Goal: Information Seeking & Learning: Check status

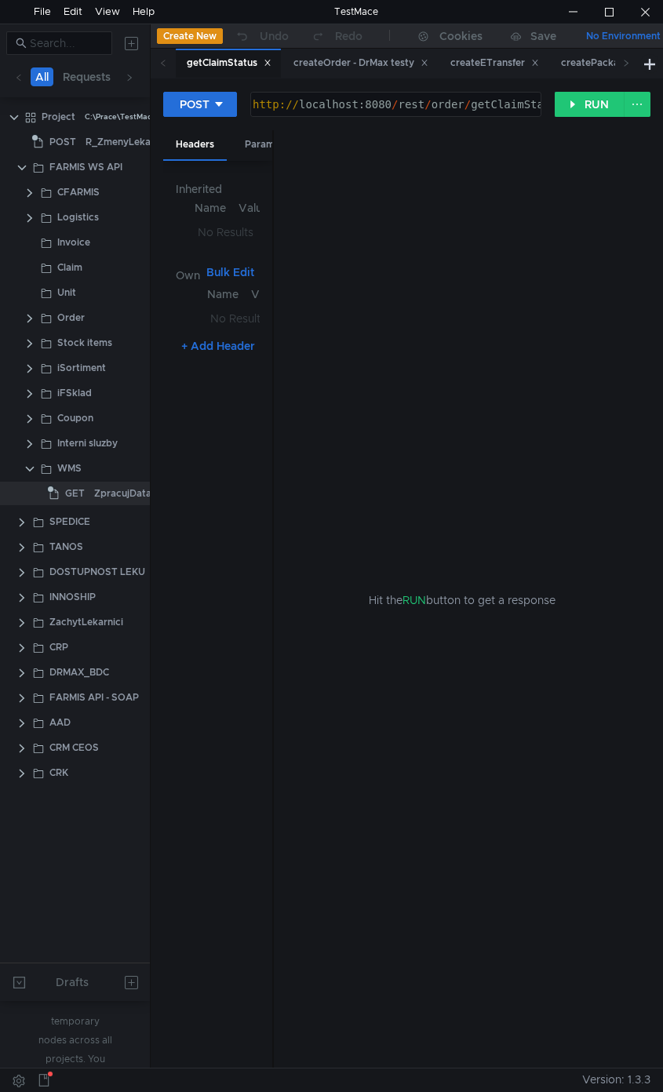
drag, startPoint x: 273, startPoint y: 211, endPoint x: 523, endPoint y: 219, distance: 250.3
click at [501, 219] on as-split "Headers Params Body Auth Variables Other Inherited Name Value No Results Own Bu…" at bounding box center [406, 599] width 487 height 939
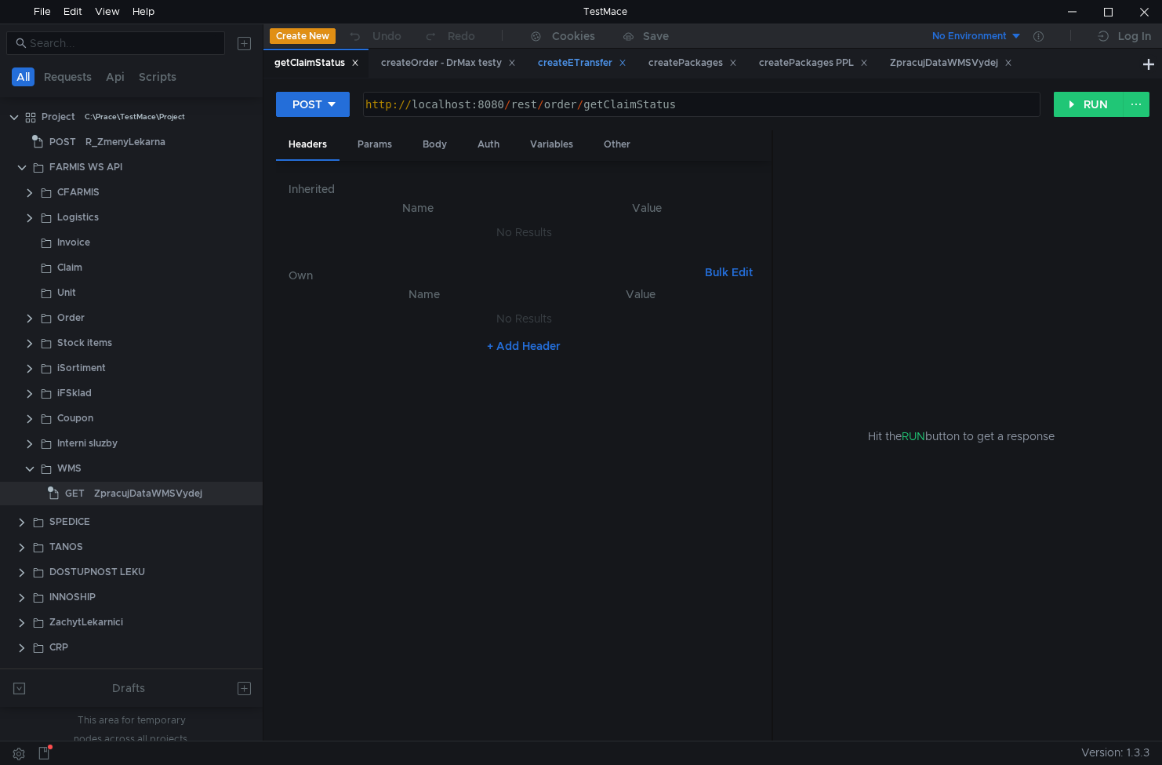
click at [501, 62] on icon at bounding box center [623, 63] width 8 height 8
click at [501, 64] on icon at bounding box center [512, 63] width 8 height 8
click at [467, 62] on icon at bounding box center [466, 63] width 8 height 8
click at [485, 63] on icon at bounding box center [486, 63] width 8 height 8
click at [501, 65] on icon at bounding box center [500, 63] width 8 height 8
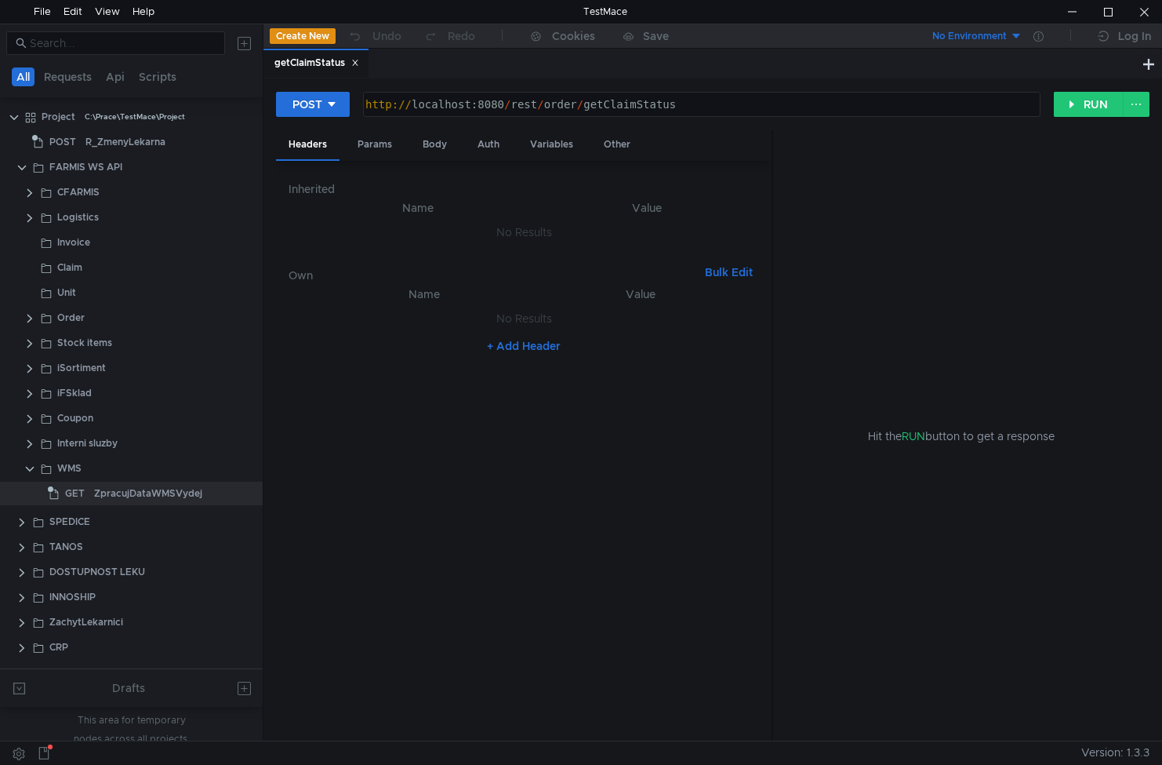
click at [358, 60] on icon at bounding box center [355, 63] width 8 height 8
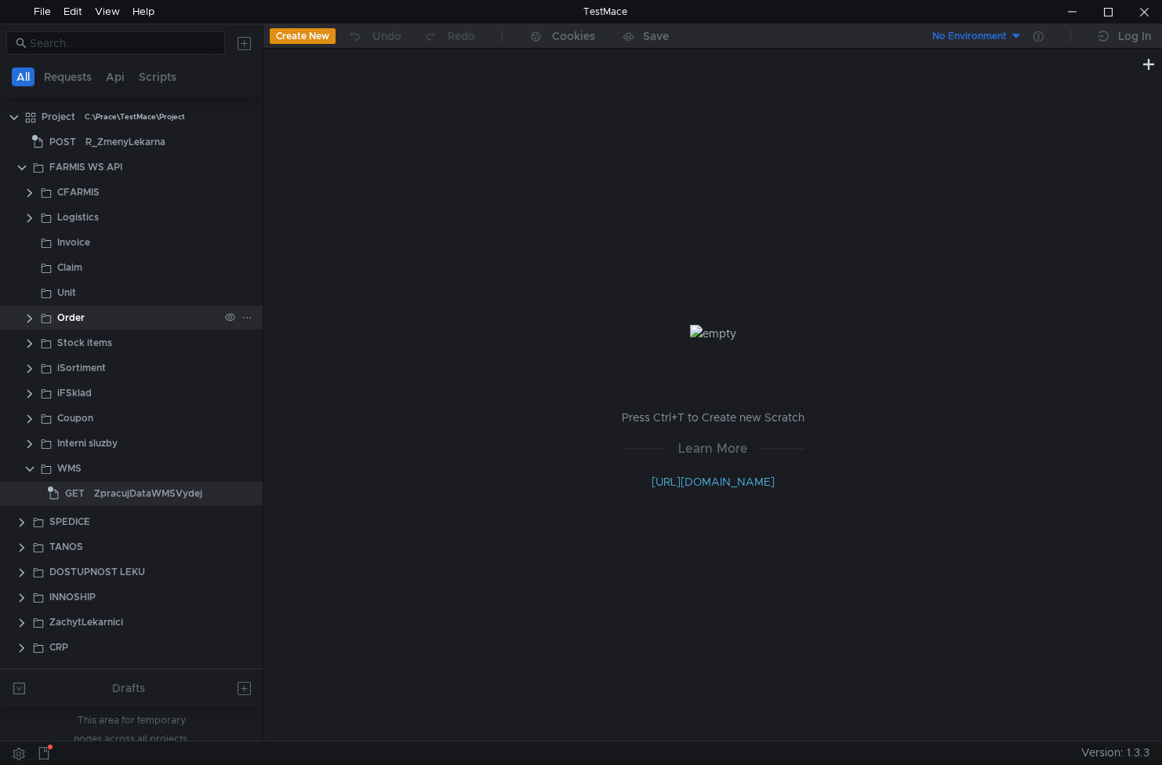
click at [31, 321] on clr-icon at bounding box center [30, 318] width 13 height 13
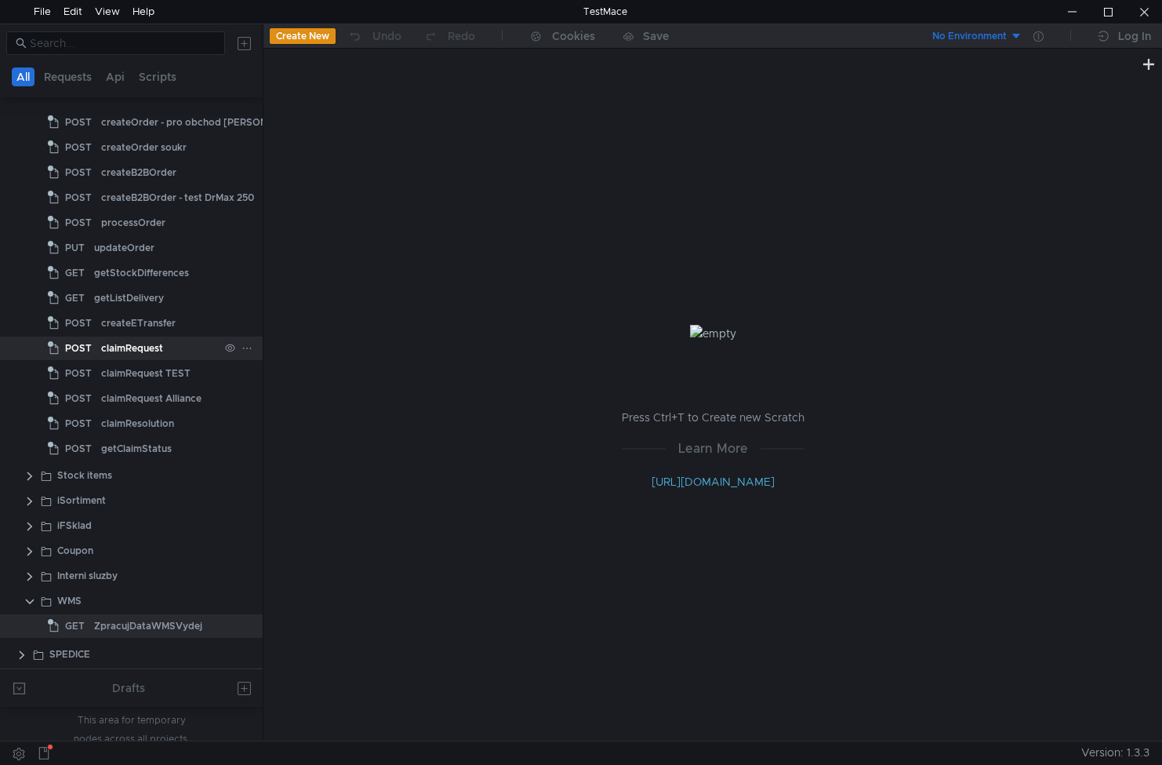
scroll to position [471, 0]
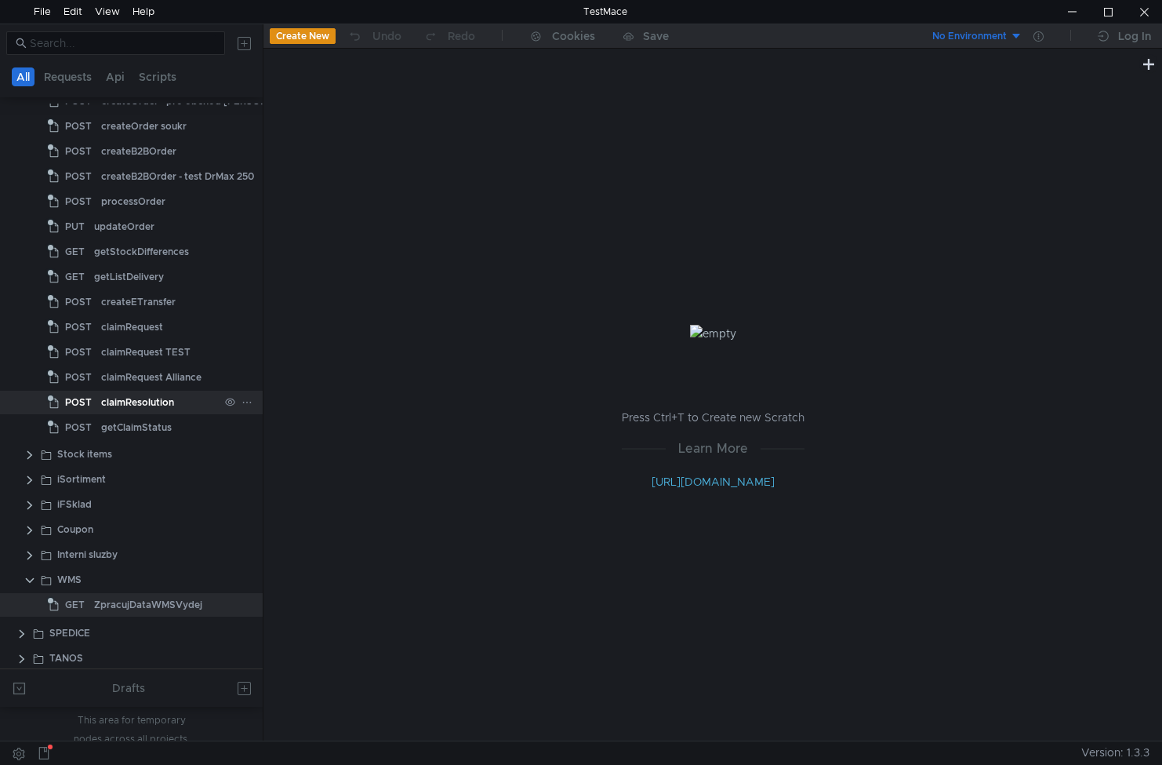
click at [162, 401] on div "claimResolution" at bounding box center [137, 403] width 73 height 24
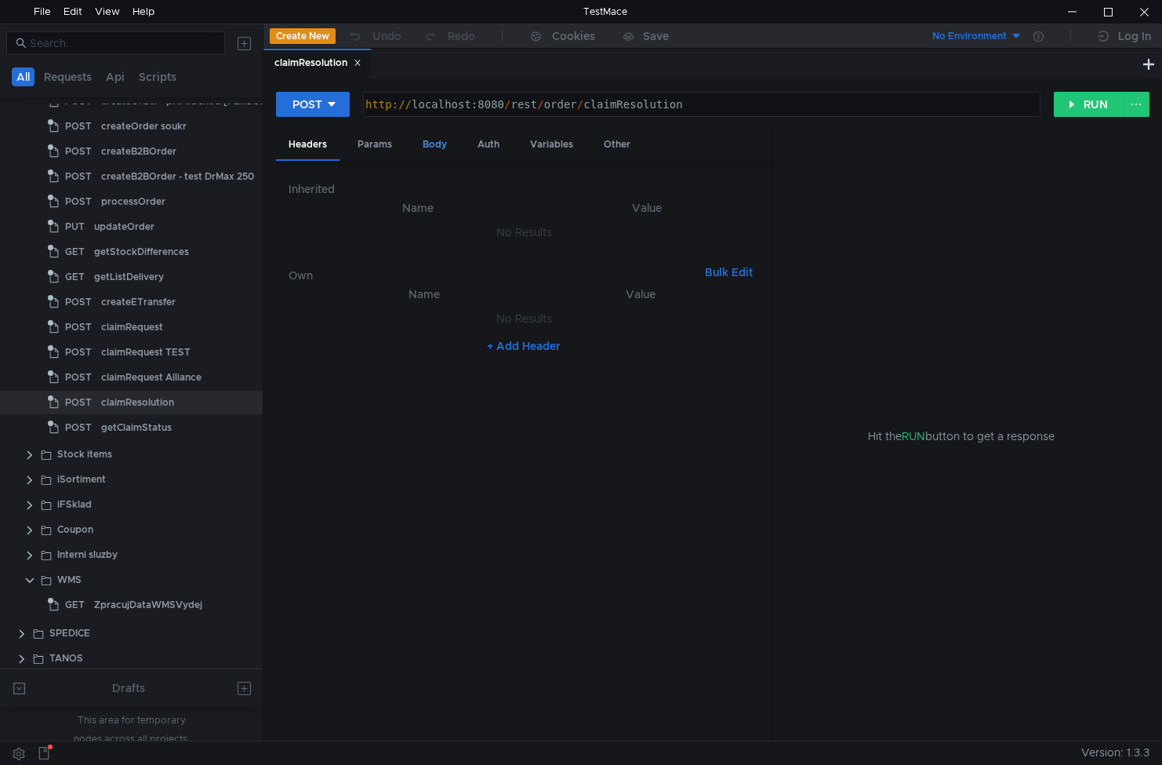
click at [444, 140] on div "Body" at bounding box center [434, 144] width 49 height 29
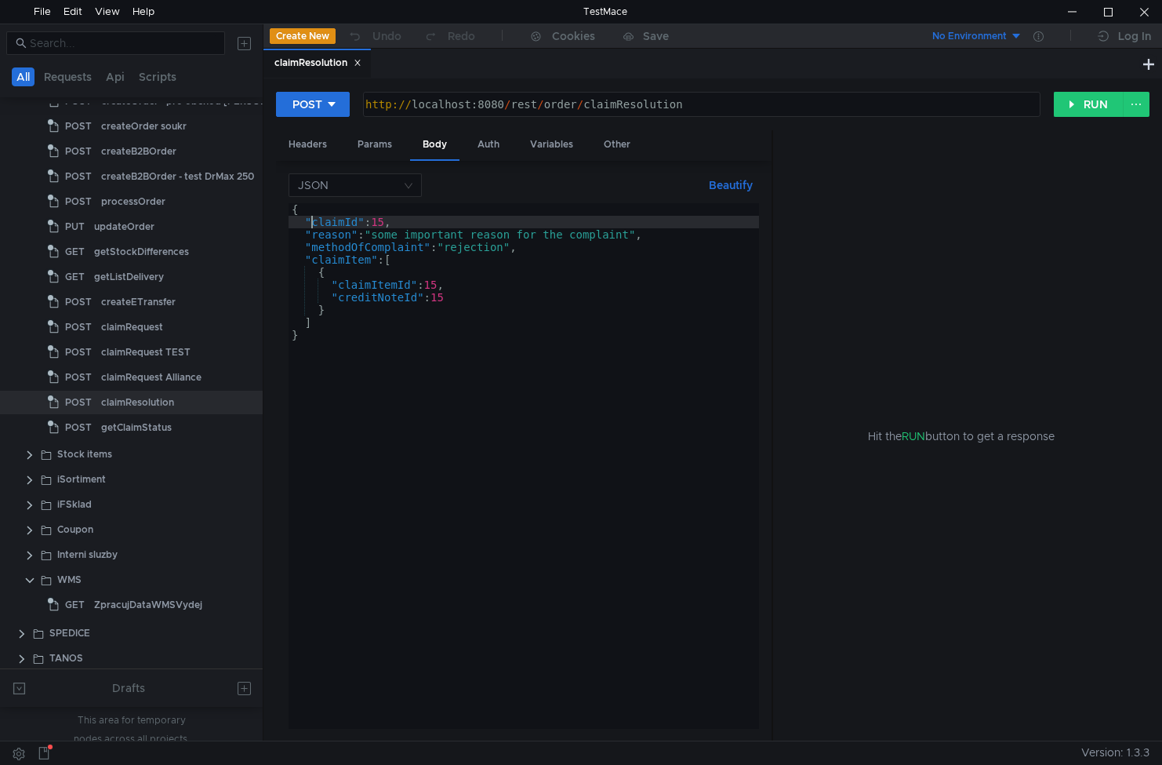
click at [311, 221] on div "{ "claimId" : 15 , "reason" : "some important reason for the complaint" , "meth…" at bounding box center [524, 478] width 471 height 550
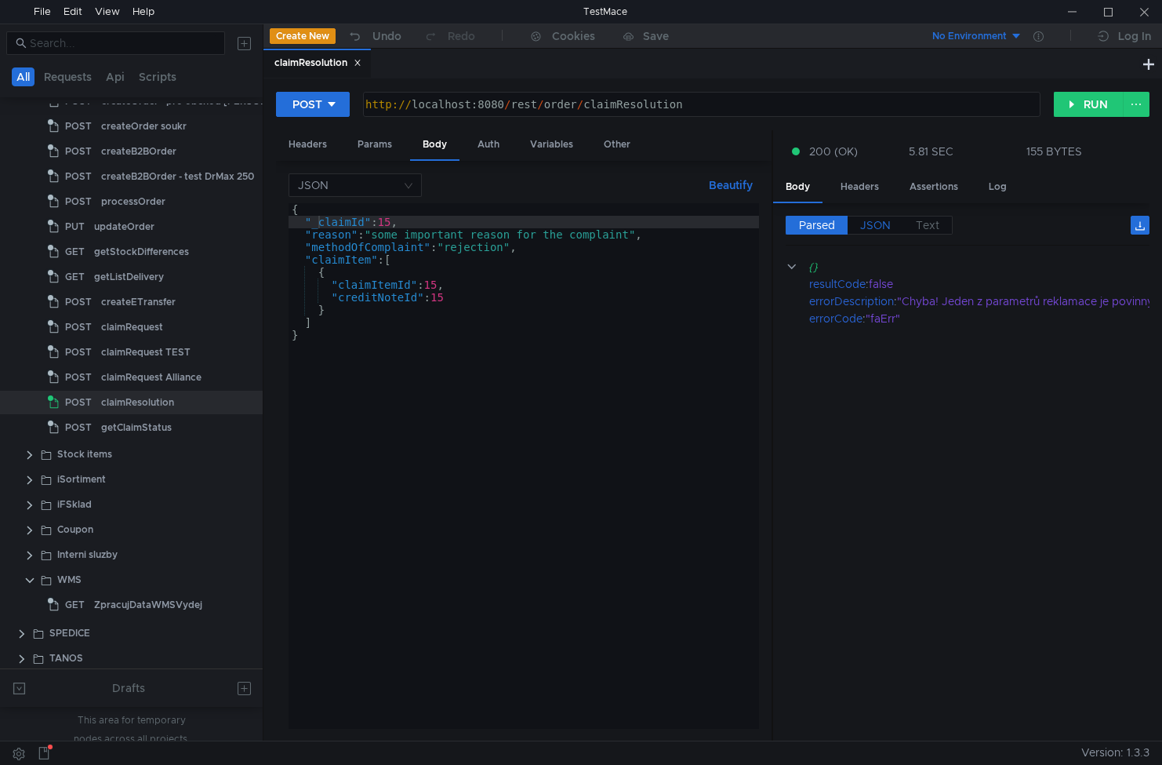
click at [501, 227] on span "JSON" at bounding box center [875, 225] width 31 height 14
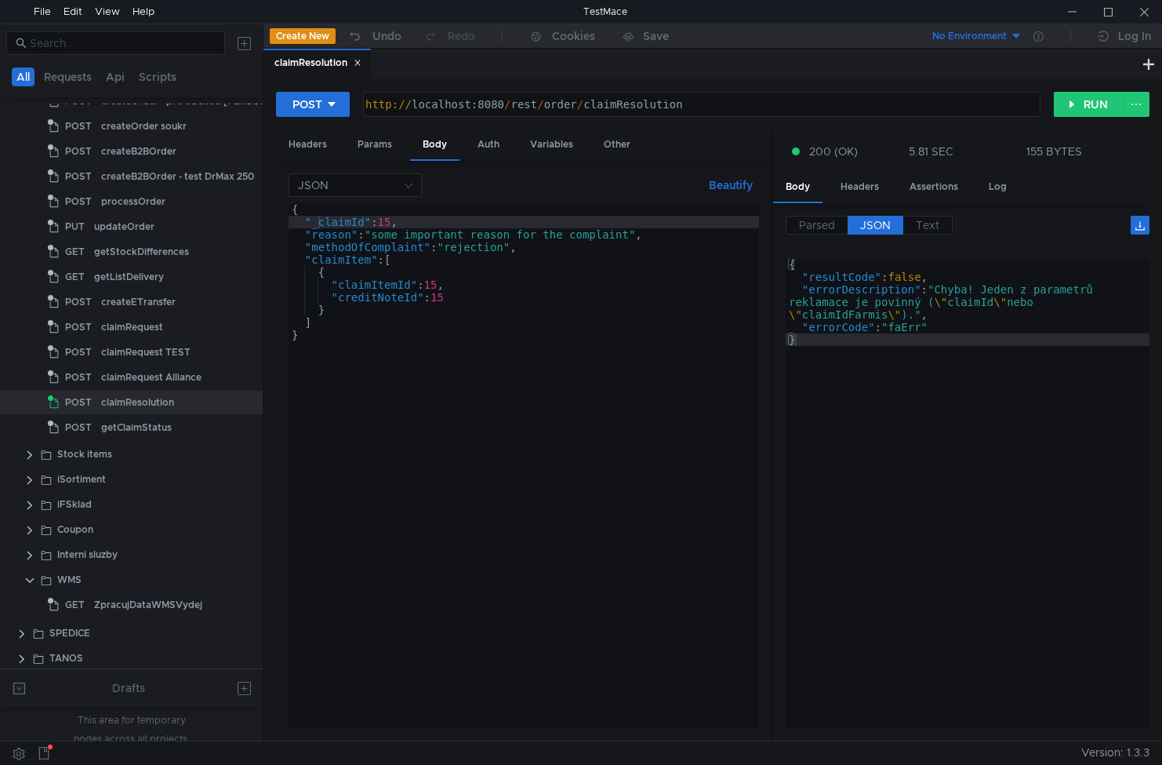
click at [501, 369] on div "{ "_claimId" : 15 , "reason" : "some important reason for the complaint" , "met…" at bounding box center [524, 478] width 471 height 550
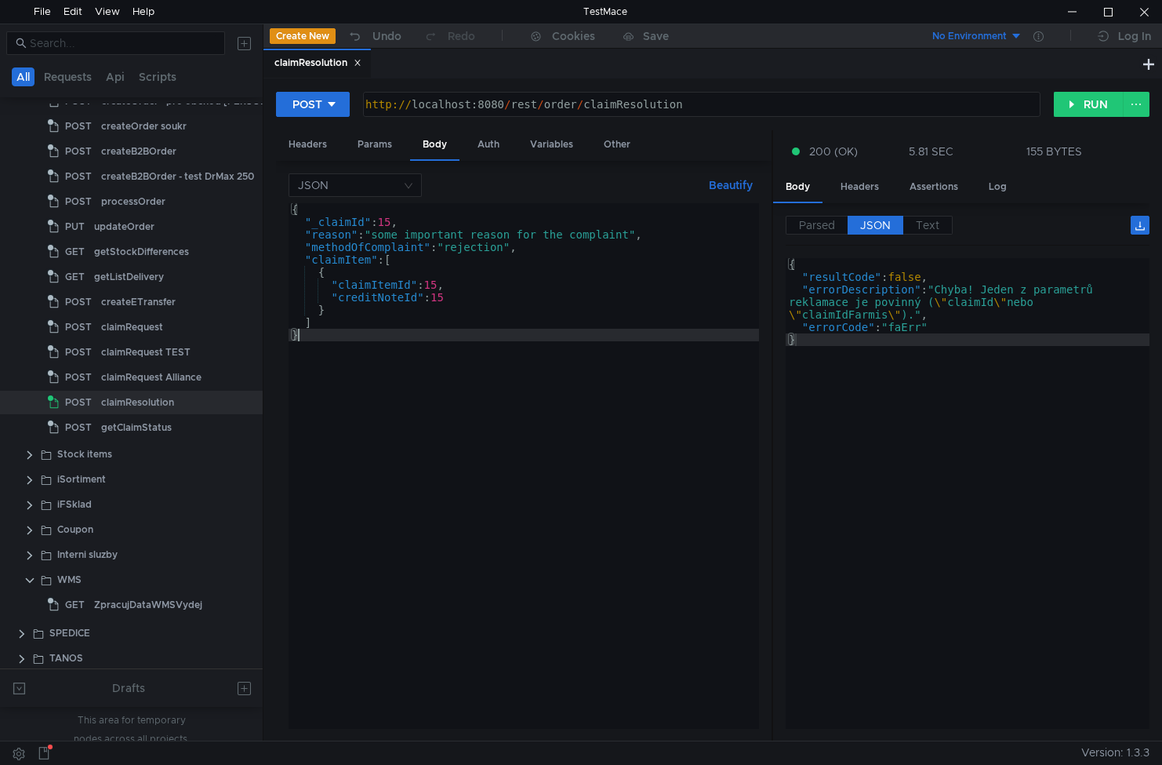
click at [419, 220] on div "{ "_claimId" : 15 , "reason" : "some important reason for the complaint" , "met…" at bounding box center [524, 478] width 471 height 550
type textarea ""_claimId": 15,"
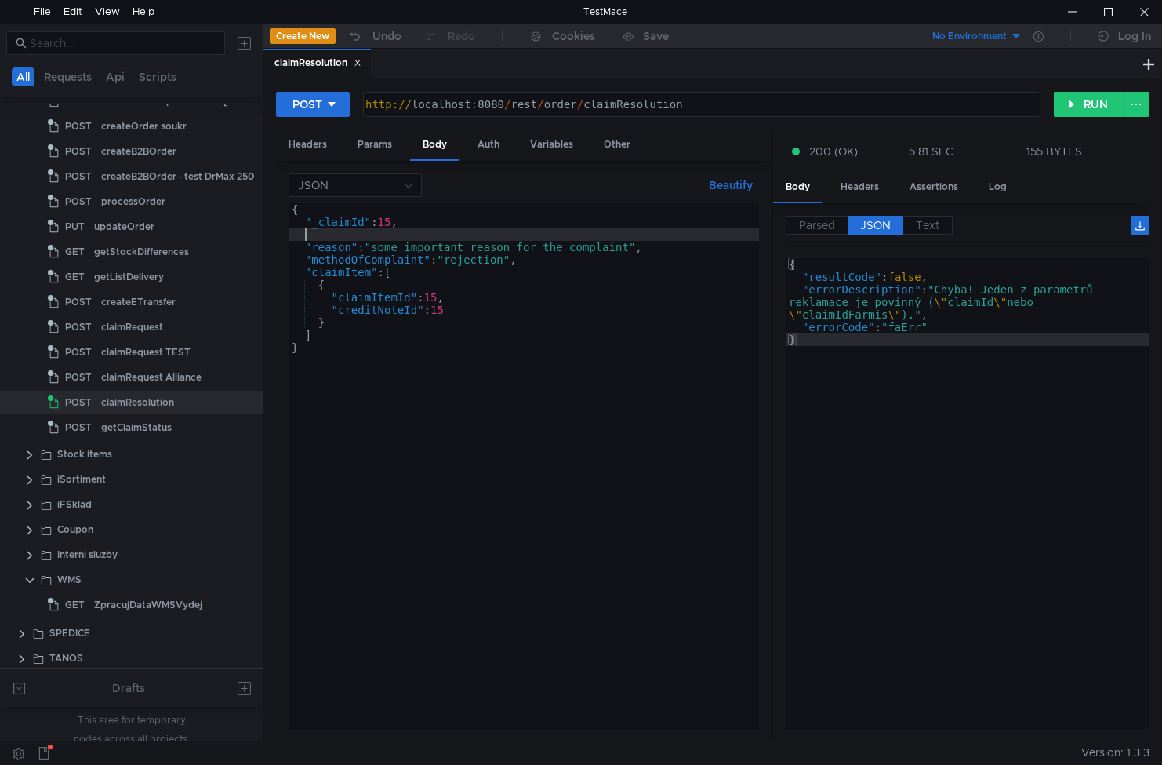
type textarea ""_claimId": 15,"
paste textarea ""_claimId": 15,"
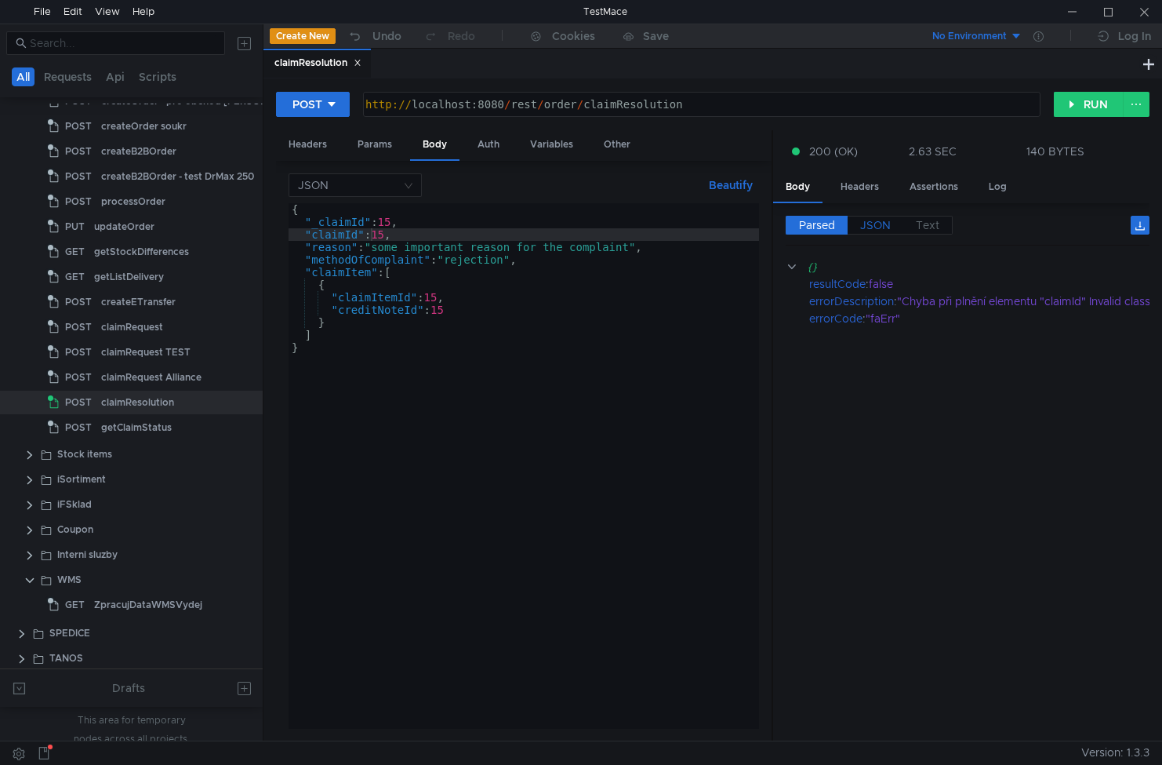
click at [501, 227] on span "JSON" at bounding box center [875, 225] width 31 height 14
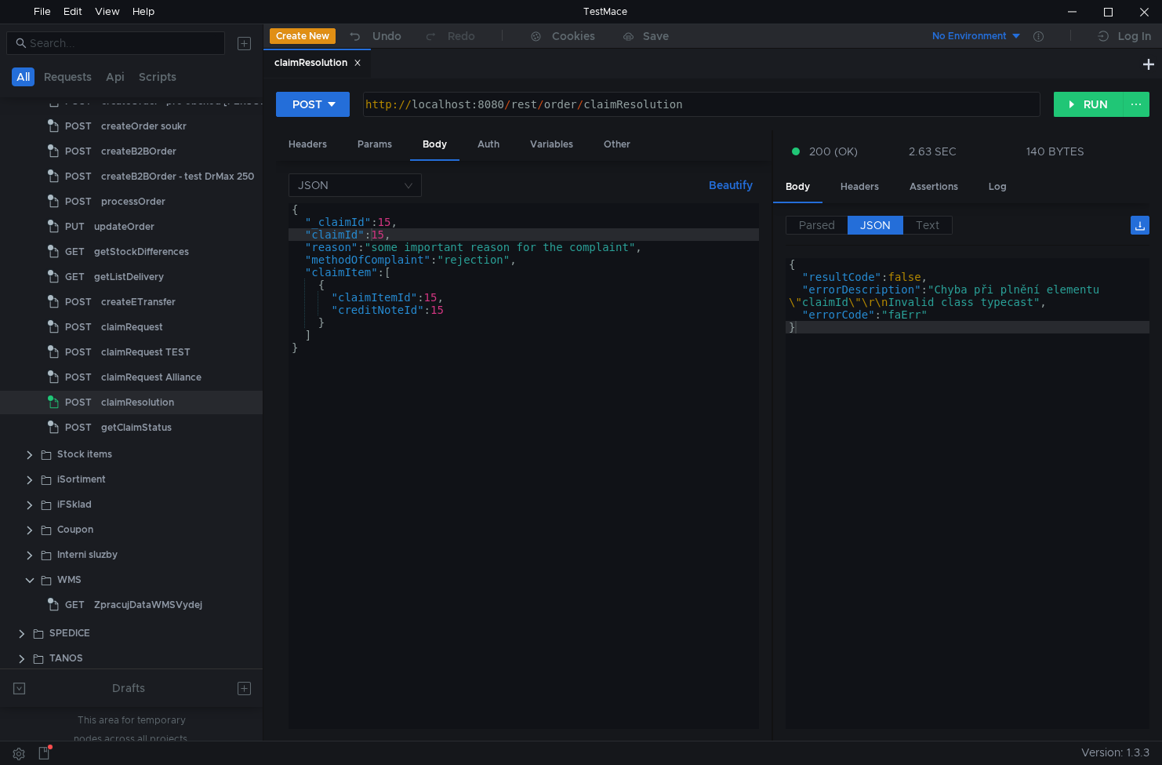
click at [501, 227] on span "JSON" at bounding box center [875, 225] width 31 height 14
click at [358, 234] on div "{ "_claimId" : 15 , "claimId" : 15 , "reason" : "some important reason for the …" at bounding box center [524, 478] width 471 height 550
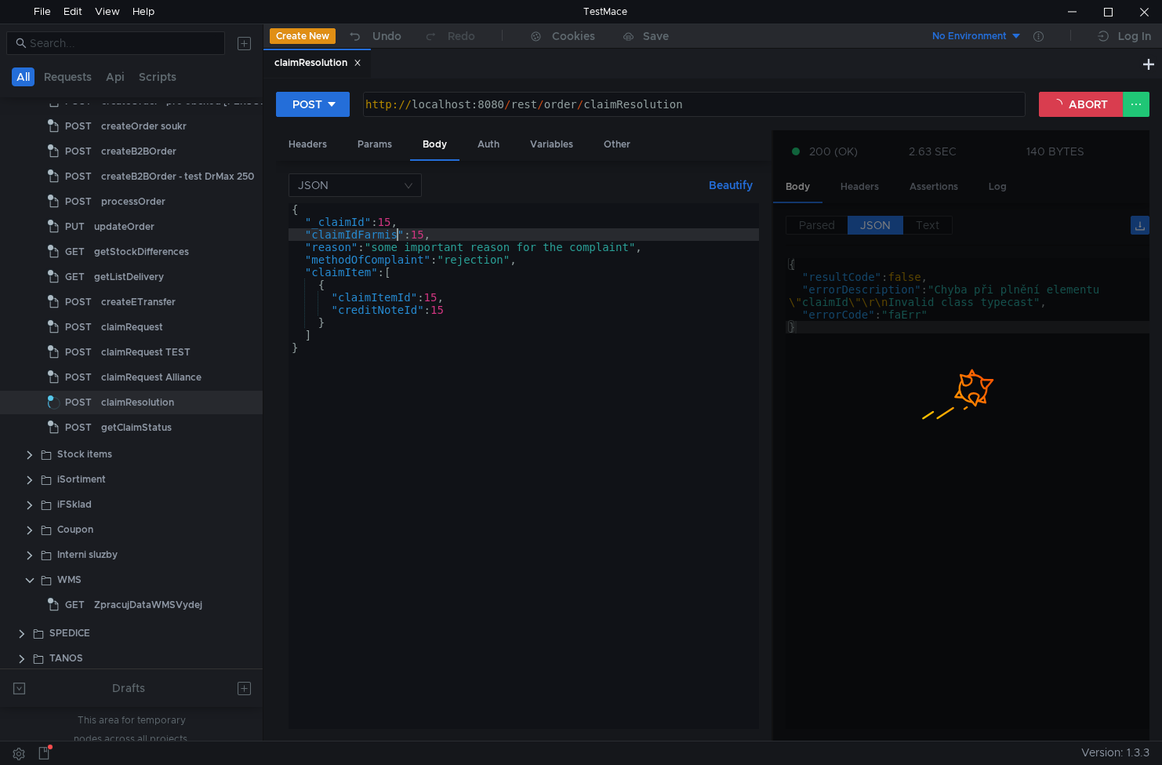
type textarea ""claimIdFarmis": 15,"
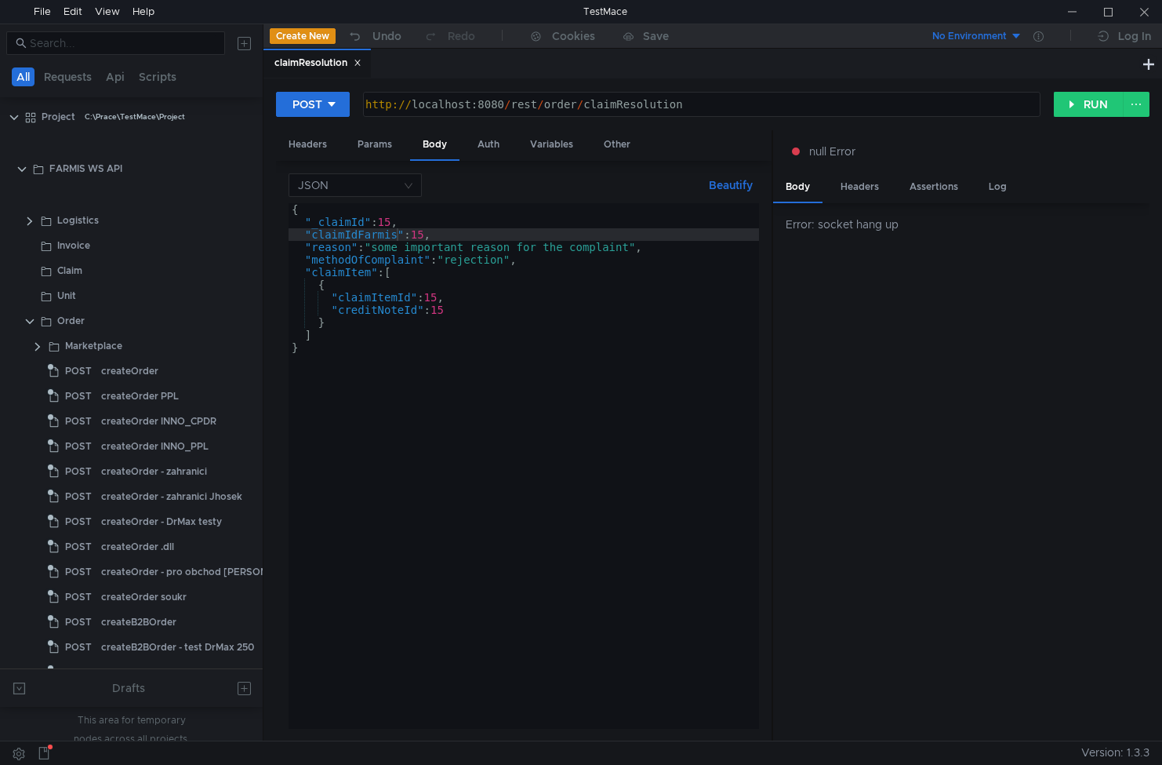
scroll to position [0, 9]
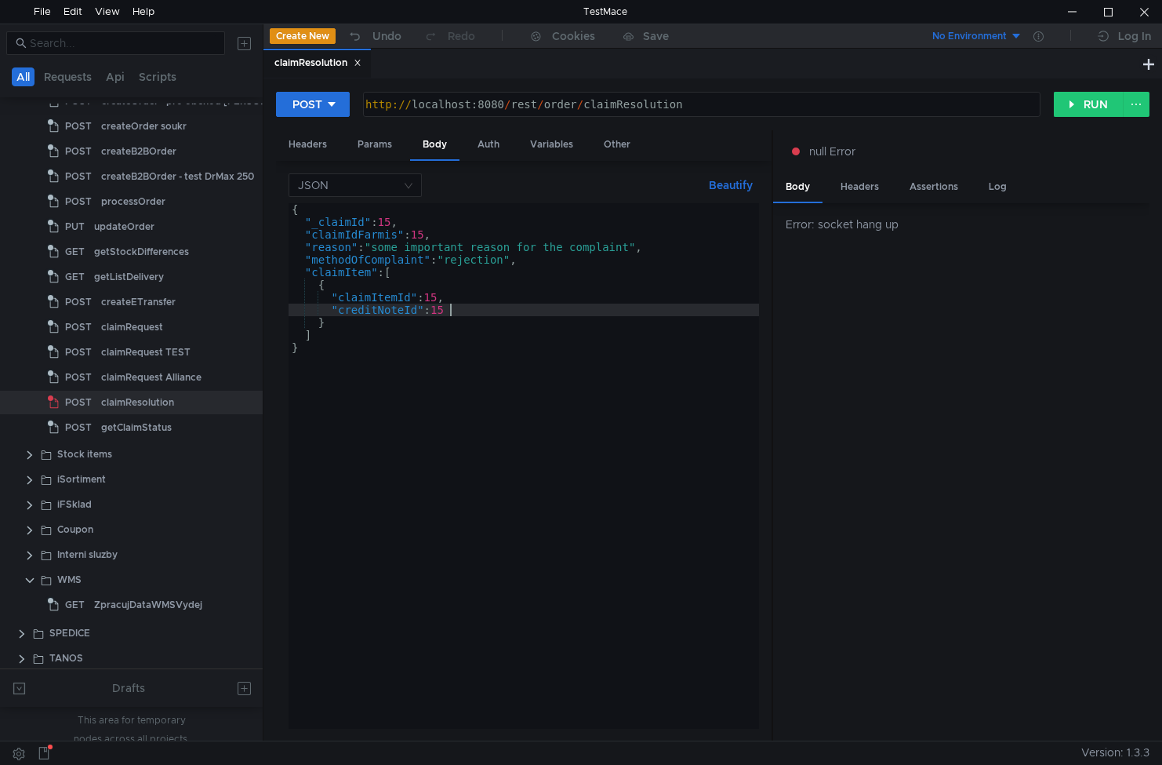
click at [519, 314] on div "{ "_claimId" : 15 , "claimIdFarmis" : 15 , "reason" : "some important reason fo…" at bounding box center [524, 478] width 471 height 550
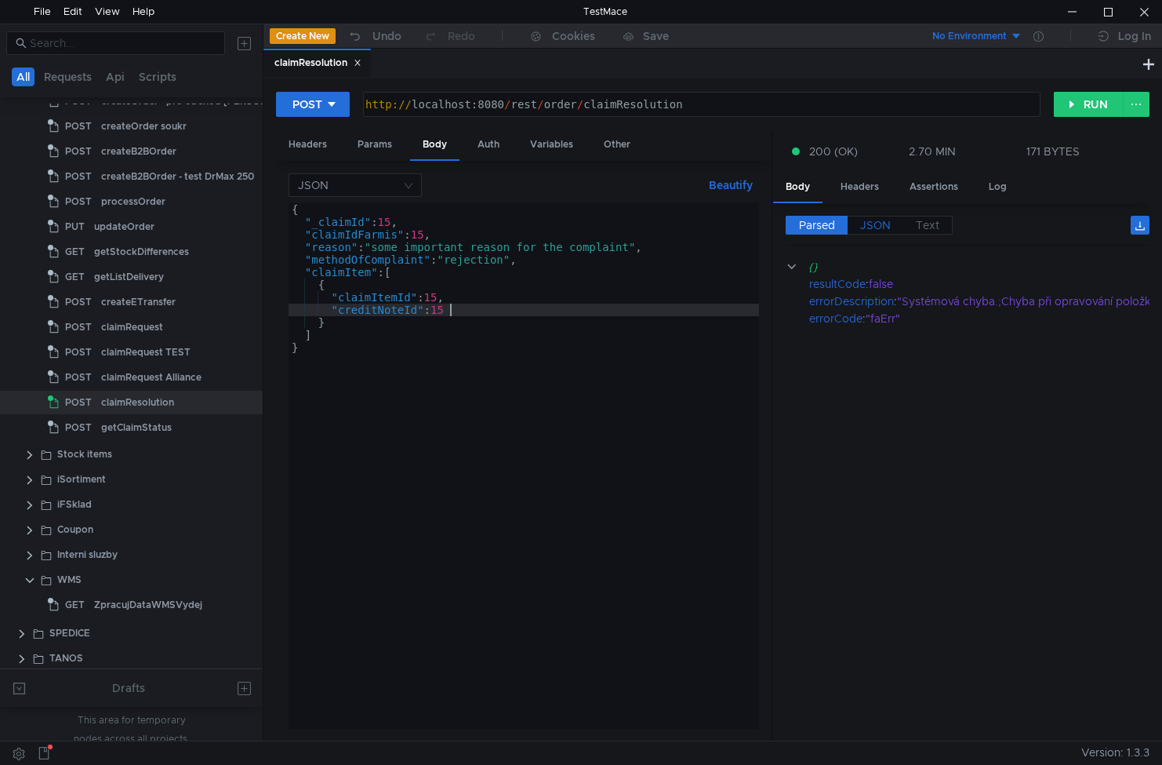
click at [880, 223] on span "JSON" at bounding box center [875, 225] width 31 height 14
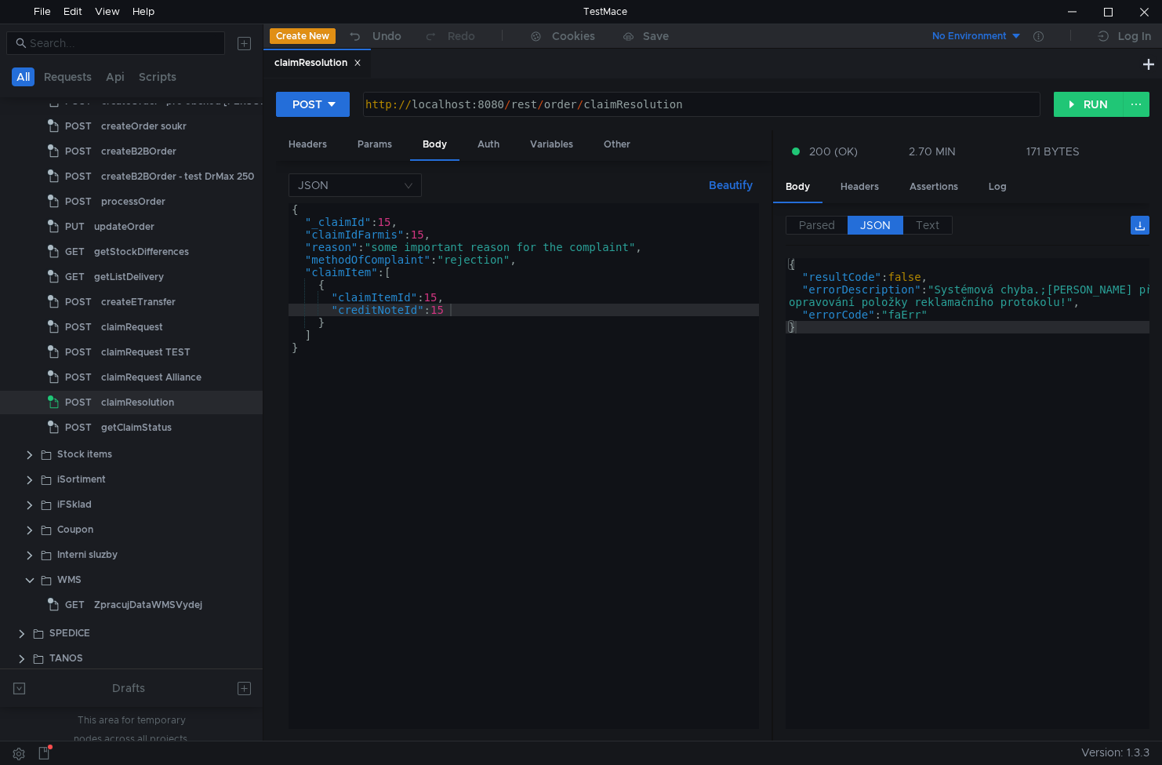
type textarea "}"
click at [754, 469] on div "{ "_claimId" : 15 , "claimIdFarmis" : 15 , "reason" : "some important reason fo…" at bounding box center [524, 478] width 471 height 550
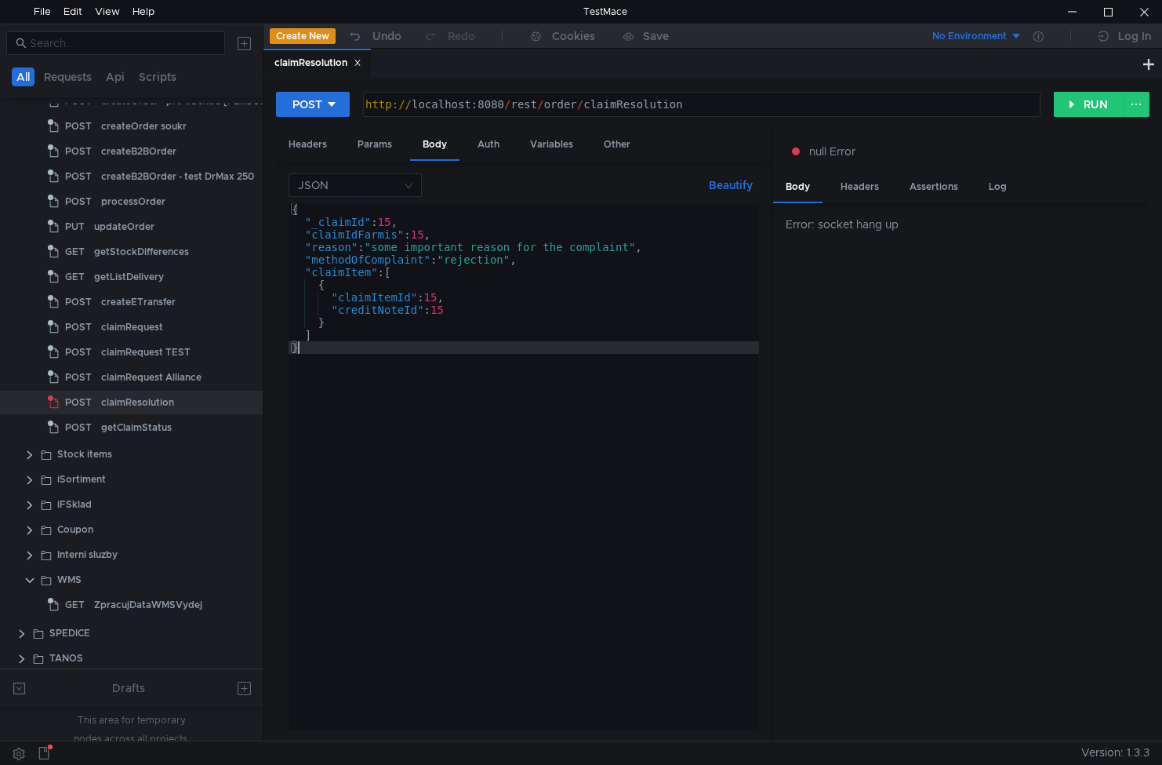
click at [554, 361] on div "{ "_claimId" : 15 , "claimIdFarmis" : 15 , "reason" : "some important reason fo…" at bounding box center [524, 478] width 471 height 550
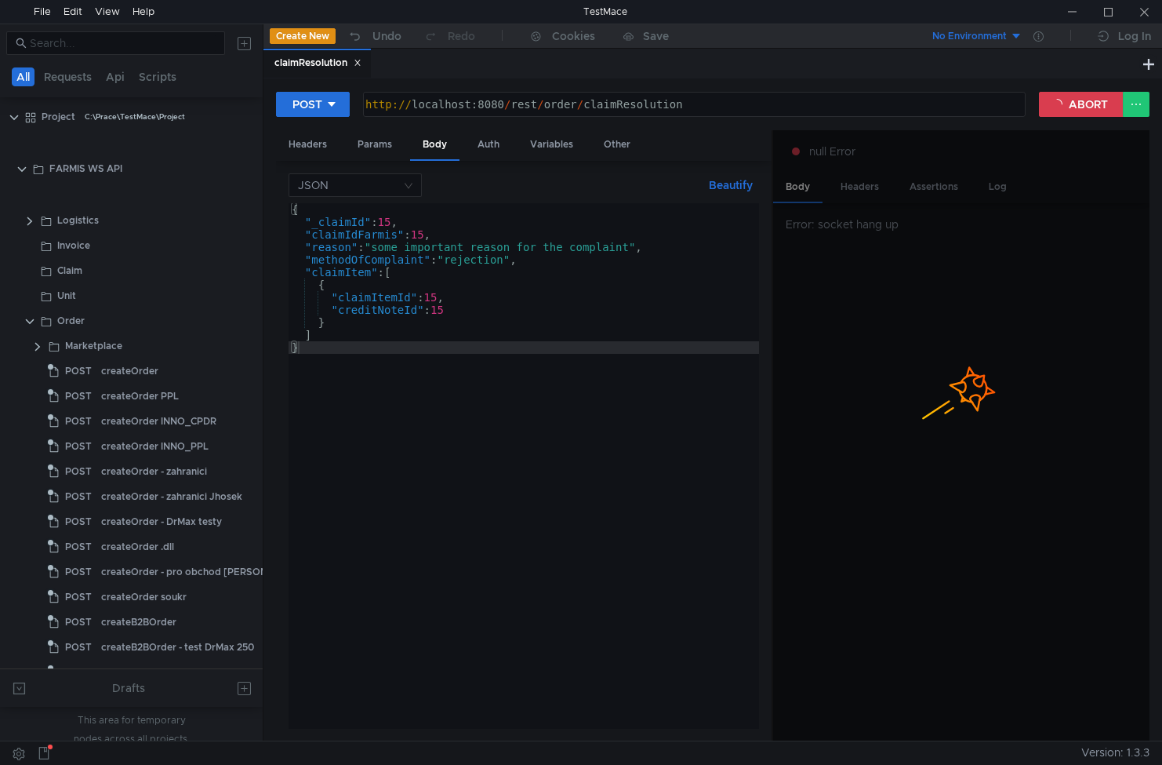
scroll to position [471, 0]
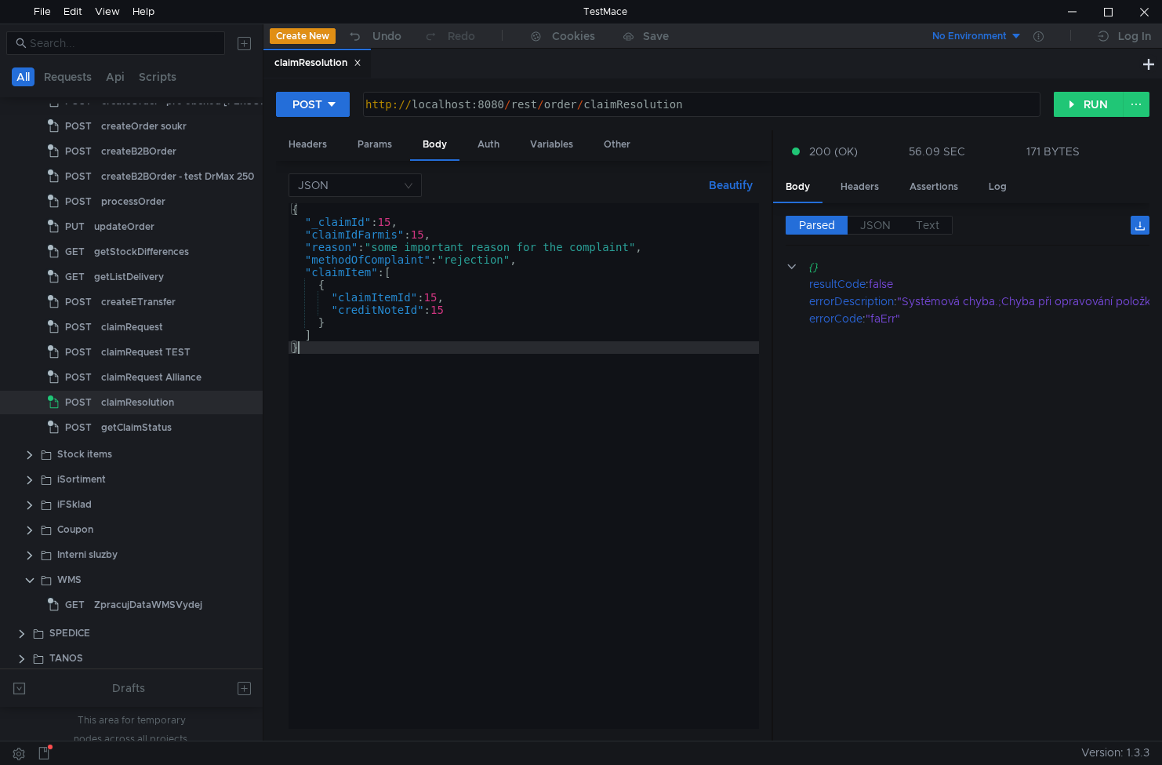
click at [437, 296] on div "{ "_claimId" : 15 , "claimIdFarmis" : 15 , "reason" : "some important reason fo…" at bounding box center [524, 478] width 471 height 550
click at [438, 296] on div "{ "_claimId" : 15 , "claimIdFarmis" : 15 , "reason" : "some important reason fo…" at bounding box center [524, 465] width 471 height 525
click at [438, 296] on div "{ "_claimId" : 15 , "claimIdFarmis" : 15 , "reason" : "some important reason fo…" at bounding box center [524, 478] width 471 height 550
paste textarea "47"
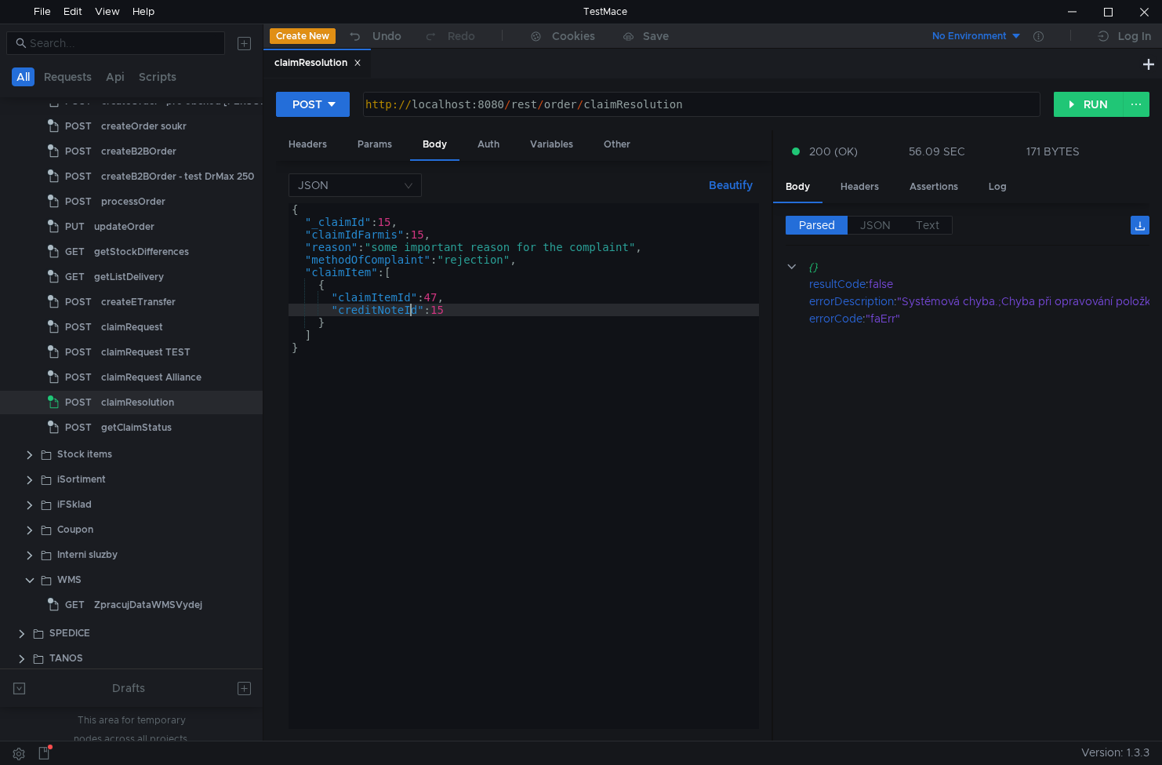
click at [409, 311] on div "{ "_claimId" : 15 , "claimIdFarmis" : 15 , "reason" : "some important reason fo…" at bounding box center [524, 478] width 471 height 550
click at [426, 335] on div "{ "_claimId" : 15 , "claimIdFarmis" : 15 , "reason" : "some important reason fo…" at bounding box center [524, 478] width 471 height 550
click at [341, 312] on div "{ "_claimId" : 15 , "claimIdFarmis" : 15 , "reason" : "some important reason fo…" at bounding box center [524, 478] width 471 height 550
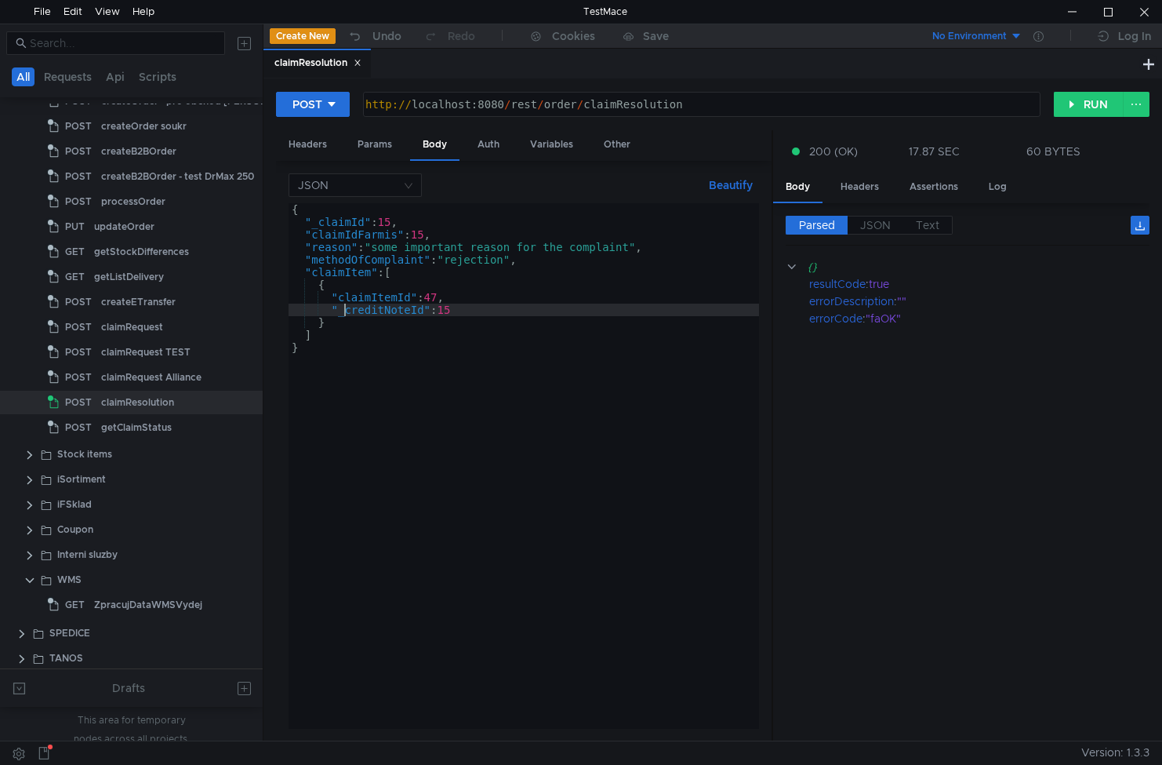
click at [320, 222] on div "{ "_claimId" : 15 , "claimIdFarmis" : 15 , "reason" : "some important reason fo…" at bounding box center [524, 478] width 471 height 550
click at [310, 234] on div "{ "_claimId" : 15 , "claimIdFarmis" : 15 , "reason" : "some important reason fo…" at bounding box center [524, 478] width 471 height 550
click at [322, 223] on div "{ "_claimId" : 15 , "claimIdFarmis" : 15 , "reason" : "some important reason fo…" at bounding box center [524, 478] width 471 height 550
click at [428, 234] on div "{ "claimId" : 15 , "_claimIdFarmis" : 15 , "reason" : "some important reason fo…" at bounding box center [524, 478] width 471 height 550
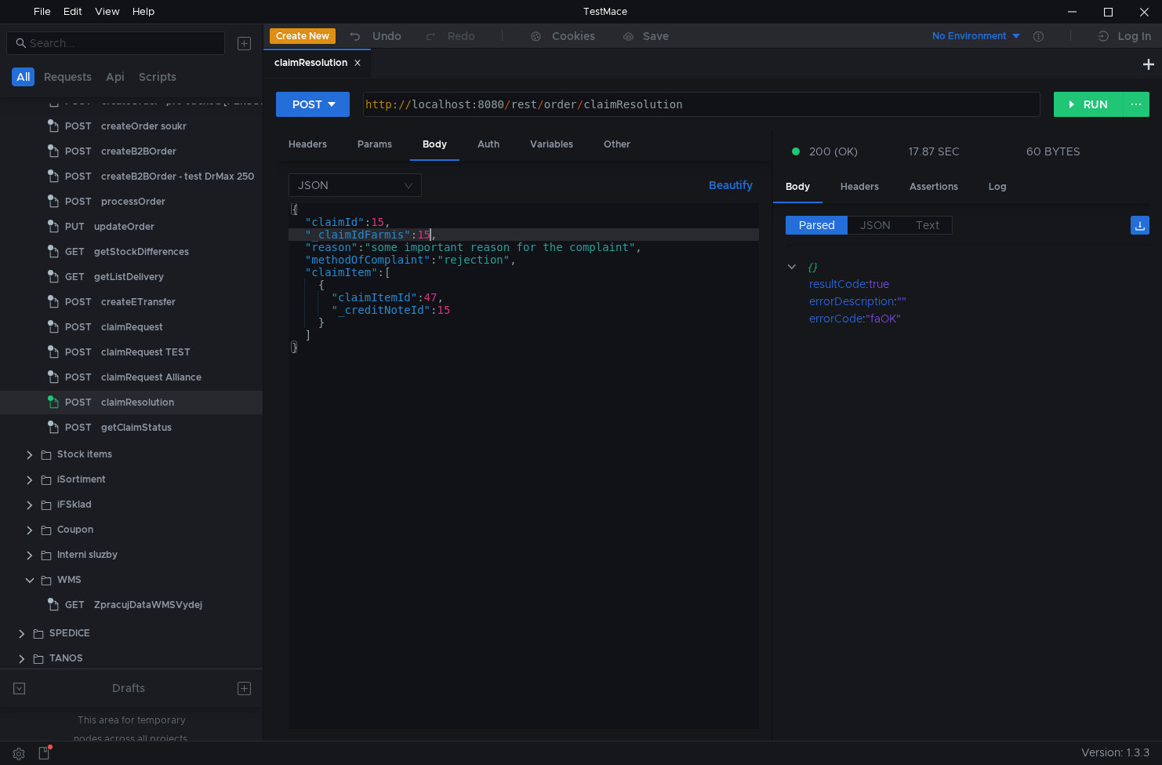
drag, startPoint x: 428, startPoint y: 234, endPoint x: 455, endPoint y: 220, distance: 30.2
click at [428, 234] on div "{ "claimId" : 15 , "_claimIdFarmis" : 15 , "reason" : "some important reason fo…" at bounding box center [524, 478] width 471 height 550
click at [383, 221] on div "{ "claimId" : 15 , "_claimIdFarmis" : 15 , "reason" : "some important reason fo…" at bounding box center [524, 478] width 471 height 550
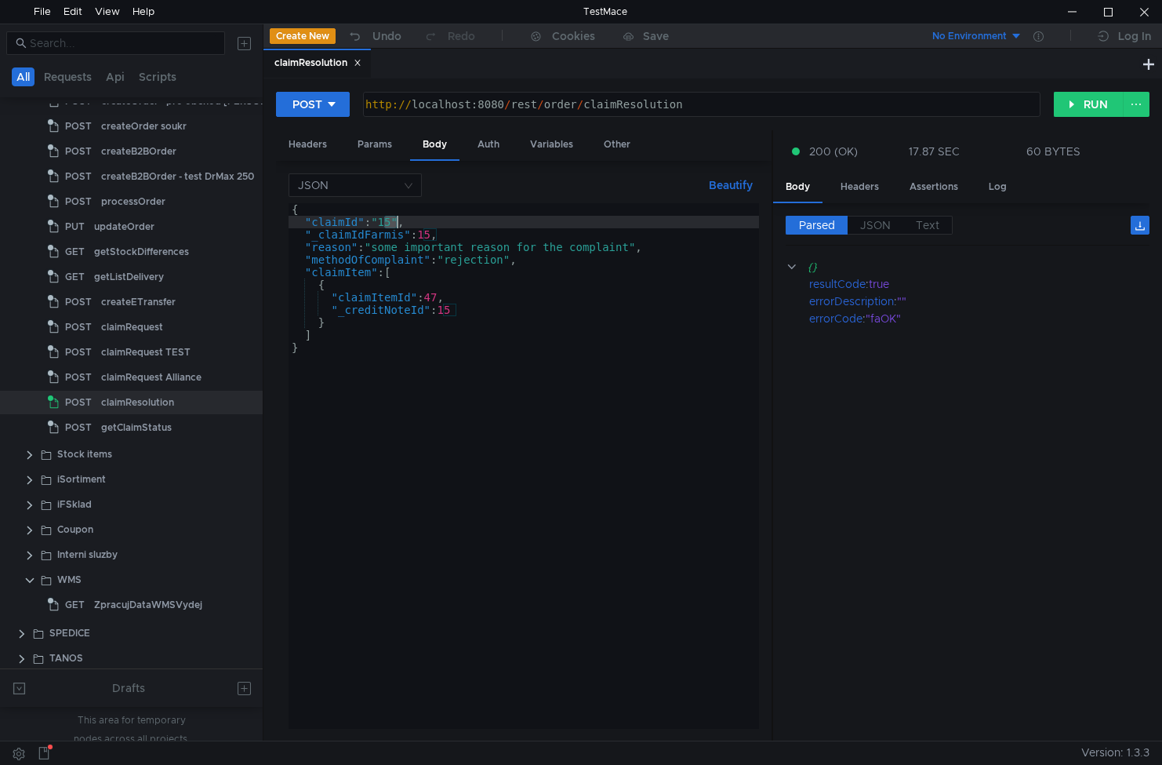
paste textarea "X123""
click at [473, 292] on div "{ "claimId" : "X123" , "_claimIdFarmis" : 15 , "reason" : "some important reaso…" at bounding box center [524, 478] width 471 height 550
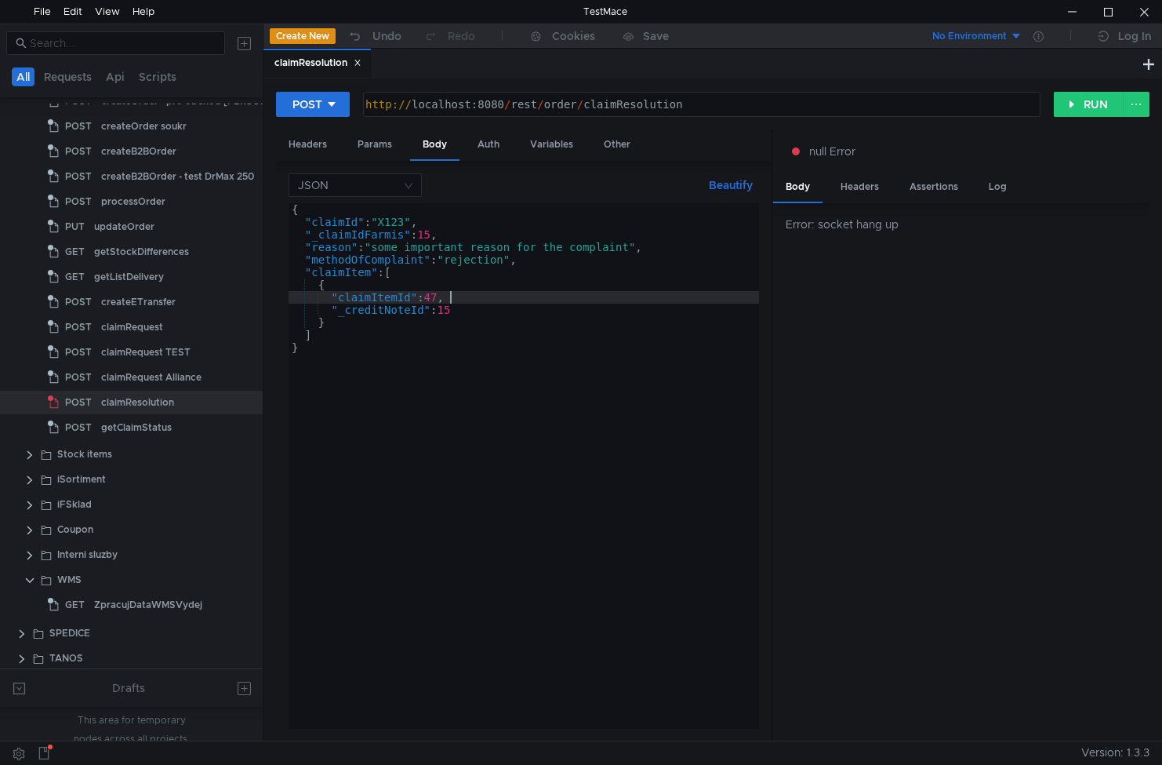
scroll to position [0, 2]
click at [514, 373] on div "{ "claimId" : "X123" , "_claimIdFarmis" : 15 , "reason" : "some important reaso…" at bounding box center [524, 478] width 471 height 550
click at [460, 341] on div "{ "claimId" : "X123" , "_claimIdFarmis" : 15 , "reason" : "some important reaso…" at bounding box center [524, 478] width 471 height 550
type textarea "]"
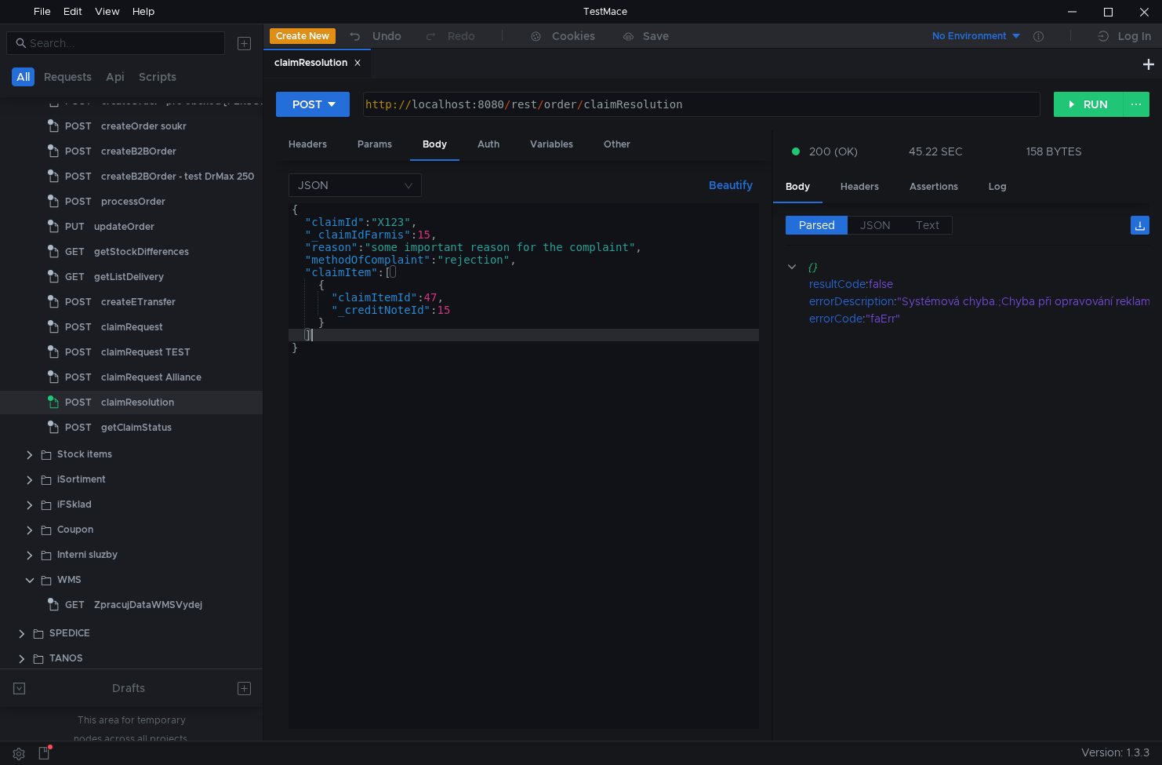
click at [652, 336] on div "{ "claimId" : "X123" , "_claimIdFarmis" : 15 , "reason" : "some important reaso…" at bounding box center [524, 478] width 471 height 550
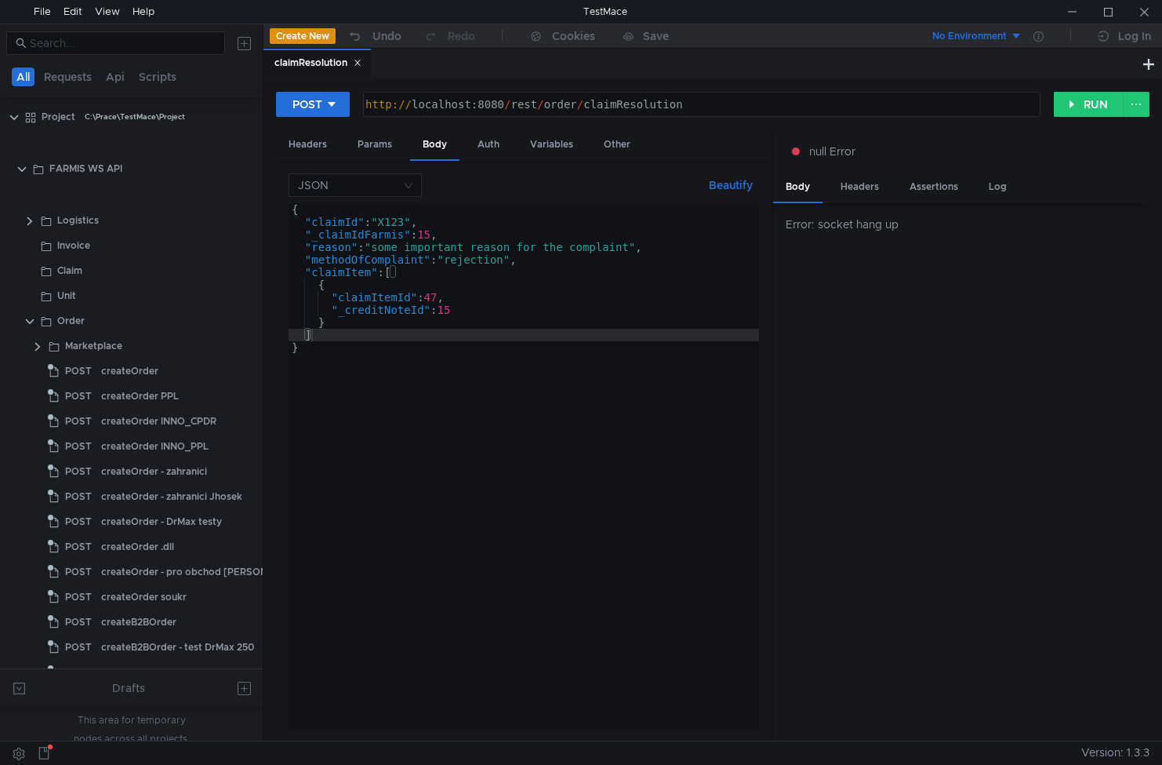
scroll to position [471, 0]
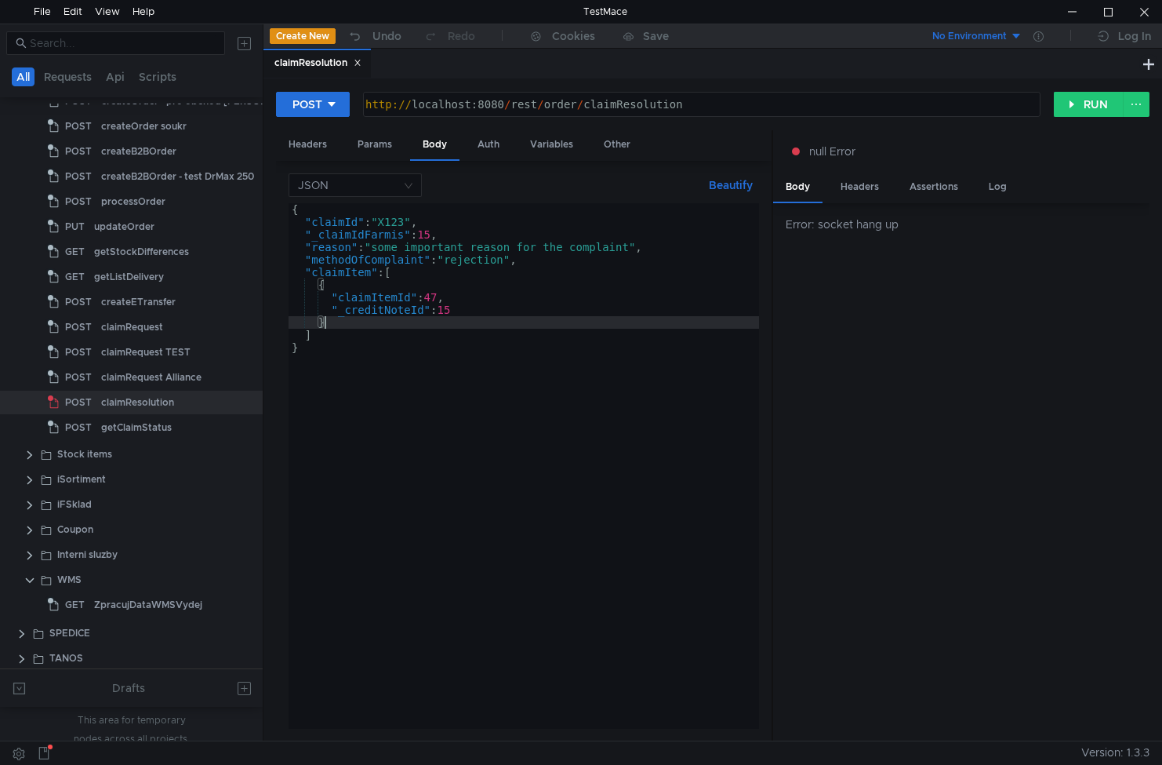
click at [481, 324] on div "{ "claimId" : "X123" , "_claimIdFarmis" : 15 , "reason" : "some important reaso…" at bounding box center [524, 478] width 471 height 550
type textarea "}"
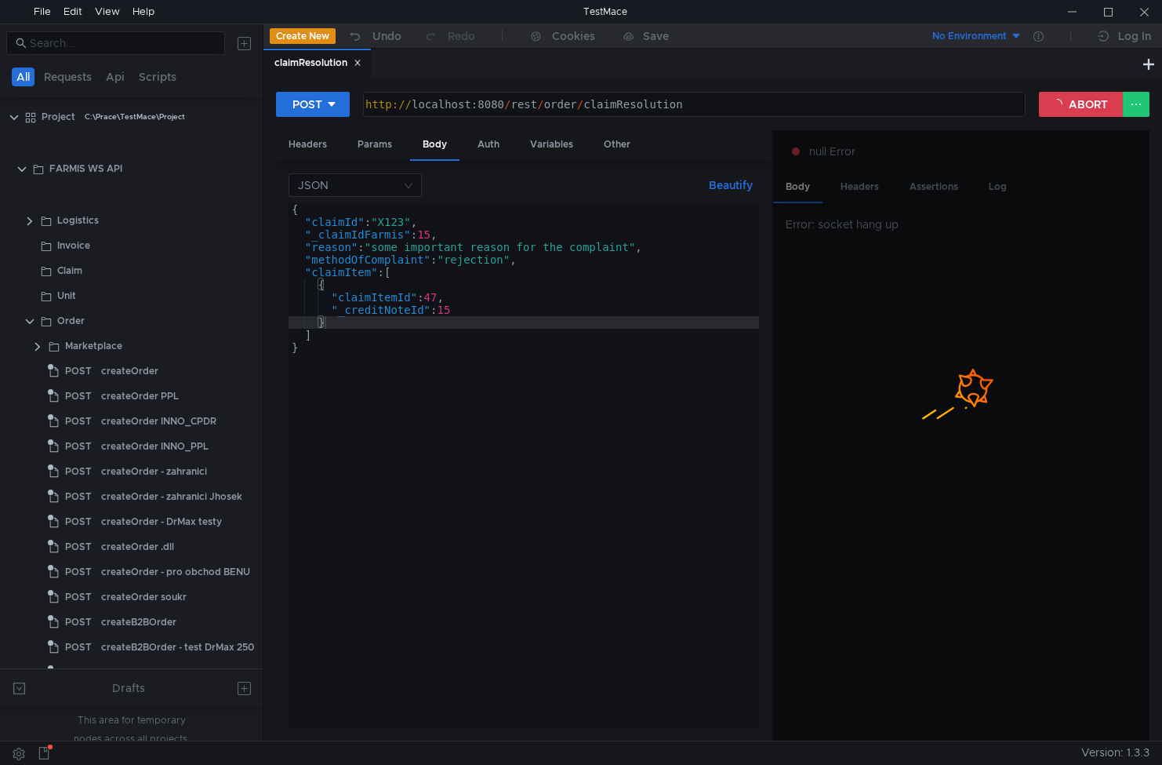
scroll to position [471, 0]
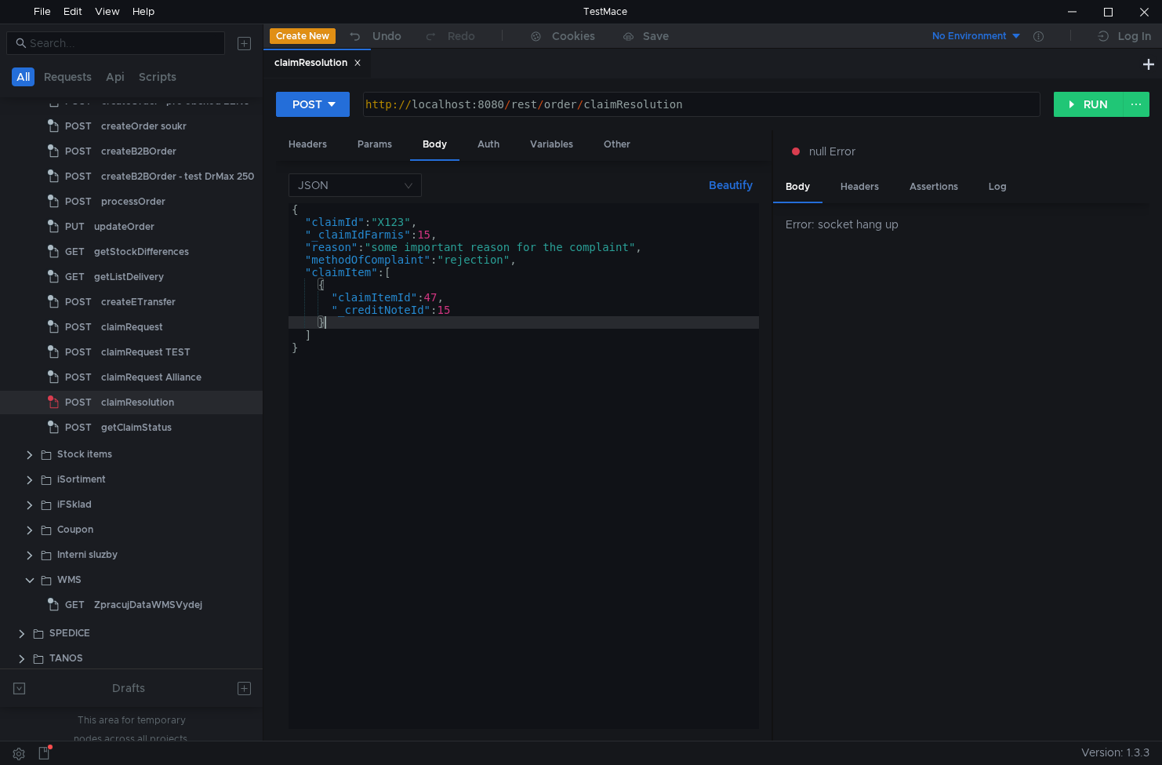
click at [448, 402] on div "{ "claimId" : "X123" , "_claimIdFarmis" : 15 , "reason" : "some important reaso…" at bounding box center [524, 478] width 471 height 550
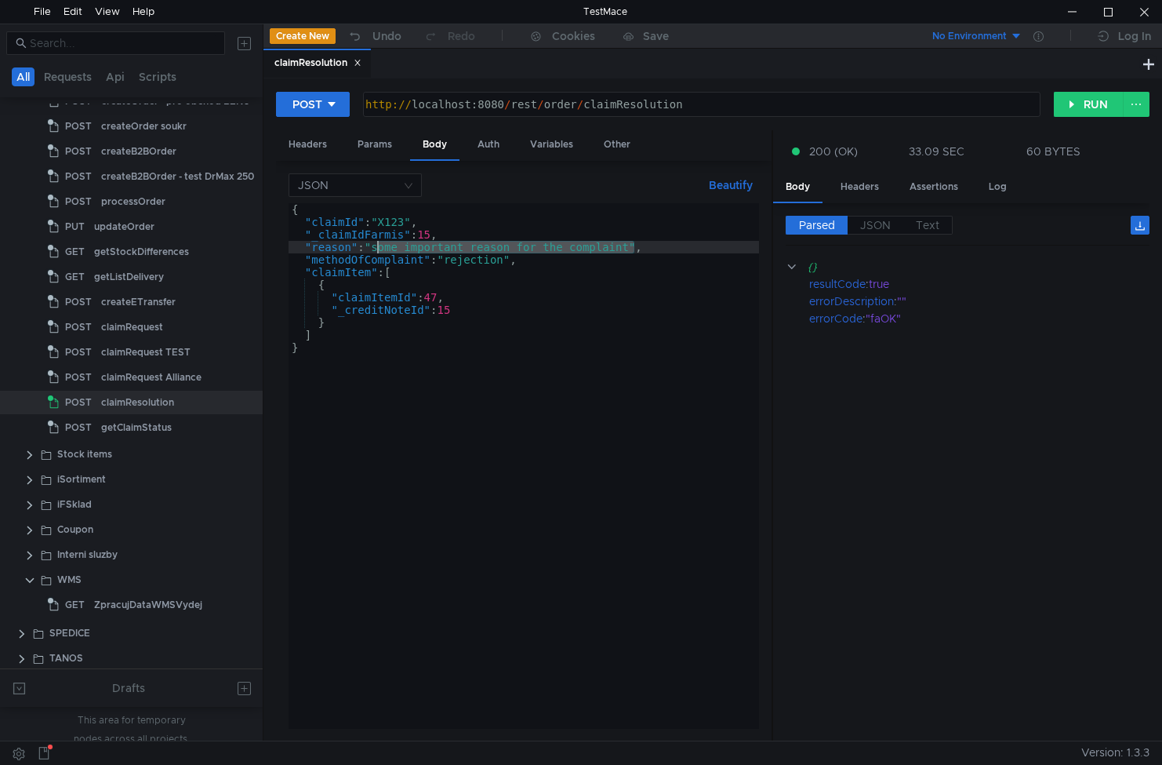
drag, startPoint x: 637, startPoint y: 249, endPoint x: 380, endPoint y: 248, distance: 256.4
click at [380, 248] on div "{ "claimId" : "X123" , "_claimIdFarmis" : 15 , "reason" : "some important reaso…" at bounding box center [524, 478] width 471 height 550
type textarea ""reason": "toto je test, 1 2 3 ...","
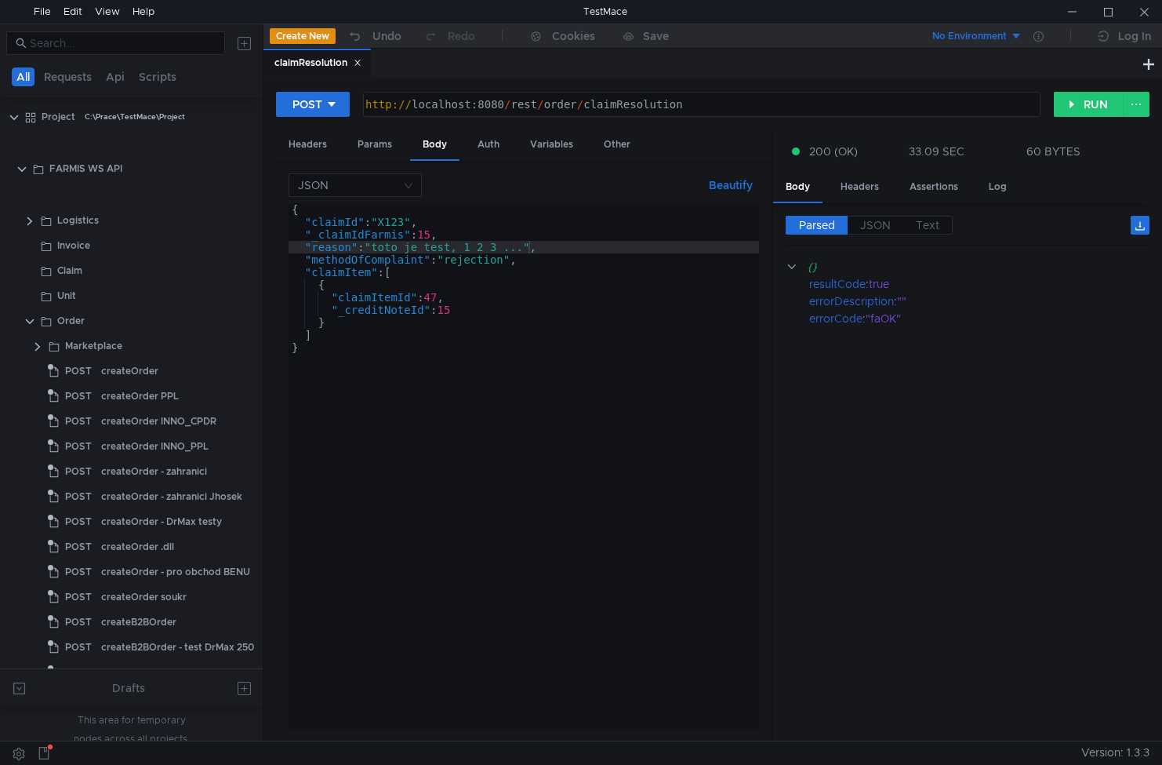
scroll to position [0, 17]
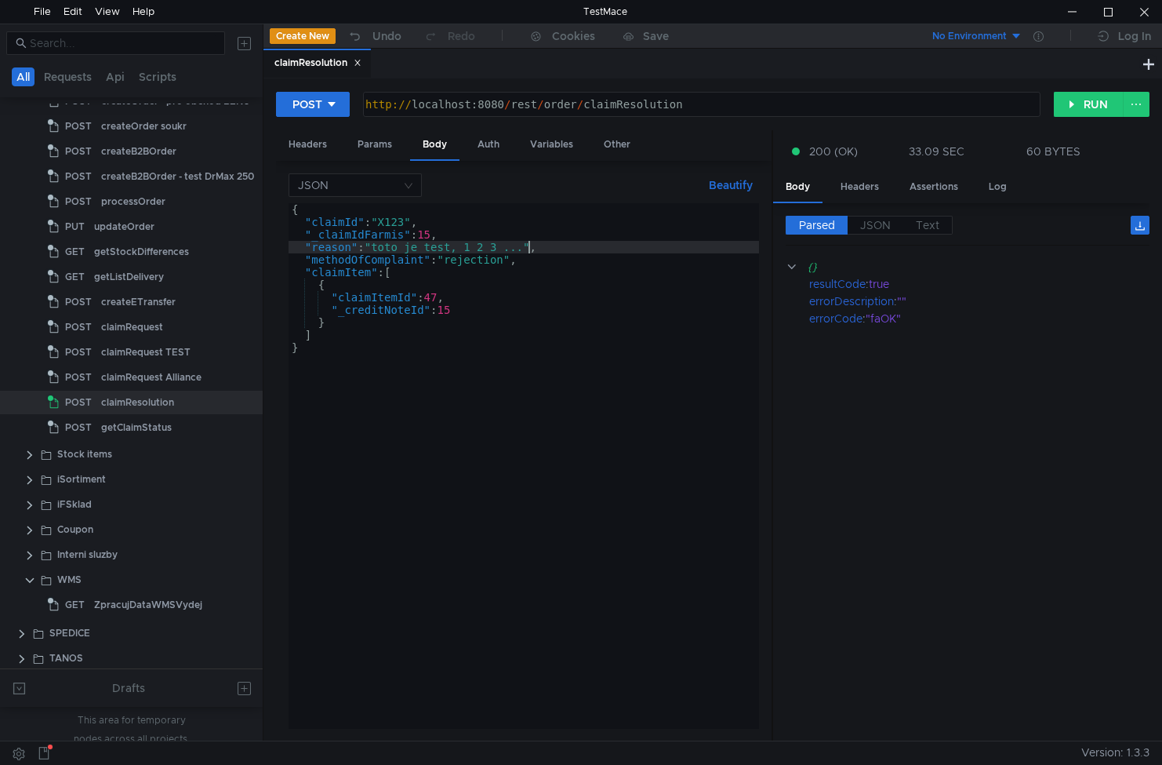
click at [536, 359] on div "{ "claimId" : "X123" , "_claimIdFarmis" : 15 , "reason" : "[PERSON_NAME] test, …" at bounding box center [524, 478] width 471 height 550
type textarea "}"
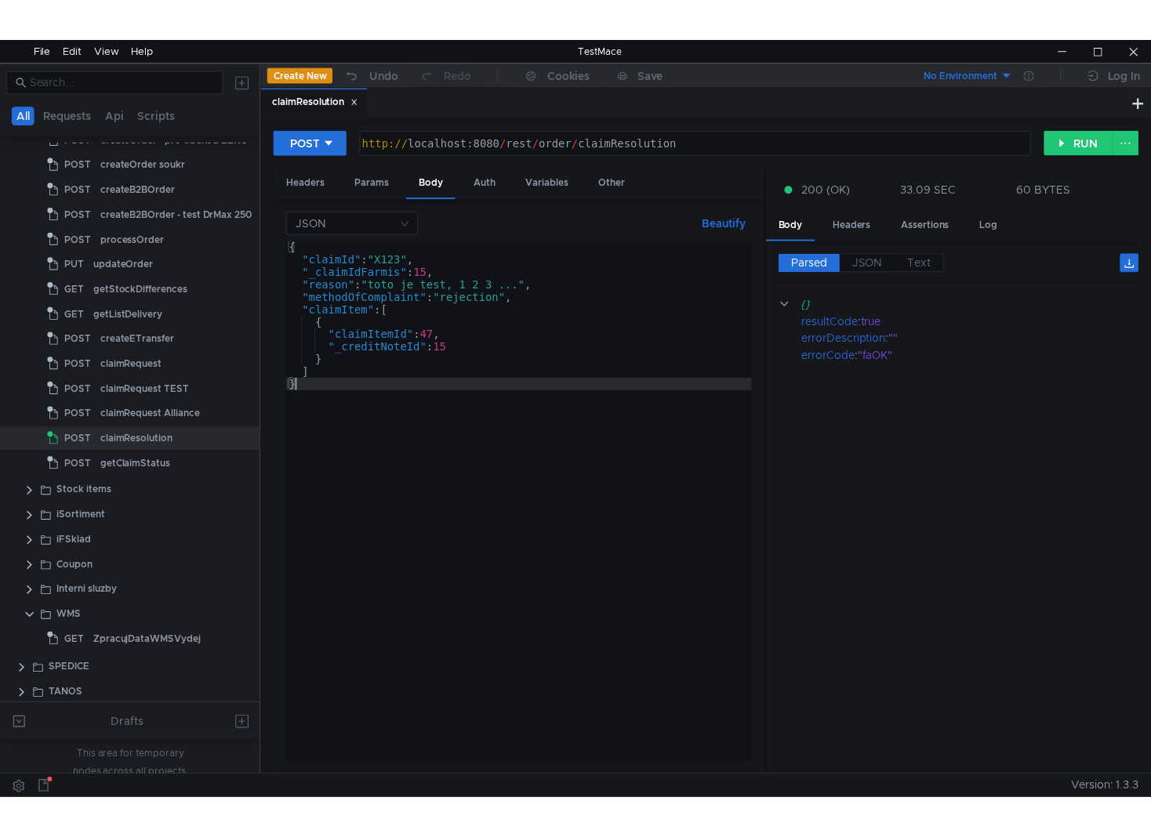
scroll to position [0, 0]
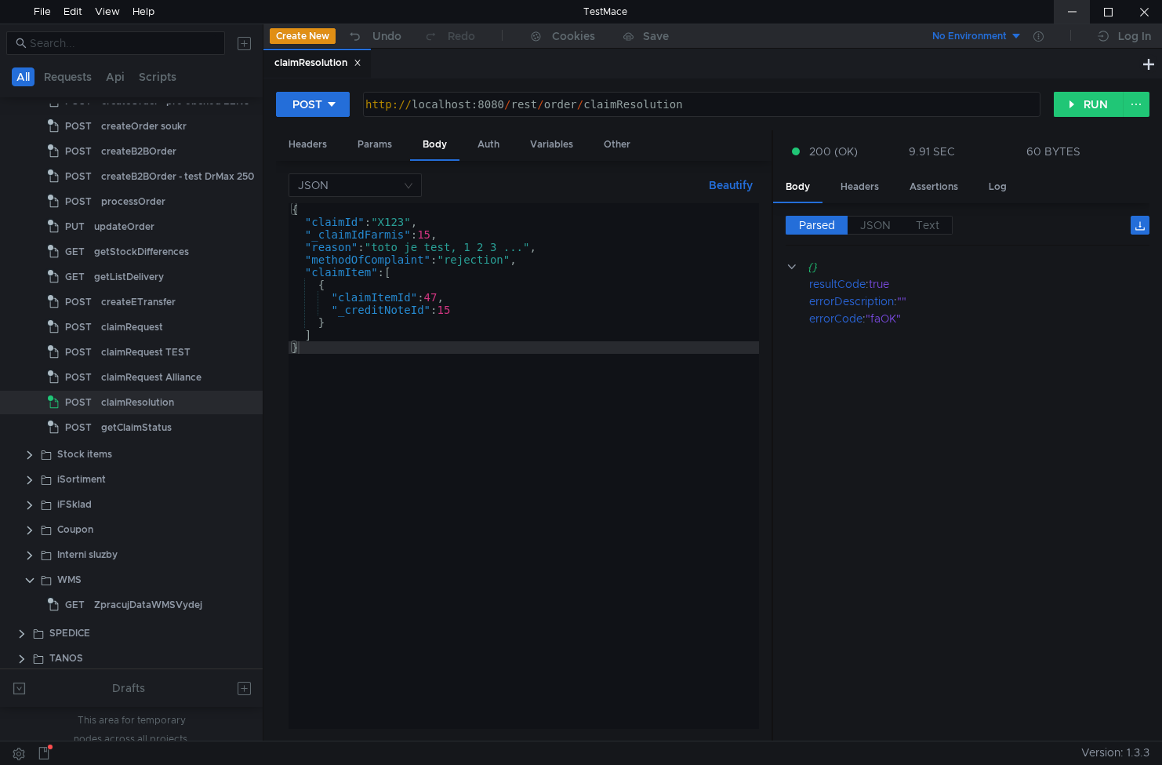
click at [1074, 11] on div at bounding box center [1072, 12] width 36 height 24
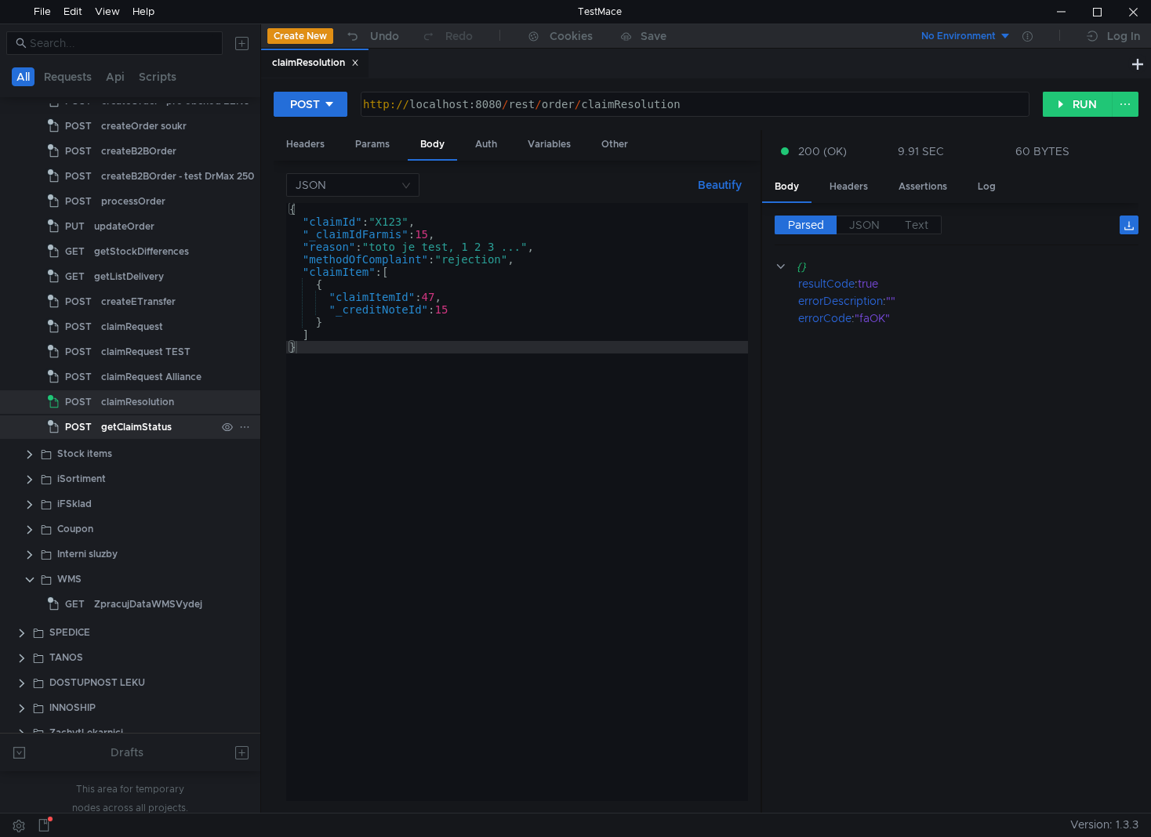
click at [147, 431] on div "getClaimStatus" at bounding box center [136, 428] width 71 height 24
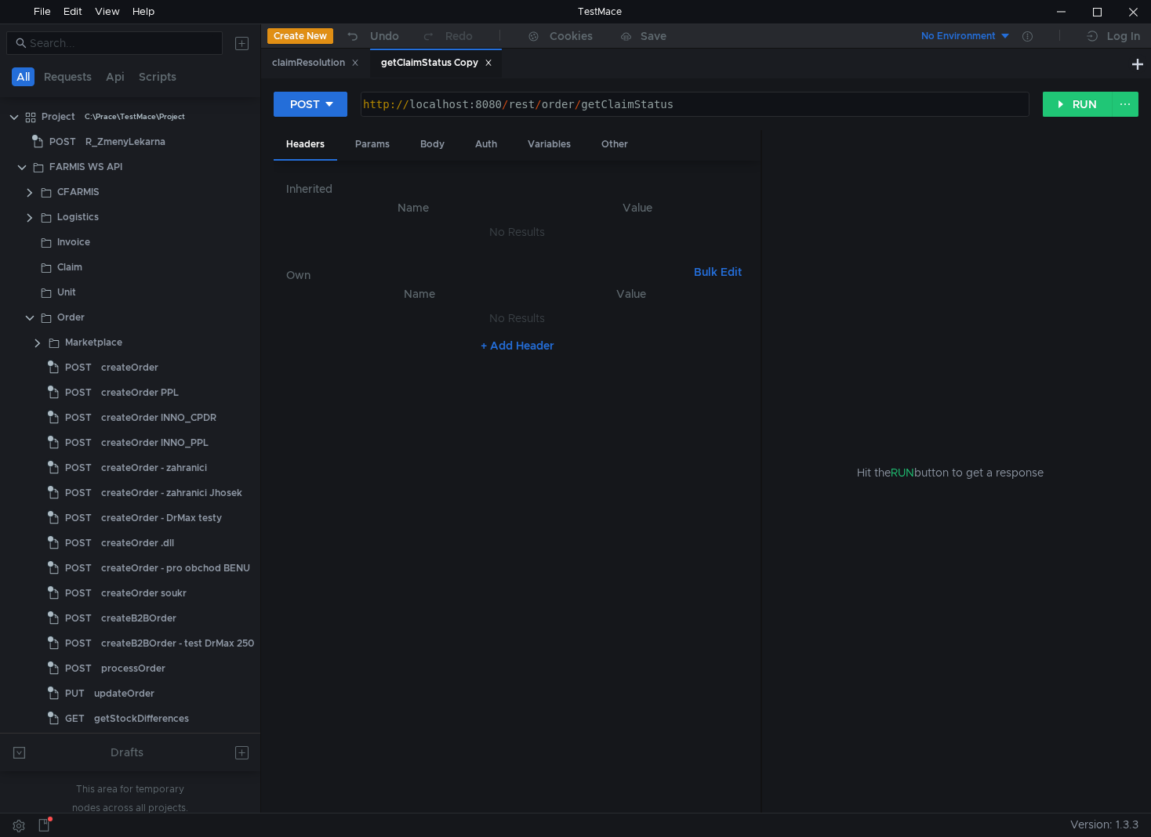
scroll to position [392, 0]
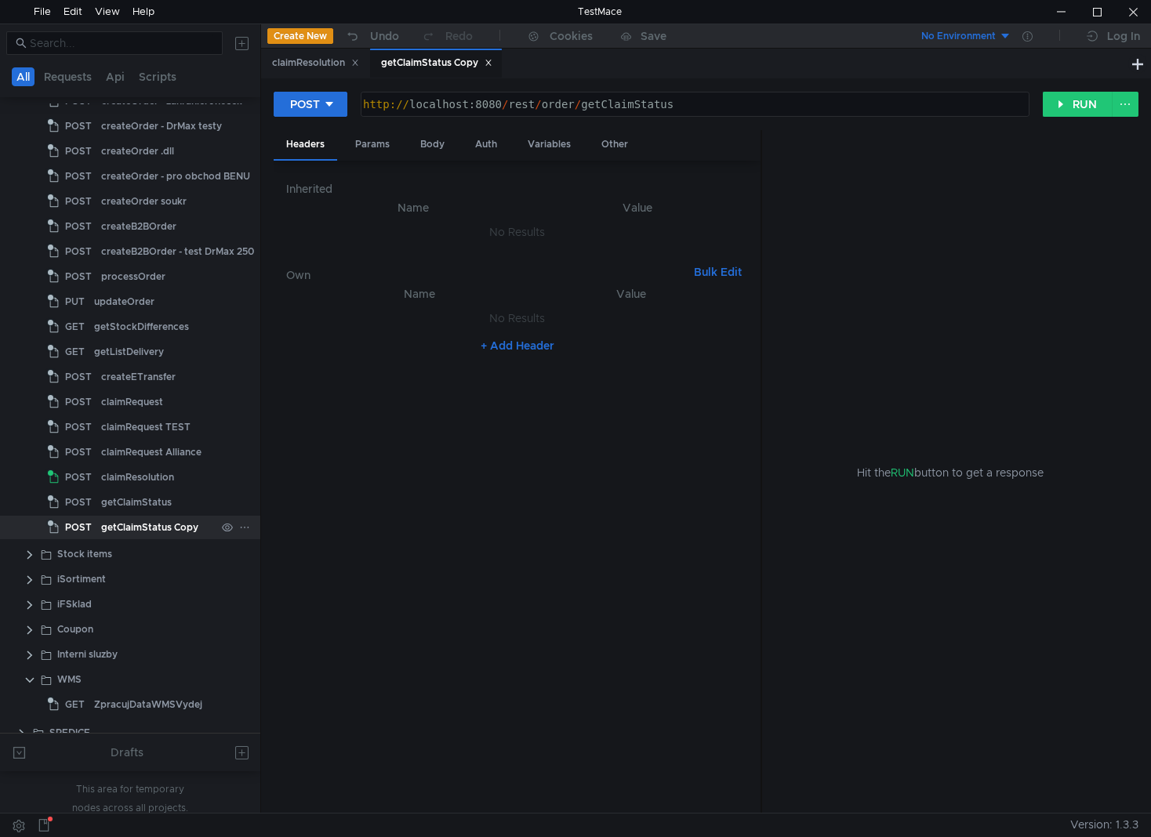
click at [161, 521] on div "getClaimStatus Copy" at bounding box center [149, 528] width 97 height 24
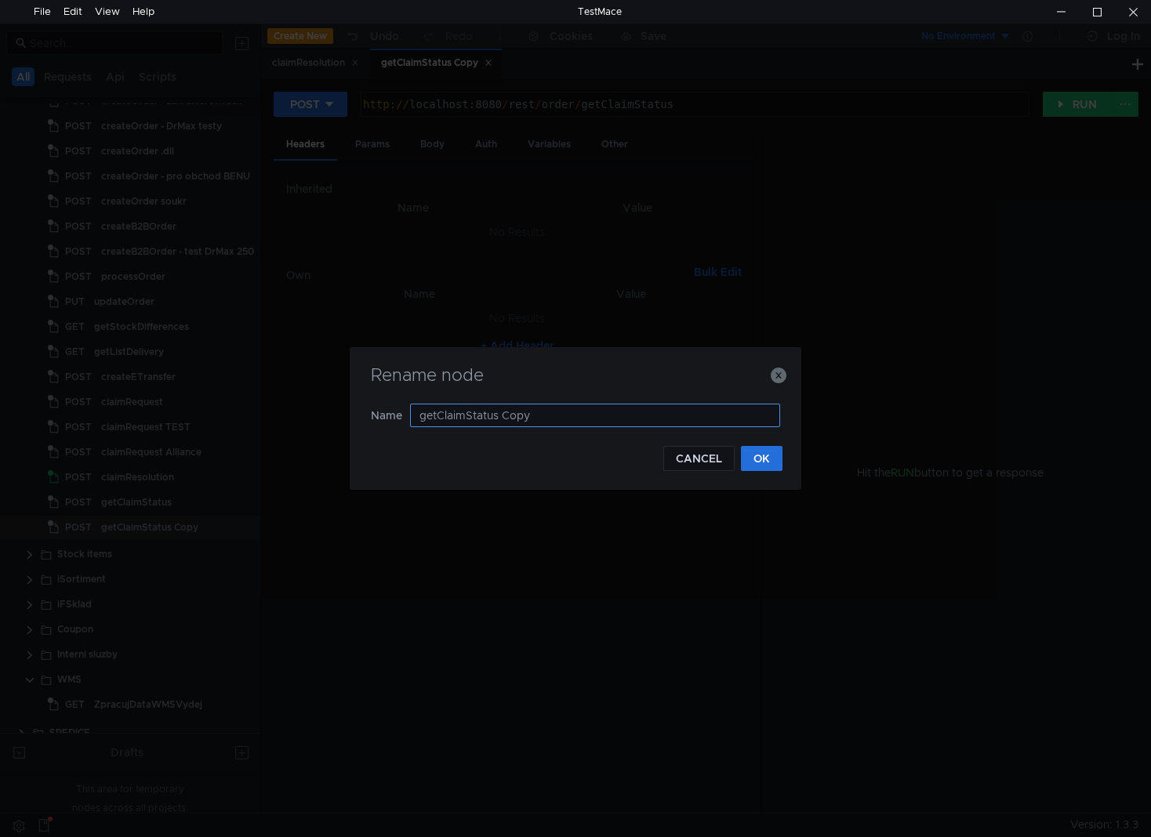
drag, startPoint x: 604, startPoint y: 422, endPoint x: 465, endPoint y: 424, distance: 138.8
click at [465, 424] on input "getClaimStatus Copy" at bounding box center [595, 416] width 370 height 24
type input "getClaimInfo"
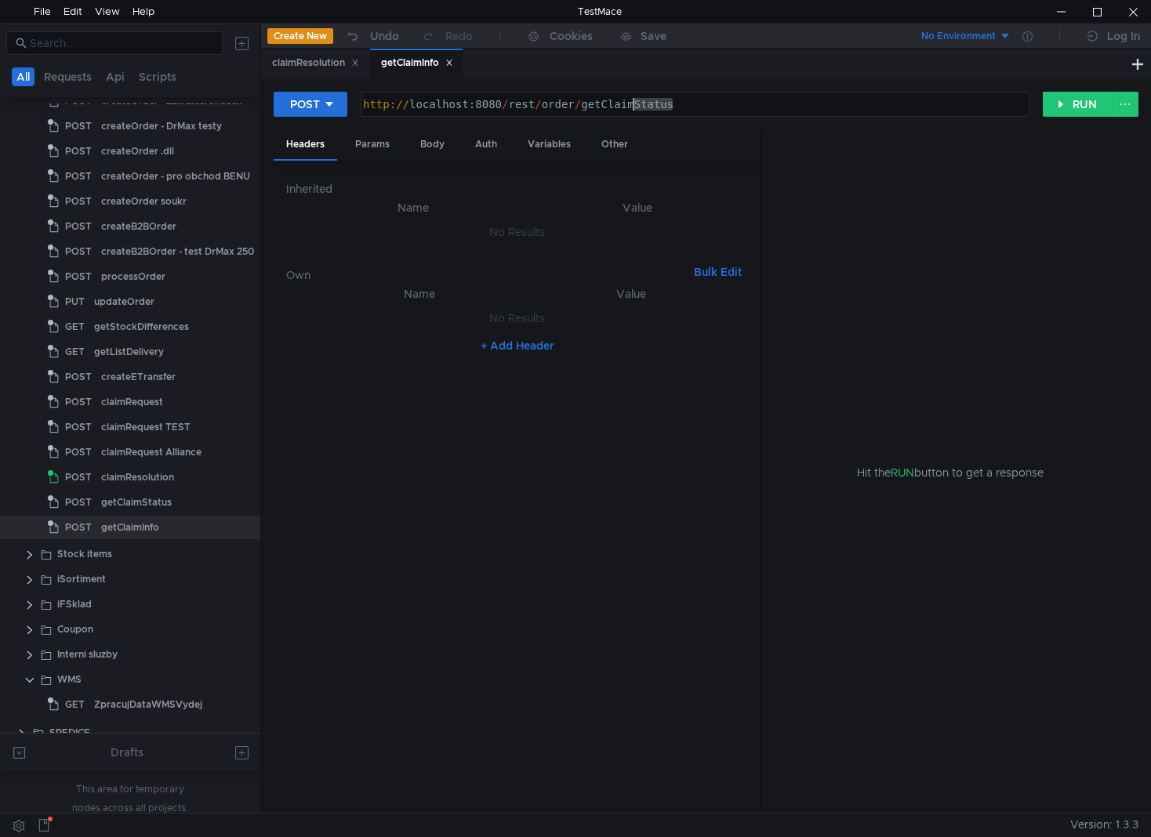
drag, startPoint x: 690, startPoint y: 100, endPoint x: 636, endPoint y: 111, distance: 55.2
click at [636, 111] on div "http:// localhost:8080 / rest / order / getClaimStatus" at bounding box center [693, 117] width 667 height 38
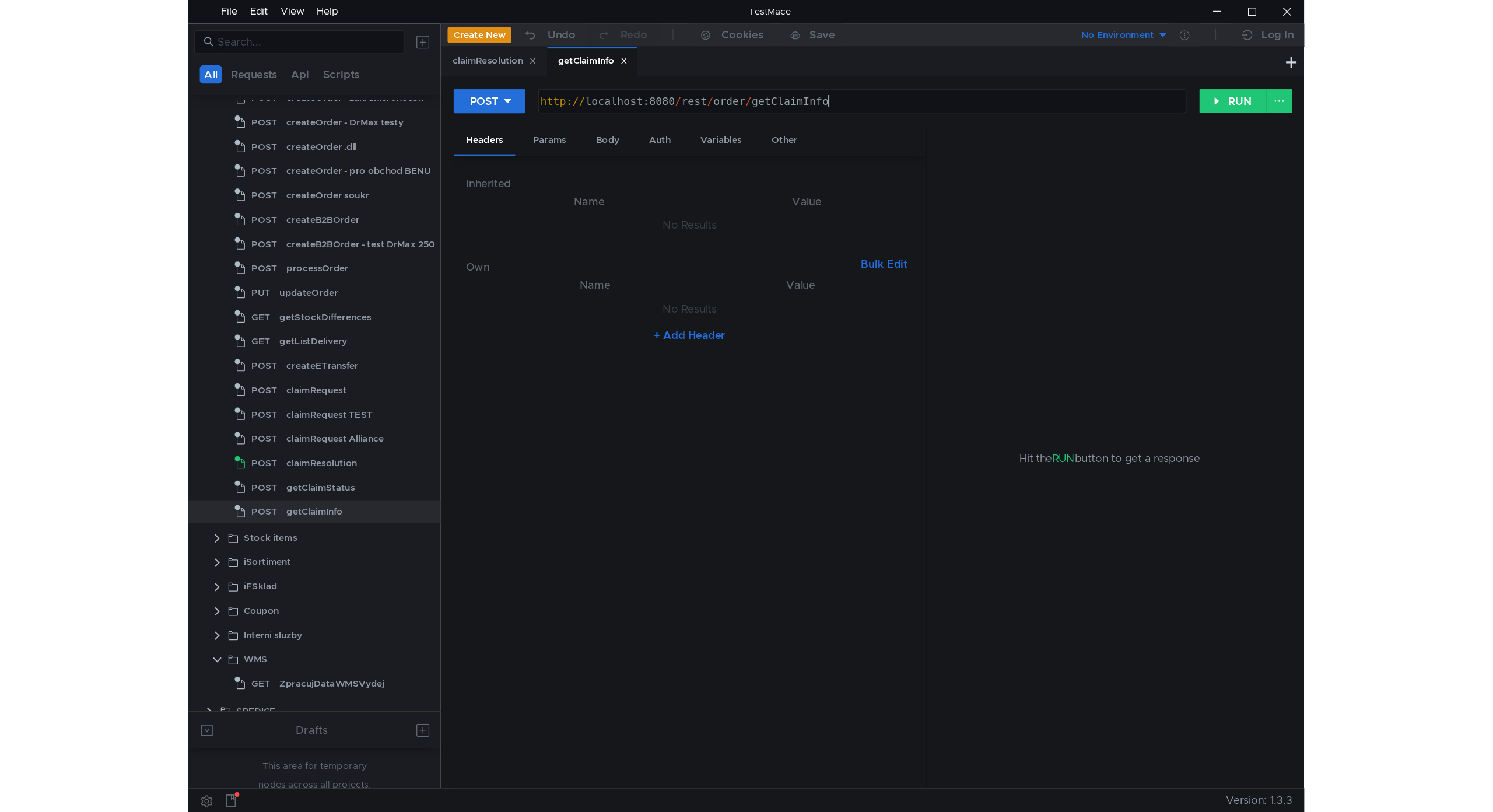
scroll to position [0, 15]
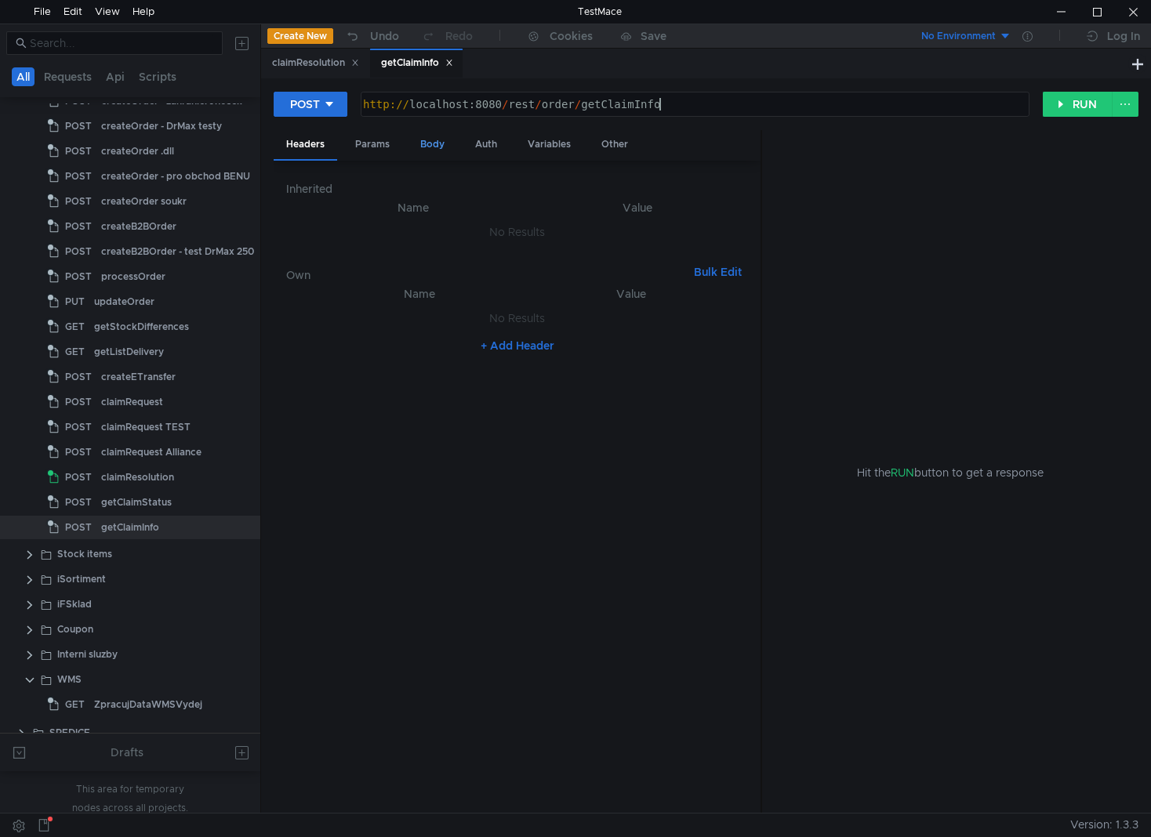
type textarea "[URL]"
click at [433, 144] on div "Body" at bounding box center [432, 144] width 49 height 29
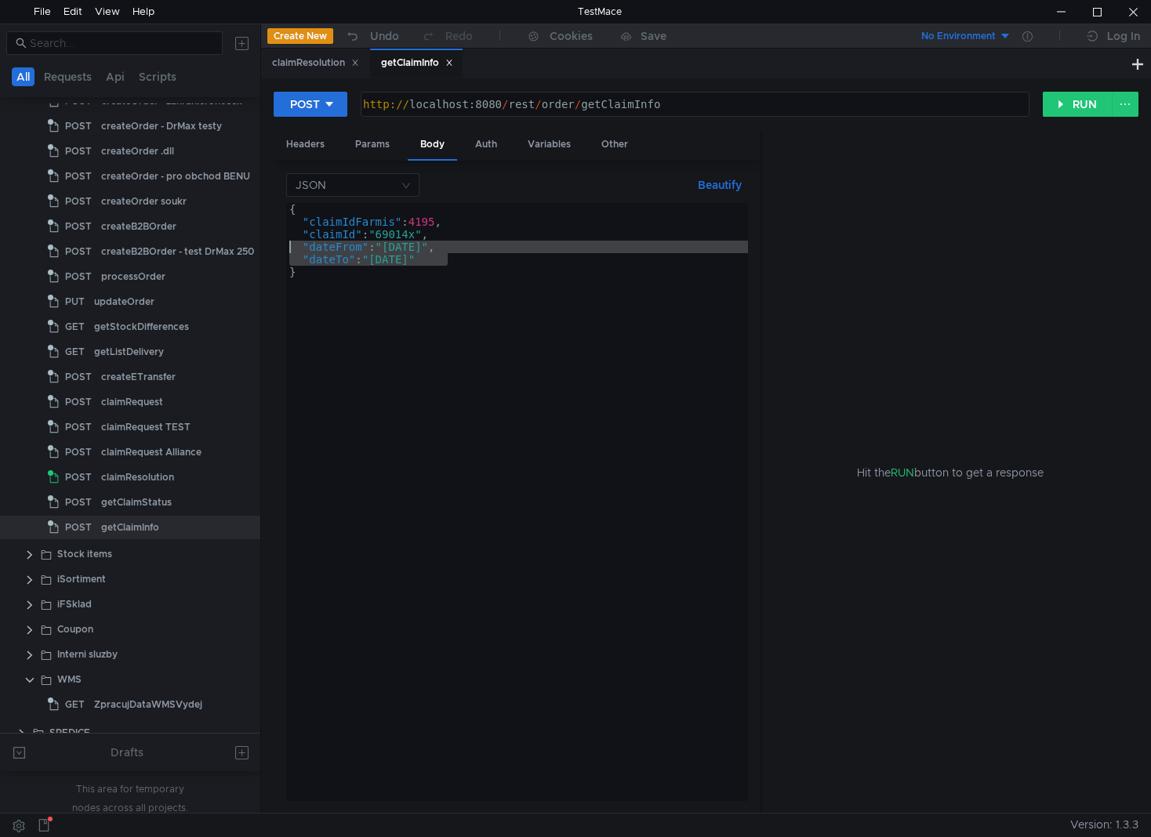
drag, startPoint x: 475, startPoint y: 259, endPoint x: 271, endPoint y: 247, distance: 204.2
click at [271, 247] on div "POST [URL] http:// localhost:8080 / rest / order / getClaimInfo ההההההההההההההה…" at bounding box center [706, 445] width 890 height 735
type textarea ""dateFrom": "[DATE]", "dateTo": "[DATE]""
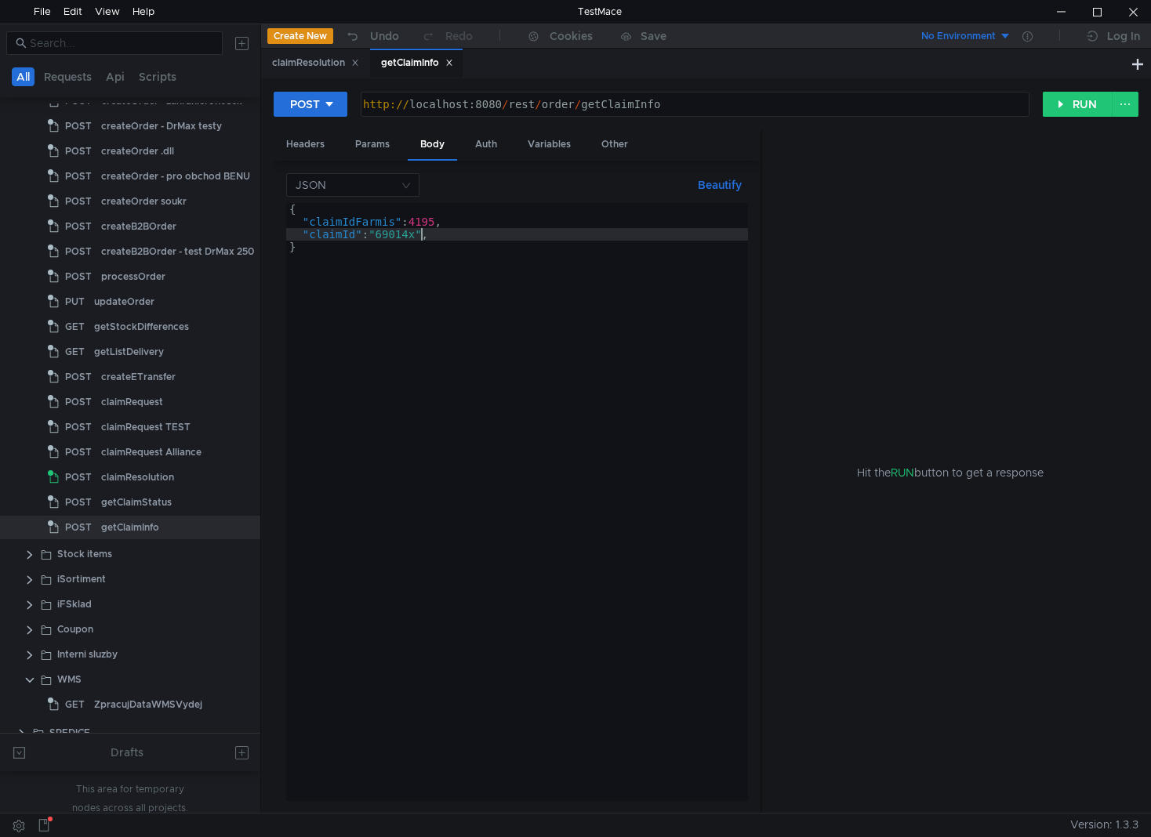
click at [422, 240] on div "{ "claimIdFarmis" : 4195 , "claimId" : "69014x" , }" at bounding box center [517, 514] width 462 height 623
type textarea "}"
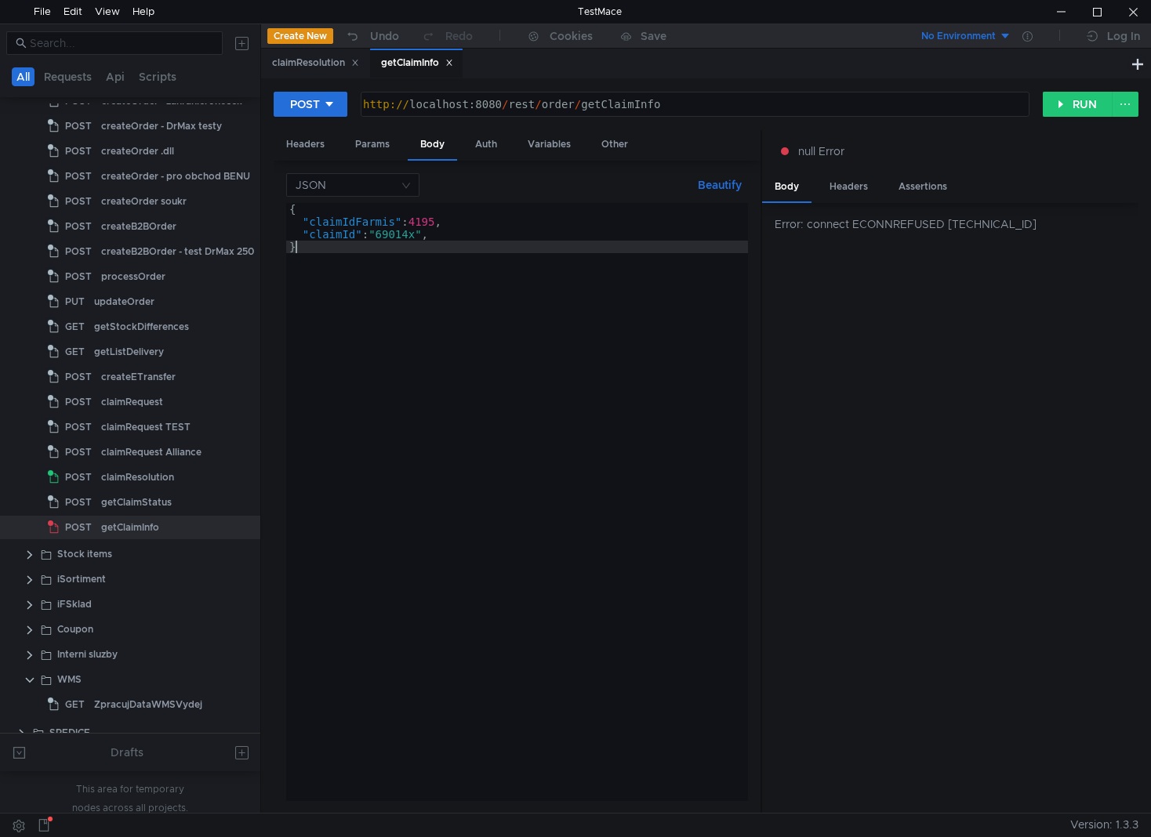
click at [545, 291] on div "{ "claimIdFarmis" : 4195 , "claimId" : "69014x" , }" at bounding box center [517, 514] width 462 height 623
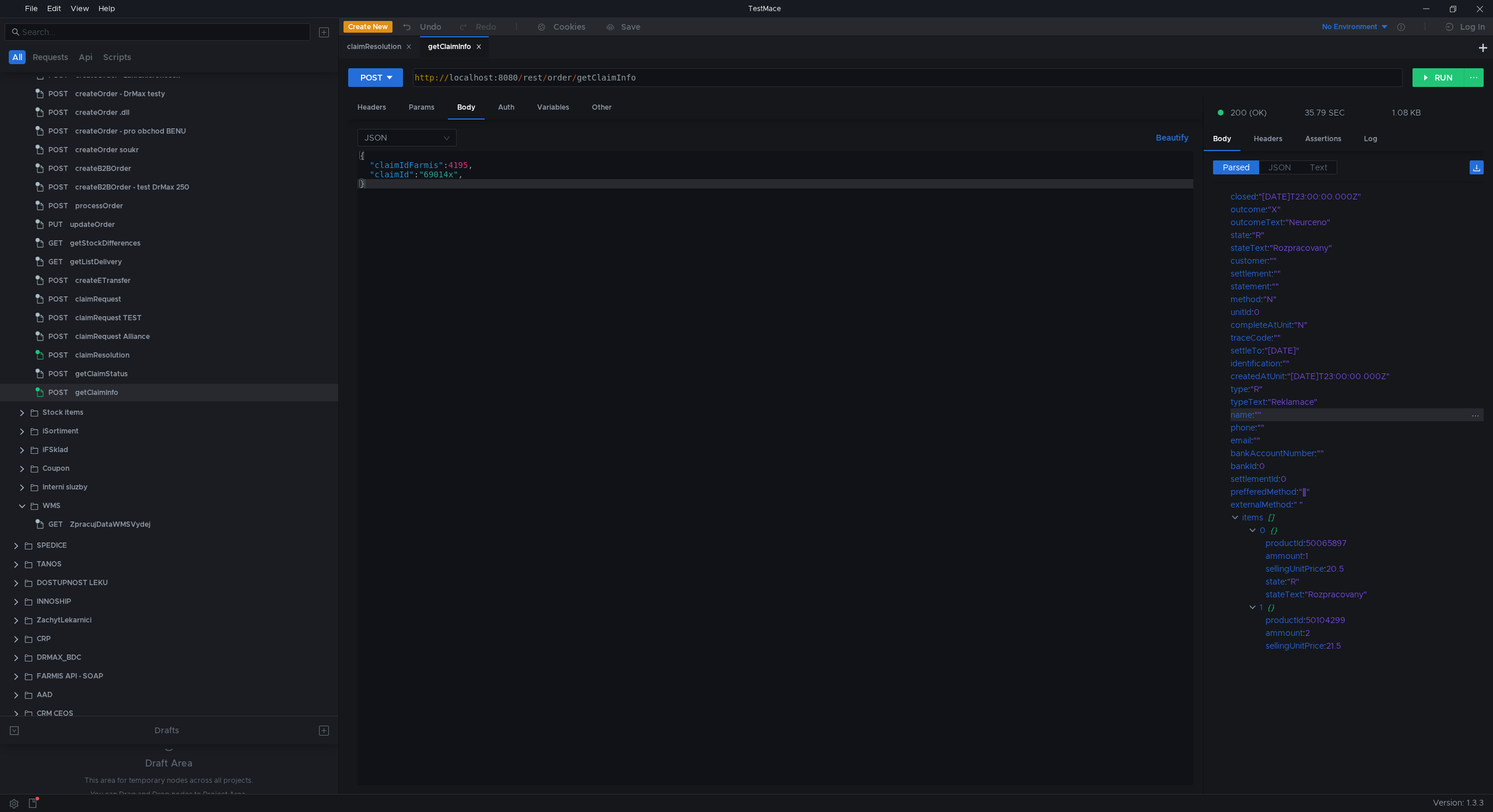
scroll to position [0, 0]
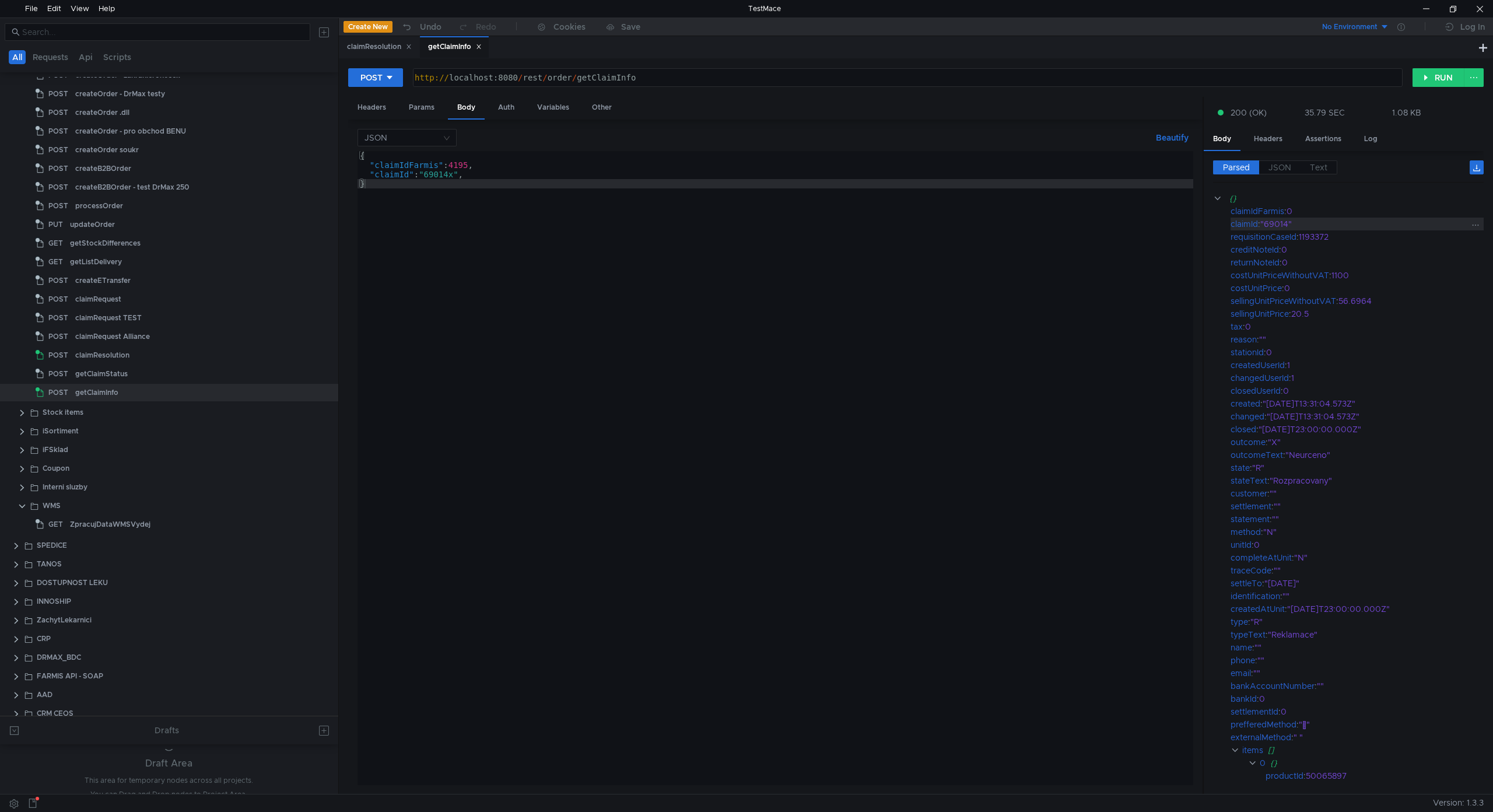
click at [864, 223] on div ""69014"" at bounding box center [1365, 223] width 209 height 13
copy div "69014"
click at [536, 253] on div "{ "claimIdFarmis" : 4195 , "claimId" : "69014x" , }" at bounding box center [776, 477] width 836 height 652
click at [864, 352] on div "{ "claimIdFarmis" : 4195 , "claimId" : "69014x" , }" at bounding box center [776, 477] width 836 height 652
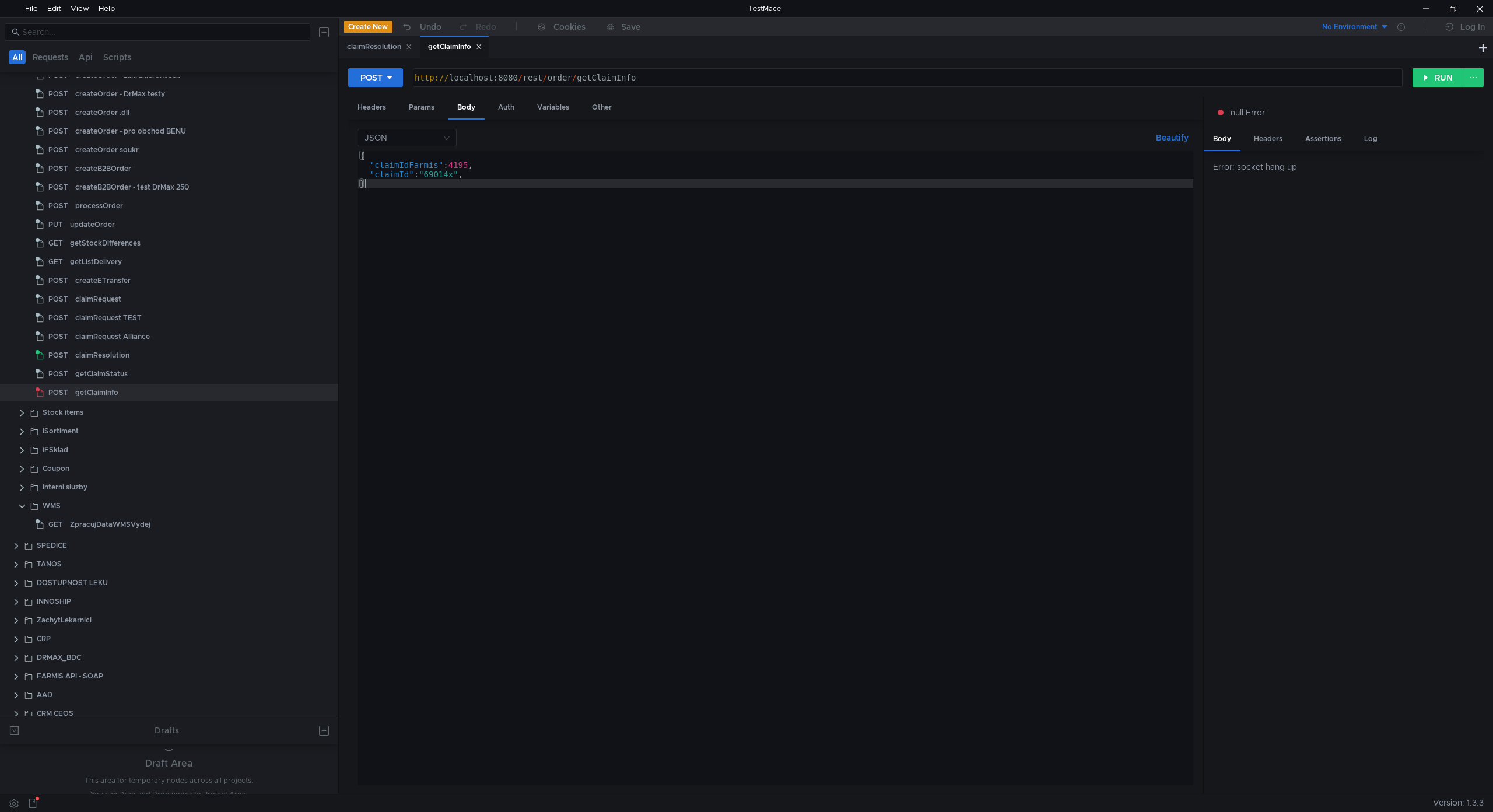
click at [695, 324] on div "{ "claimIdFarmis" : 4195 , "claimId" : "69014x" , }" at bounding box center [776, 477] width 836 height 652
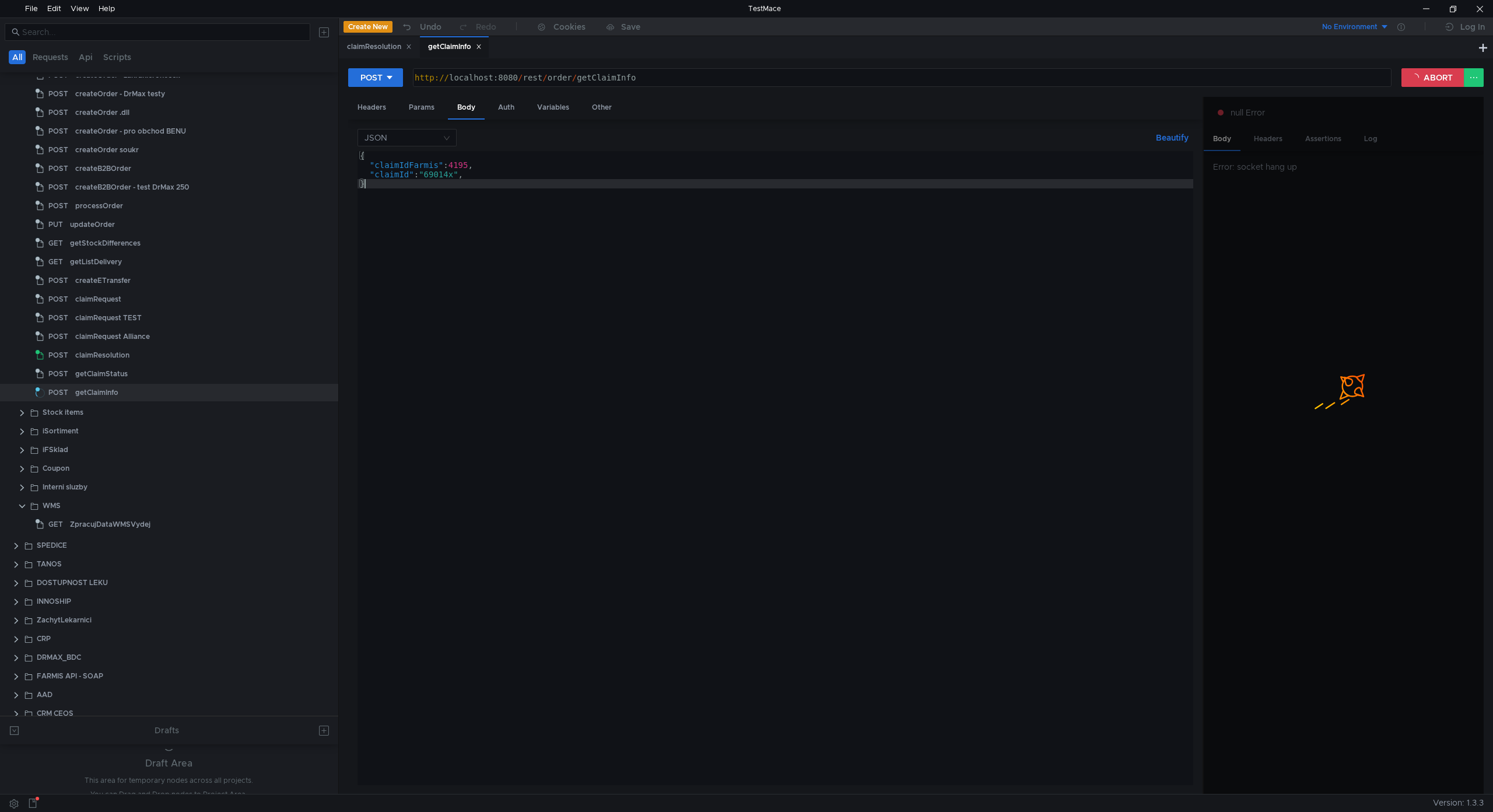
click at [620, 332] on div "{ "claimIdFarmis" : 4195 , "claimId" : "69014x" , }" at bounding box center [776, 477] width 836 height 652
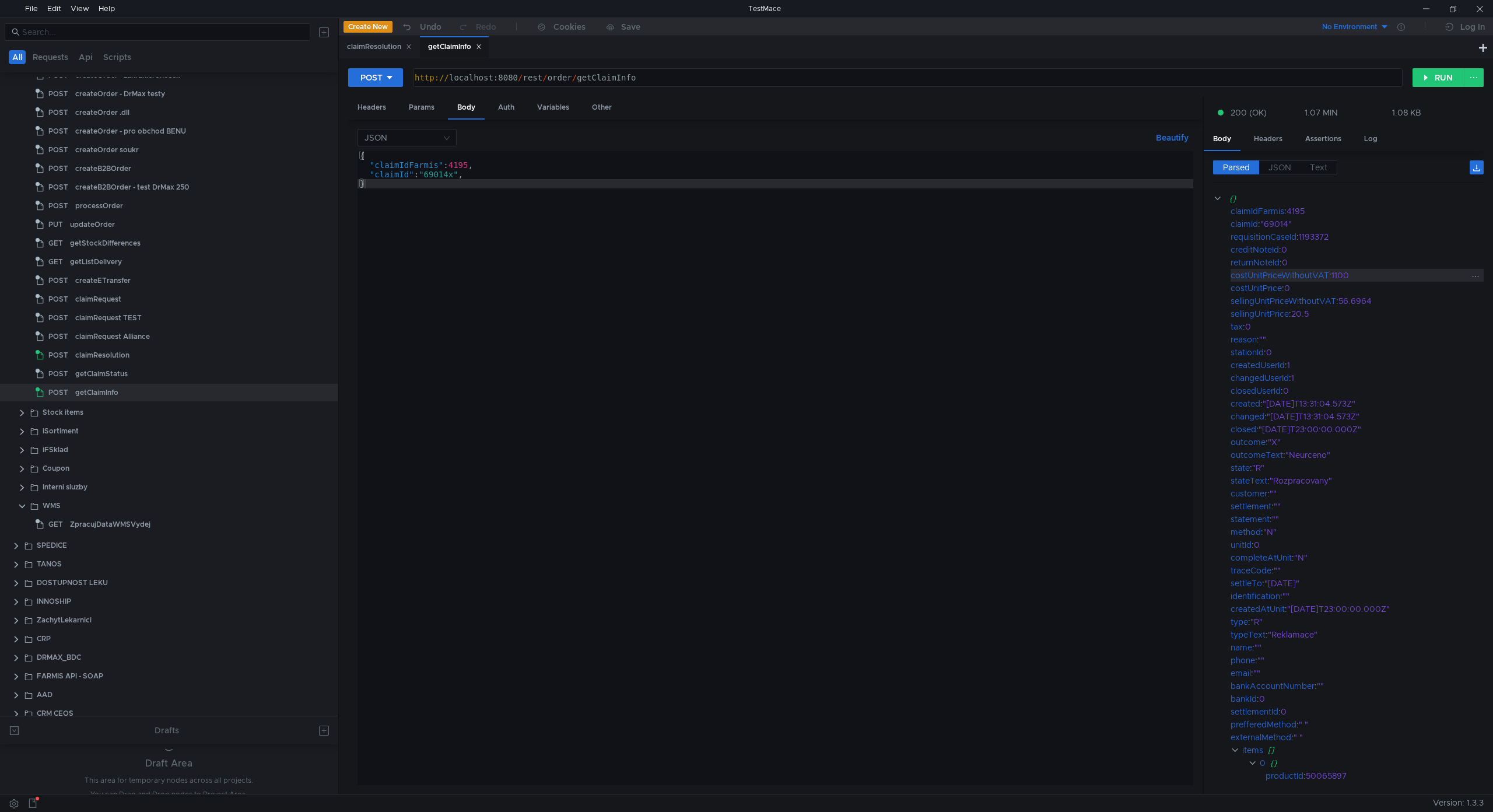
click at [864, 278] on div "1100" at bounding box center [1402, 275] width 142 height 13
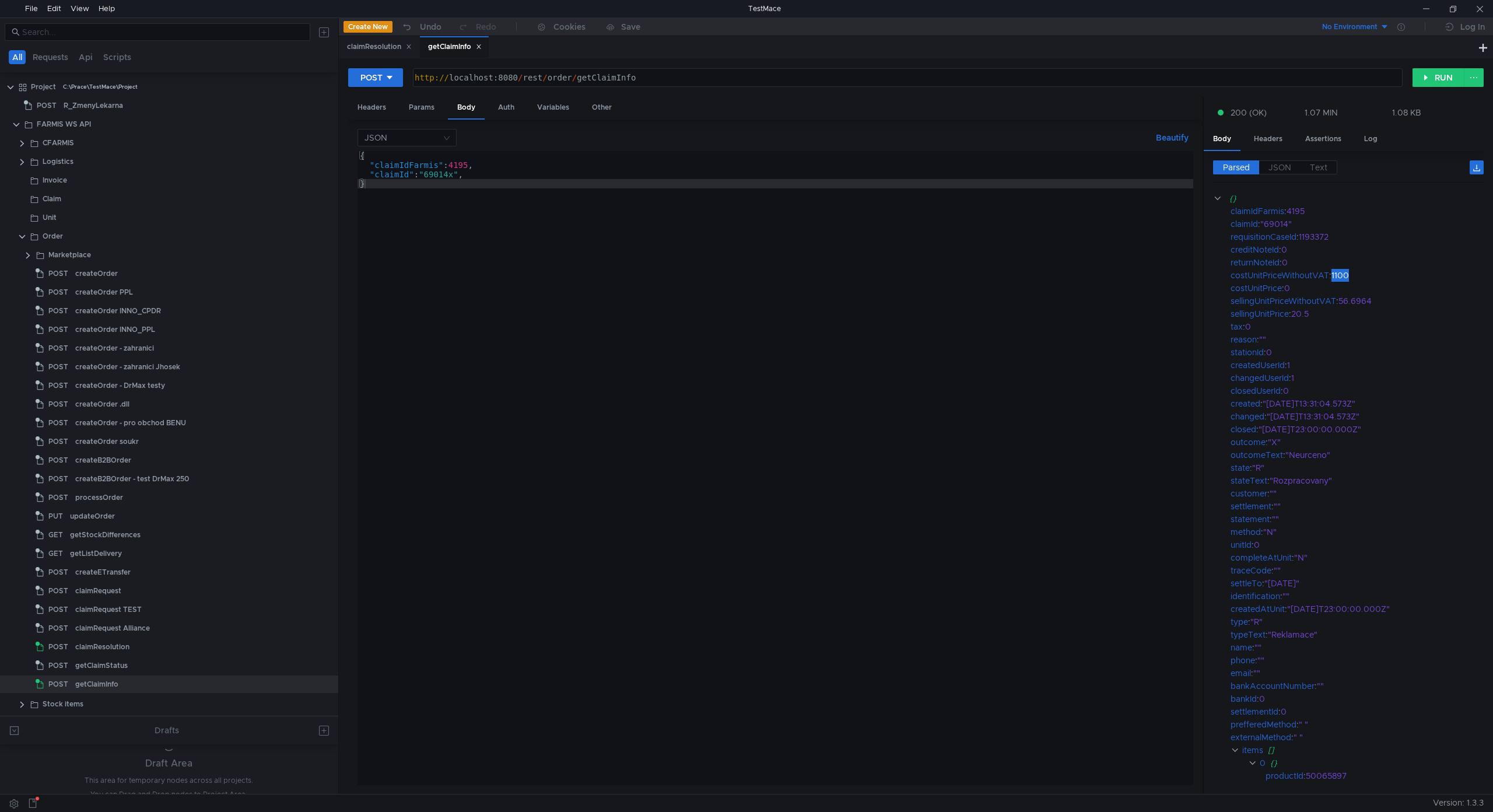
scroll to position [0, 15]
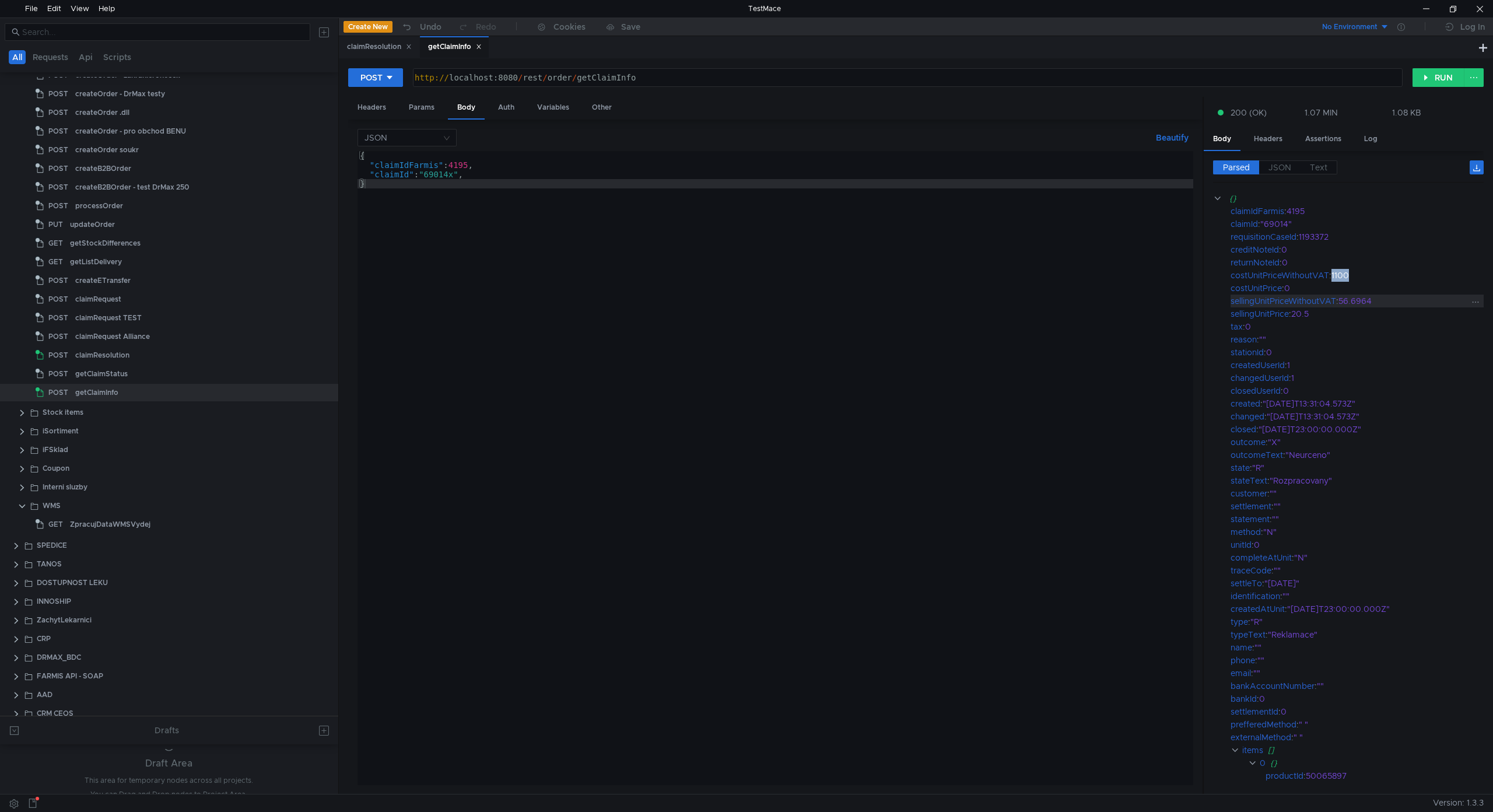
click at [1331, 298] on div "sellingUnitPriceWithoutVAT" at bounding box center [1284, 300] width 106 height 13
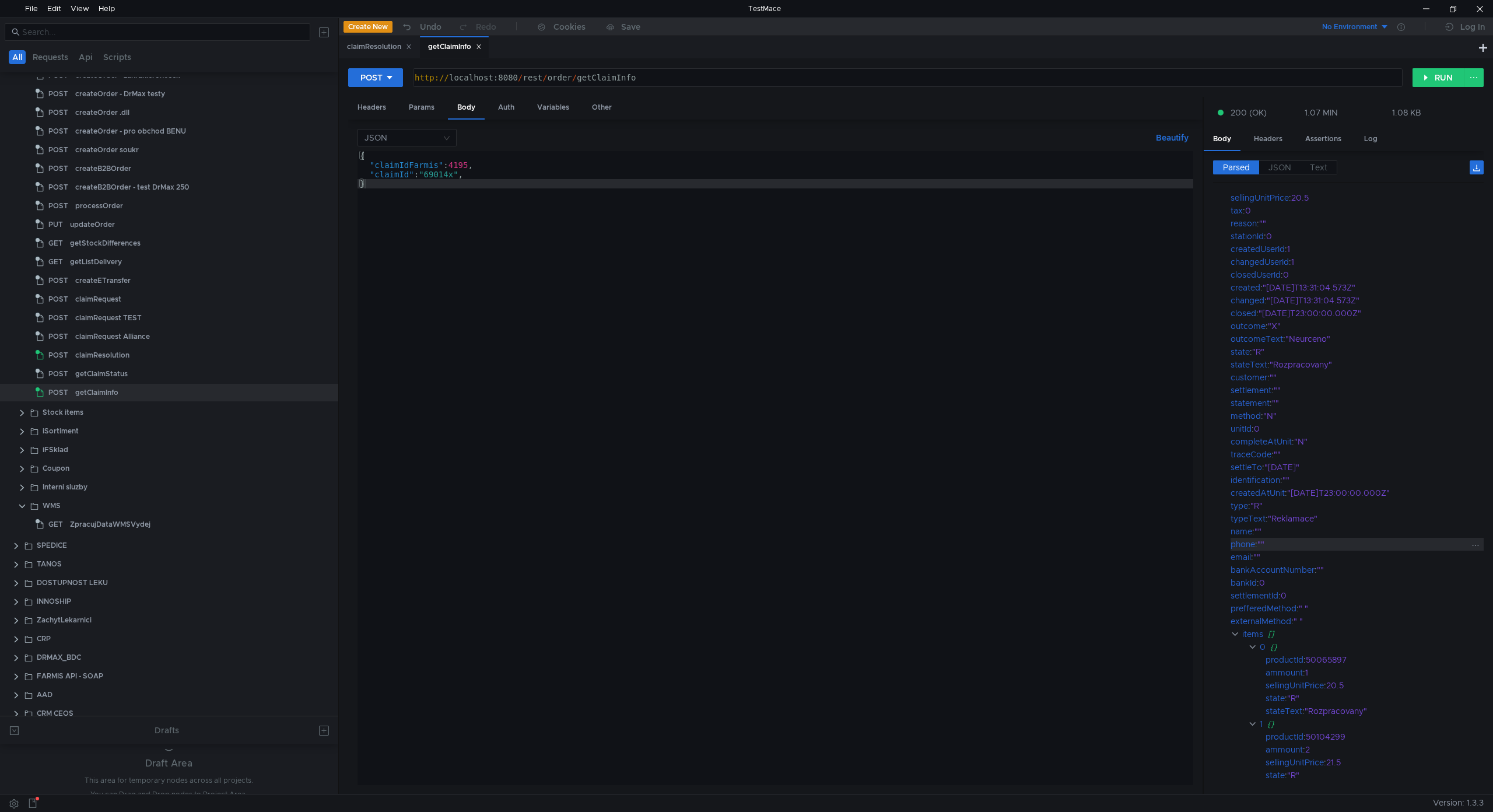
scroll to position [58, 0]
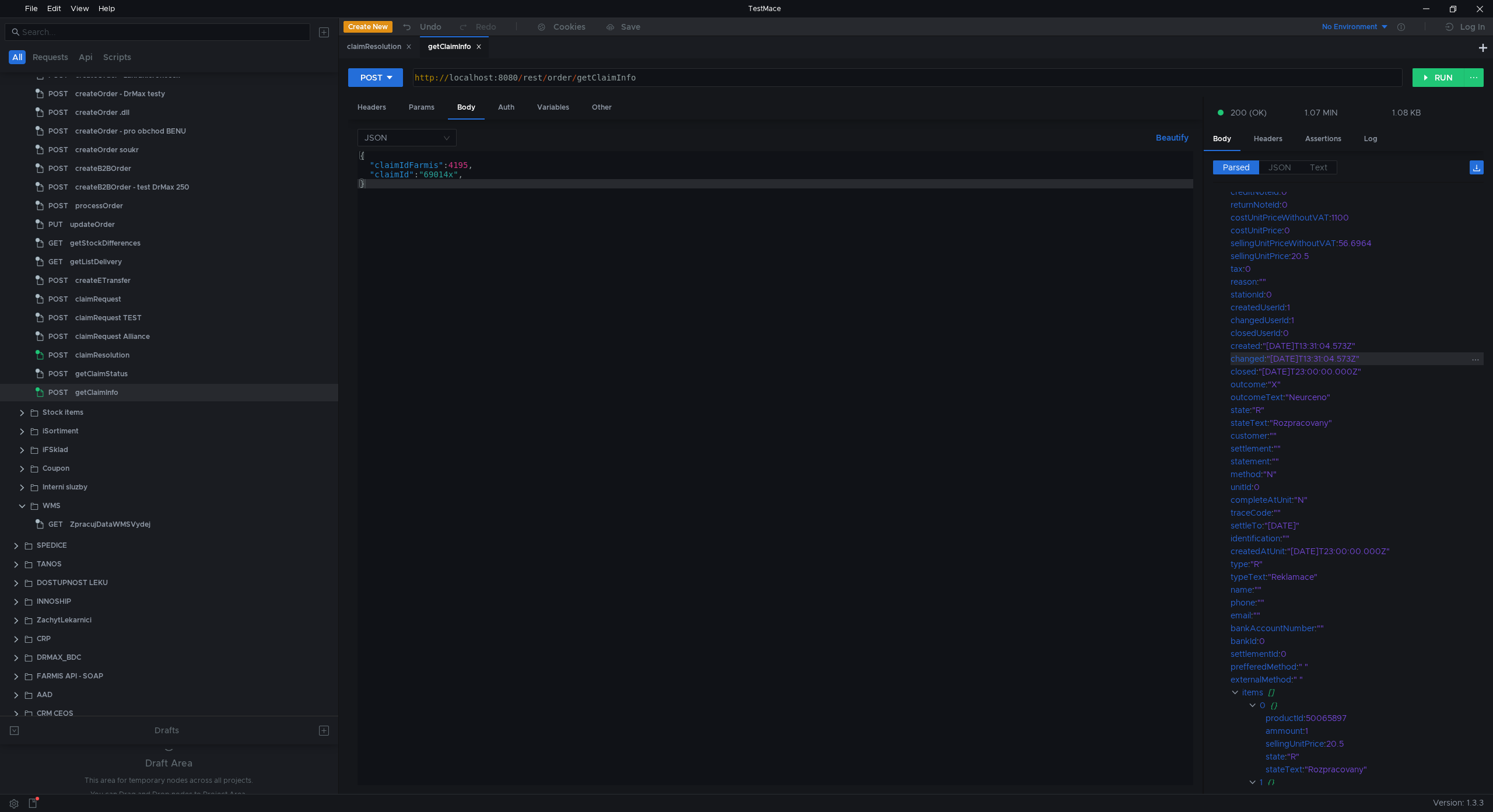
click at [1239, 358] on div "changed" at bounding box center [1248, 358] width 33 height 13
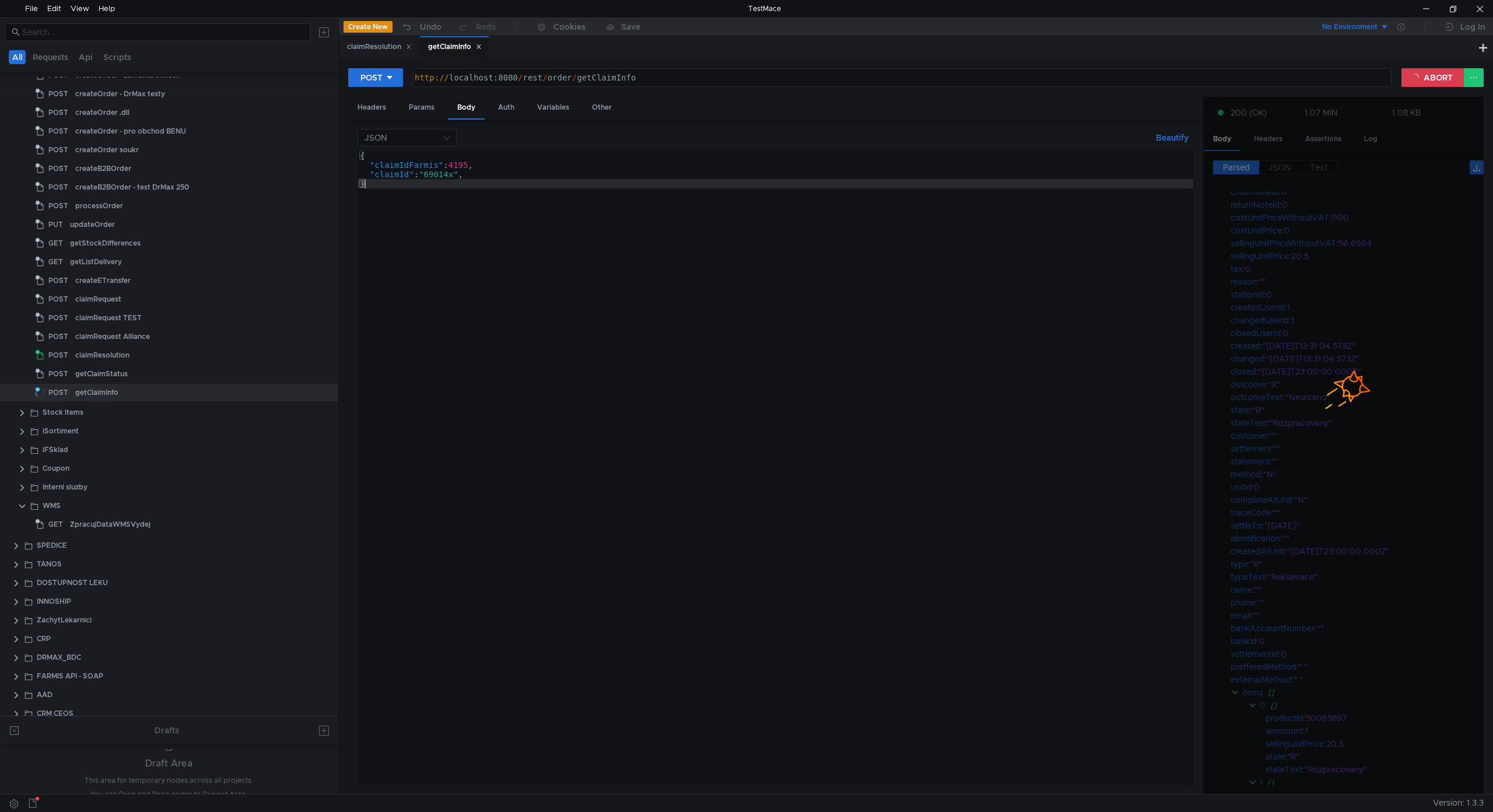
click at [951, 474] on div "{ "claimIdFarmis" : 4195 , "claimId" : "69014x" , }" at bounding box center [776, 477] width 836 height 652
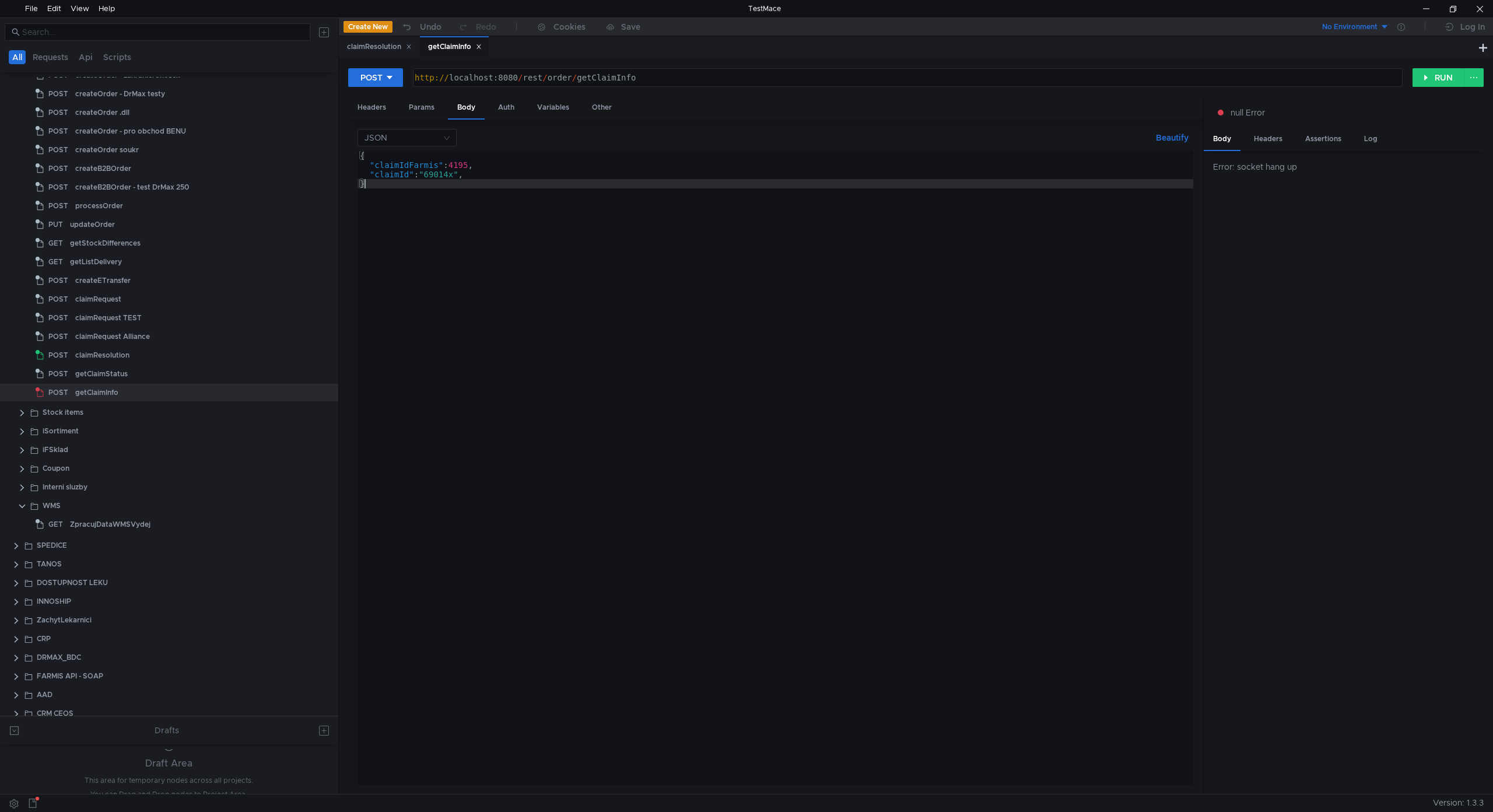
click at [1050, 380] on div "{ "claimIdFarmis" : 4195 , "claimId" : "69014x" , }" at bounding box center [776, 477] width 836 height 652
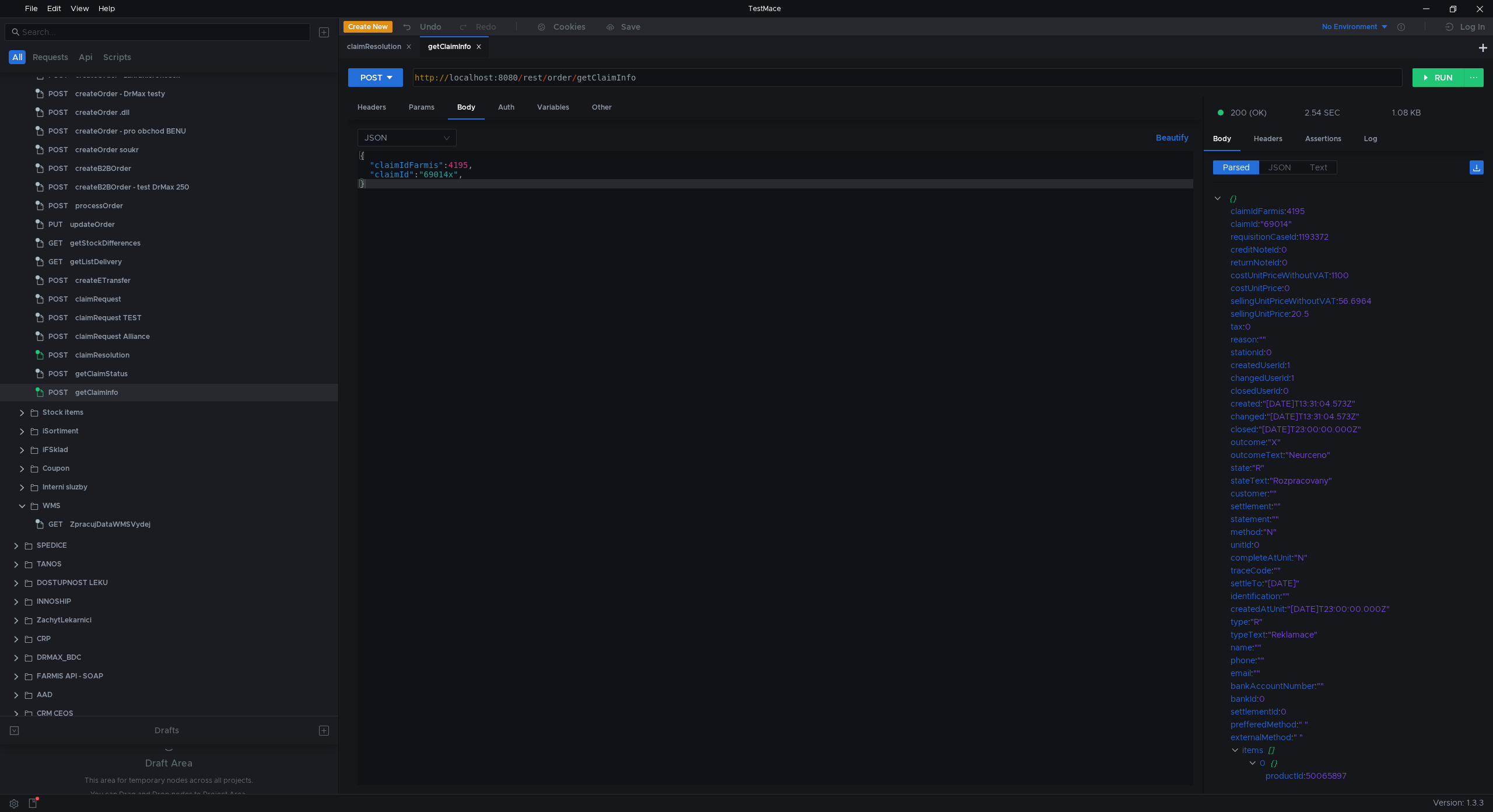
click at [975, 379] on div "{ "claimIdFarmis" : 4195 , "claimId" : "69014x" , }" at bounding box center [776, 477] width 836 height 652
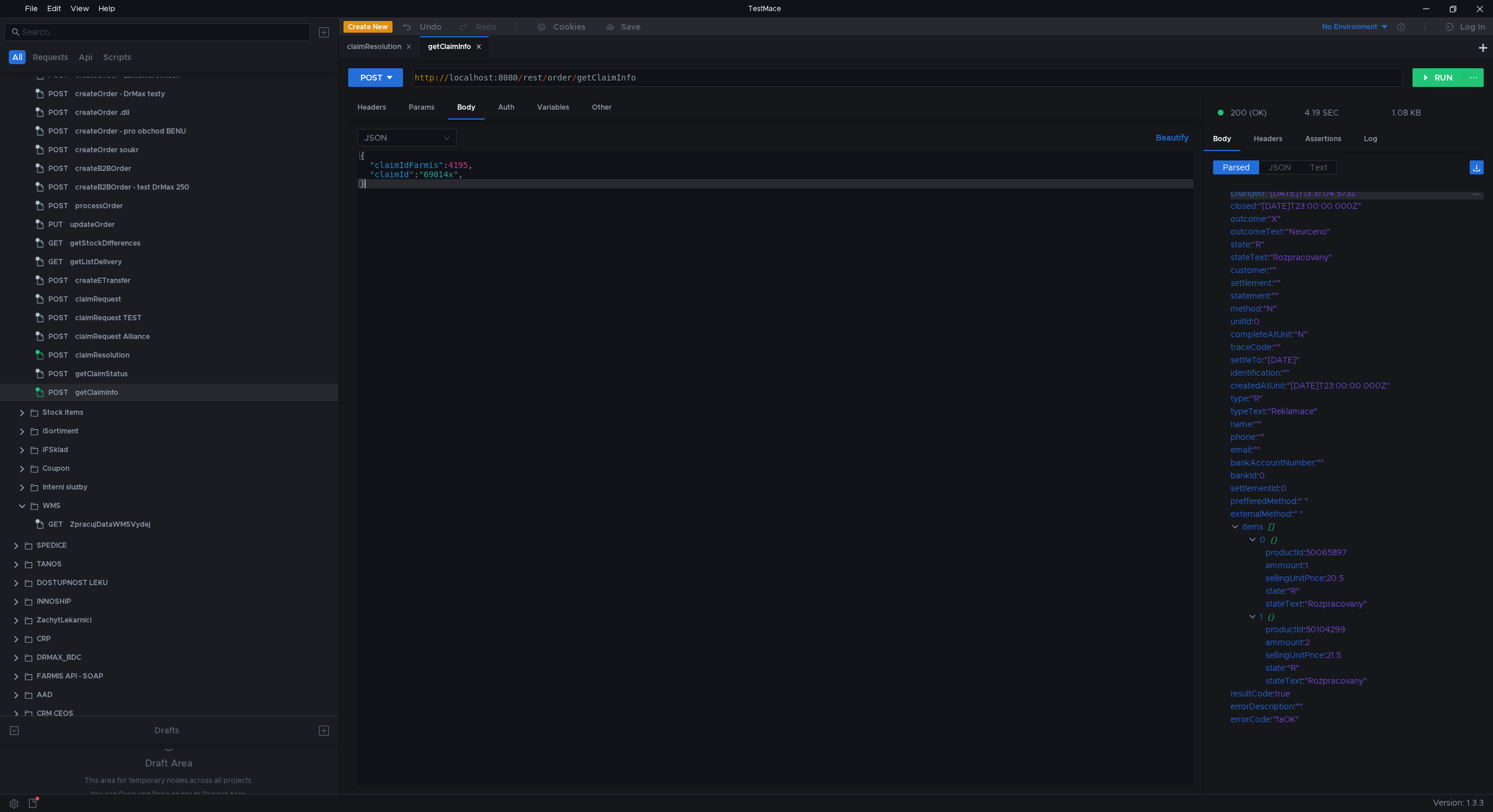
scroll to position [0, 0]
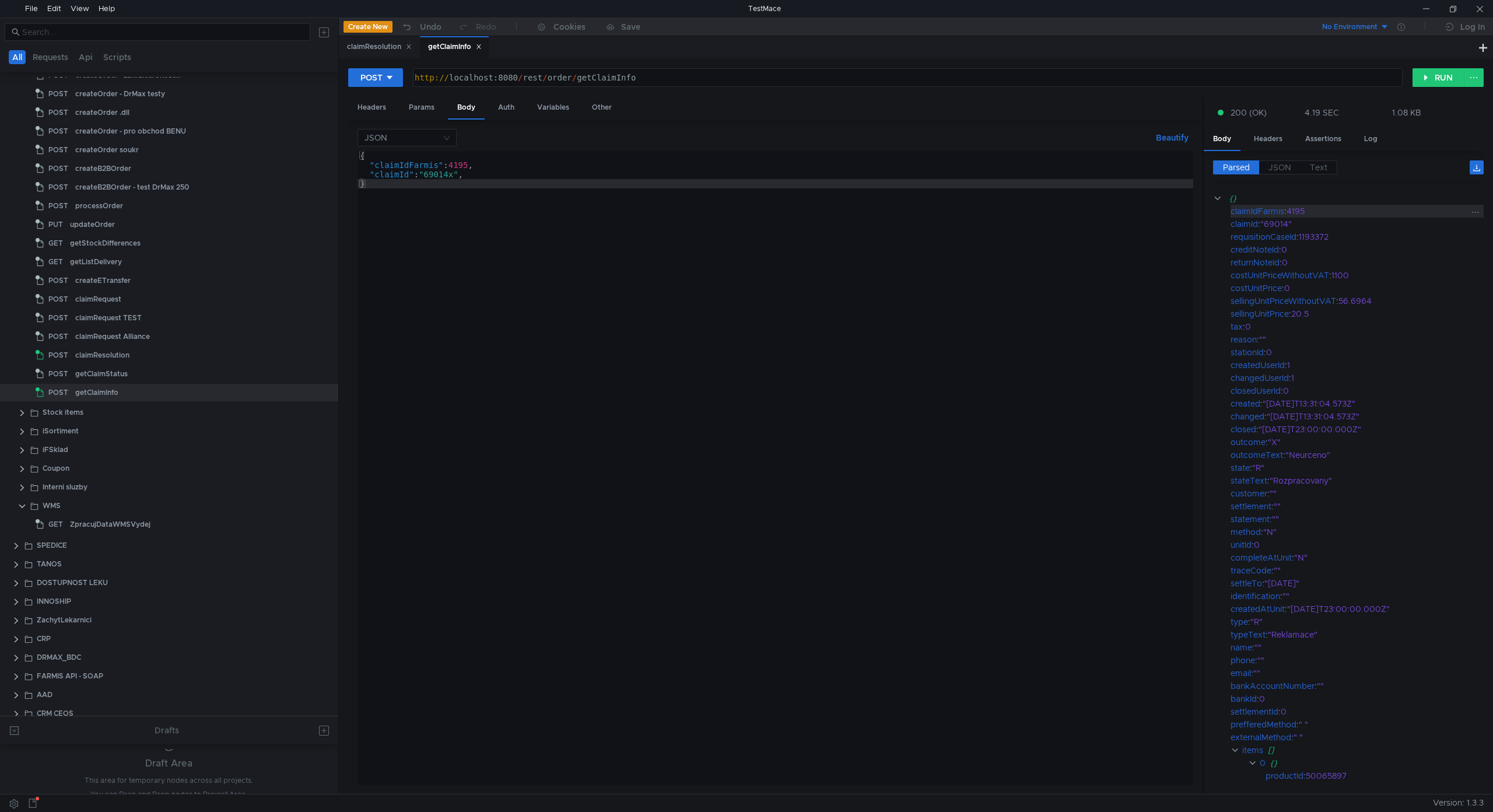
click at [1302, 214] on div "4195" at bounding box center [1379, 210] width 184 height 13
copy div "4195"
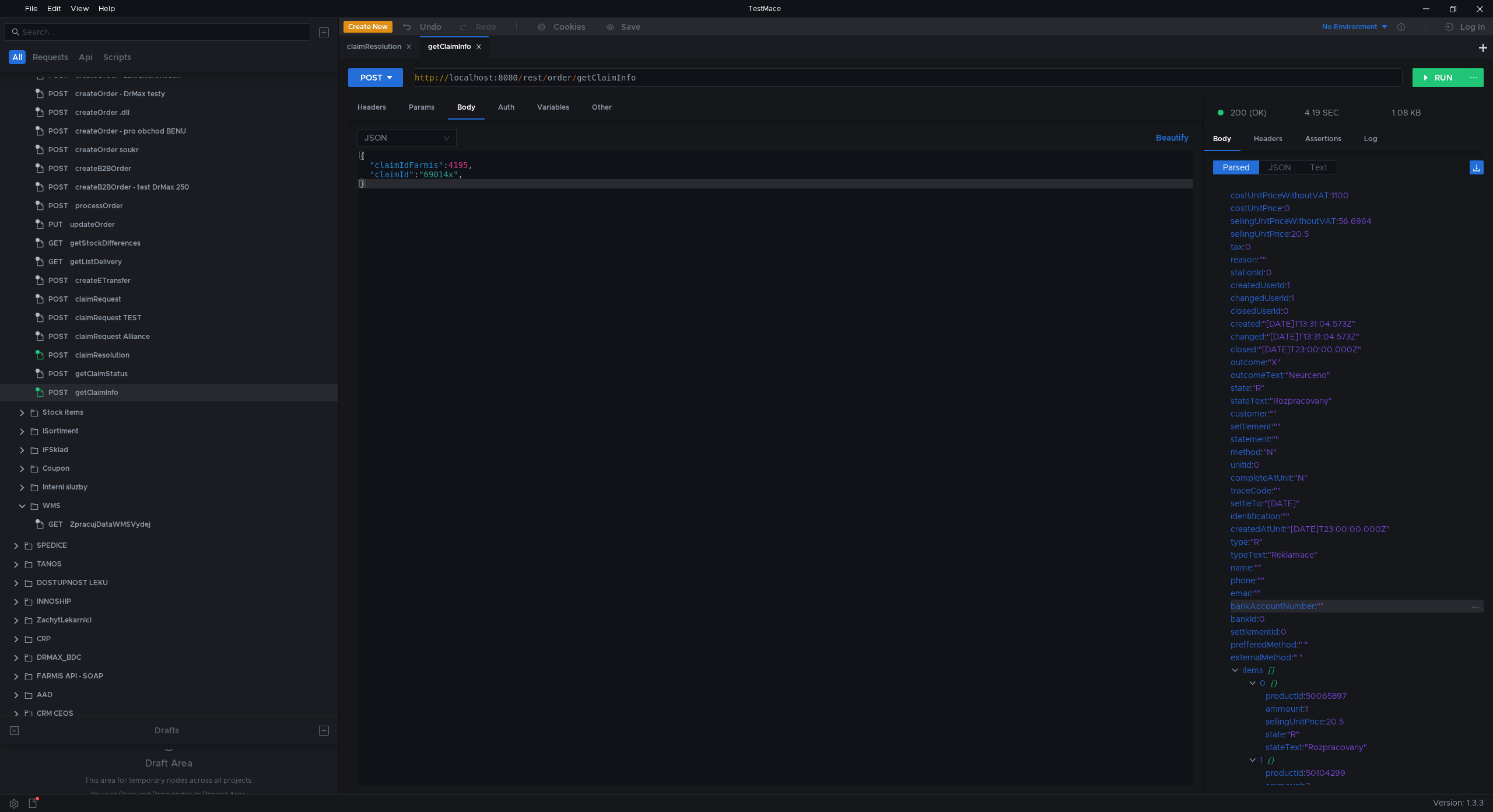
scroll to position [175, 0]
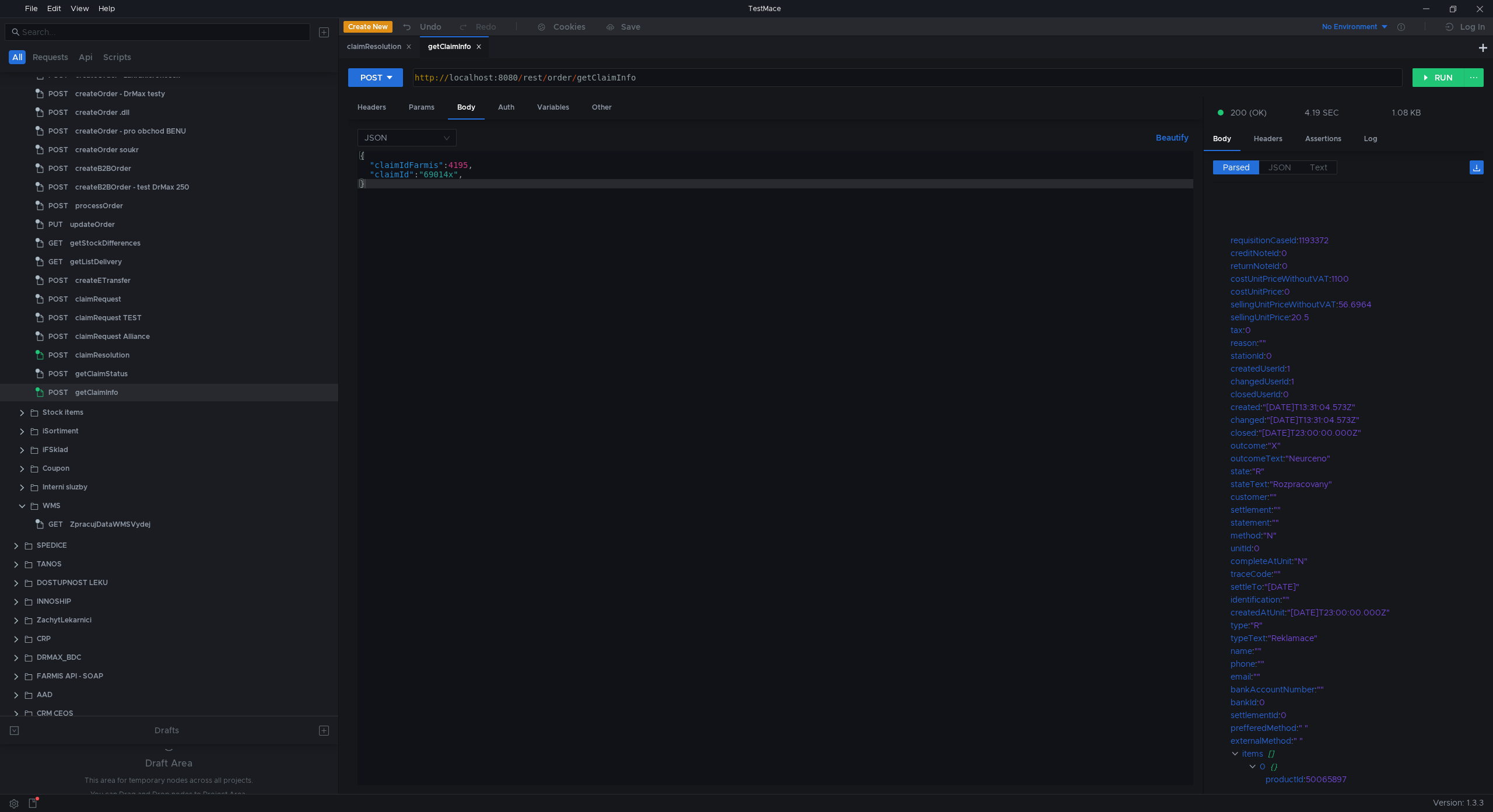
scroll to position [175, 0]
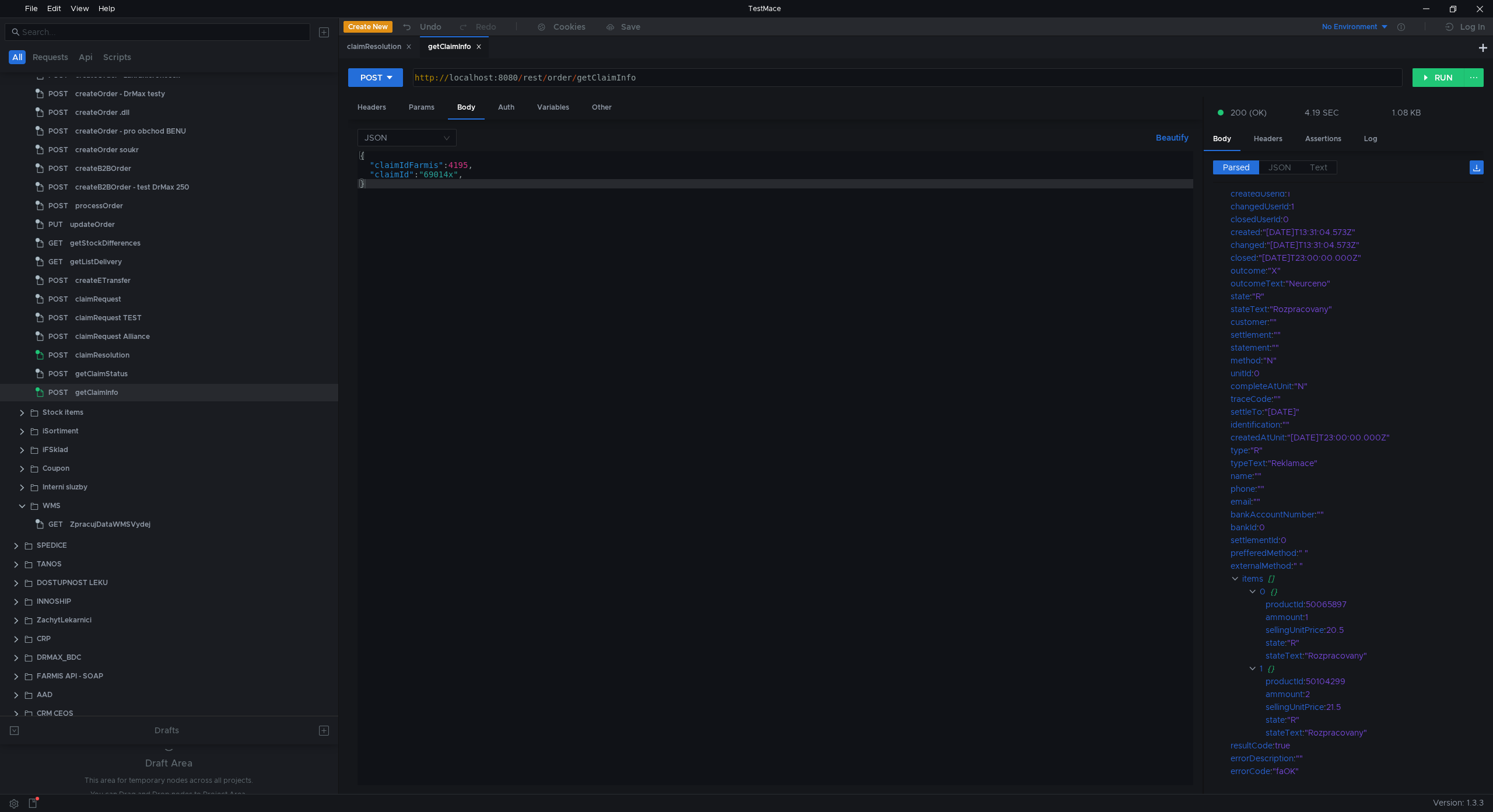
click at [913, 352] on div "{ "claimIdFarmis" : 4195 , "claimId" : "69014x" , }" at bounding box center [776, 477] width 836 height 652
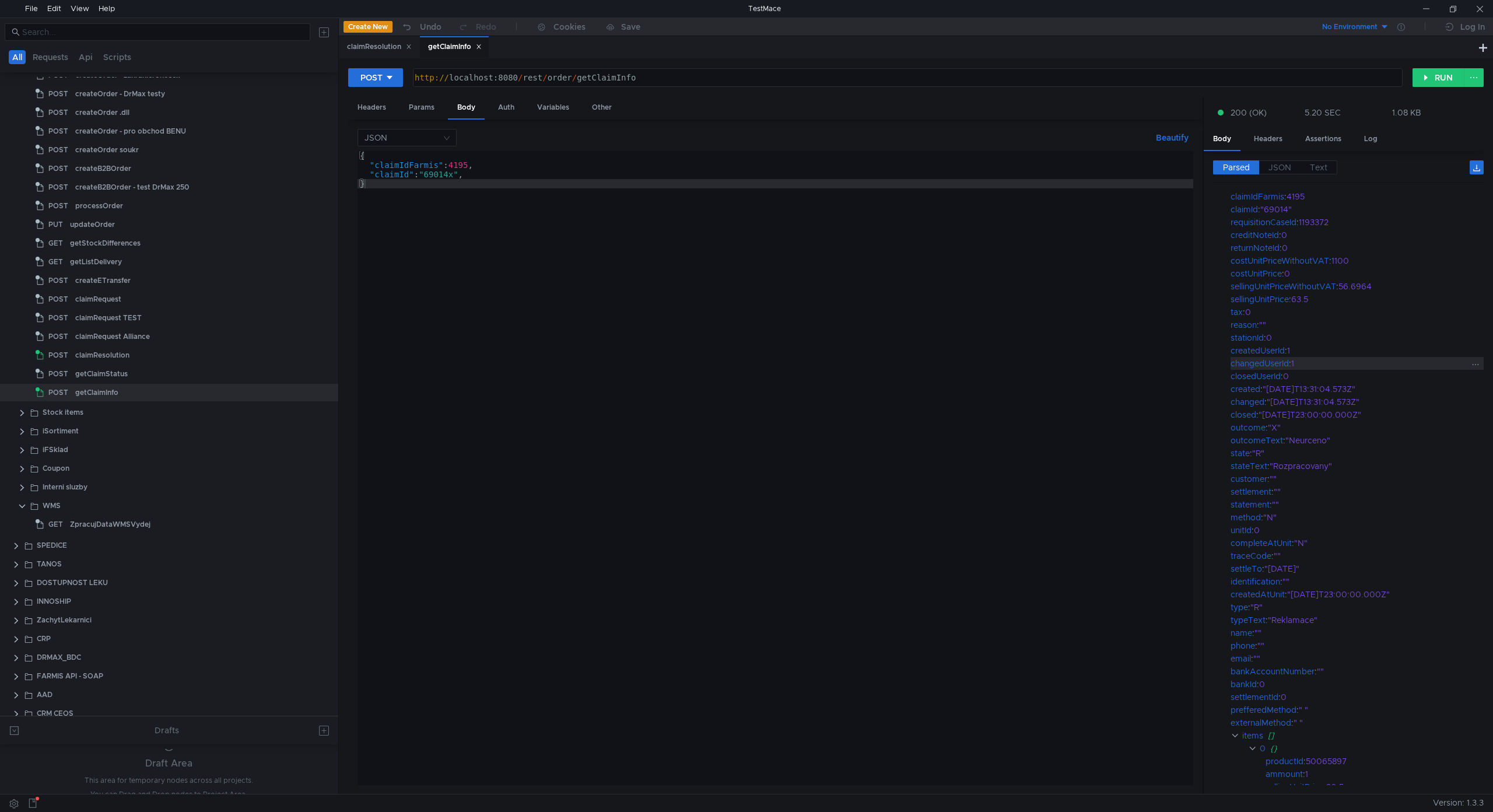
scroll to position [0, 0]
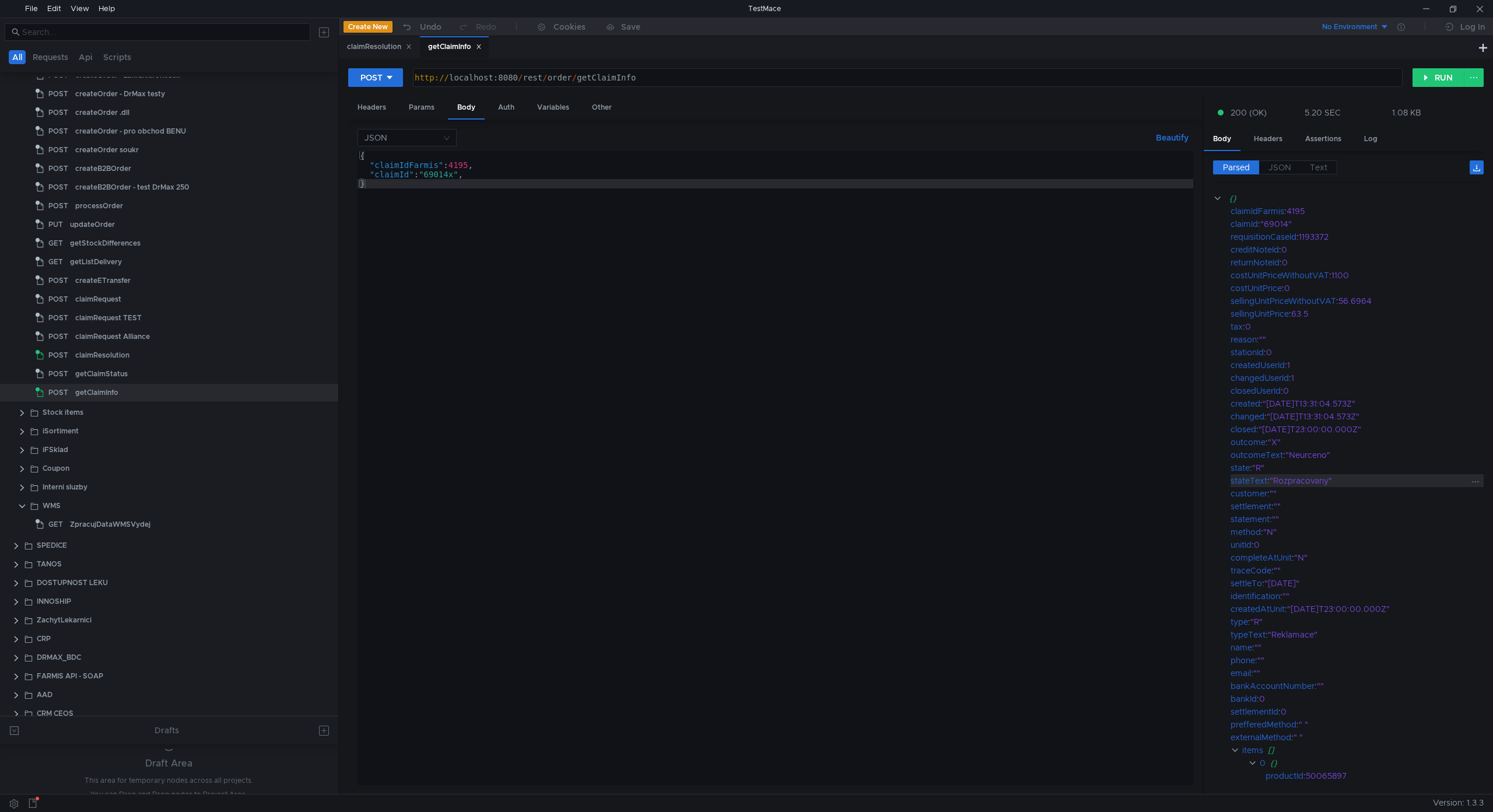
click at [1256, 486] on div "stateText" at bounding box center [1249, 480] width 36 height 13
click at [1349, 470] on div ""R"" at bounding box center [1361, 467] width 216 height 13
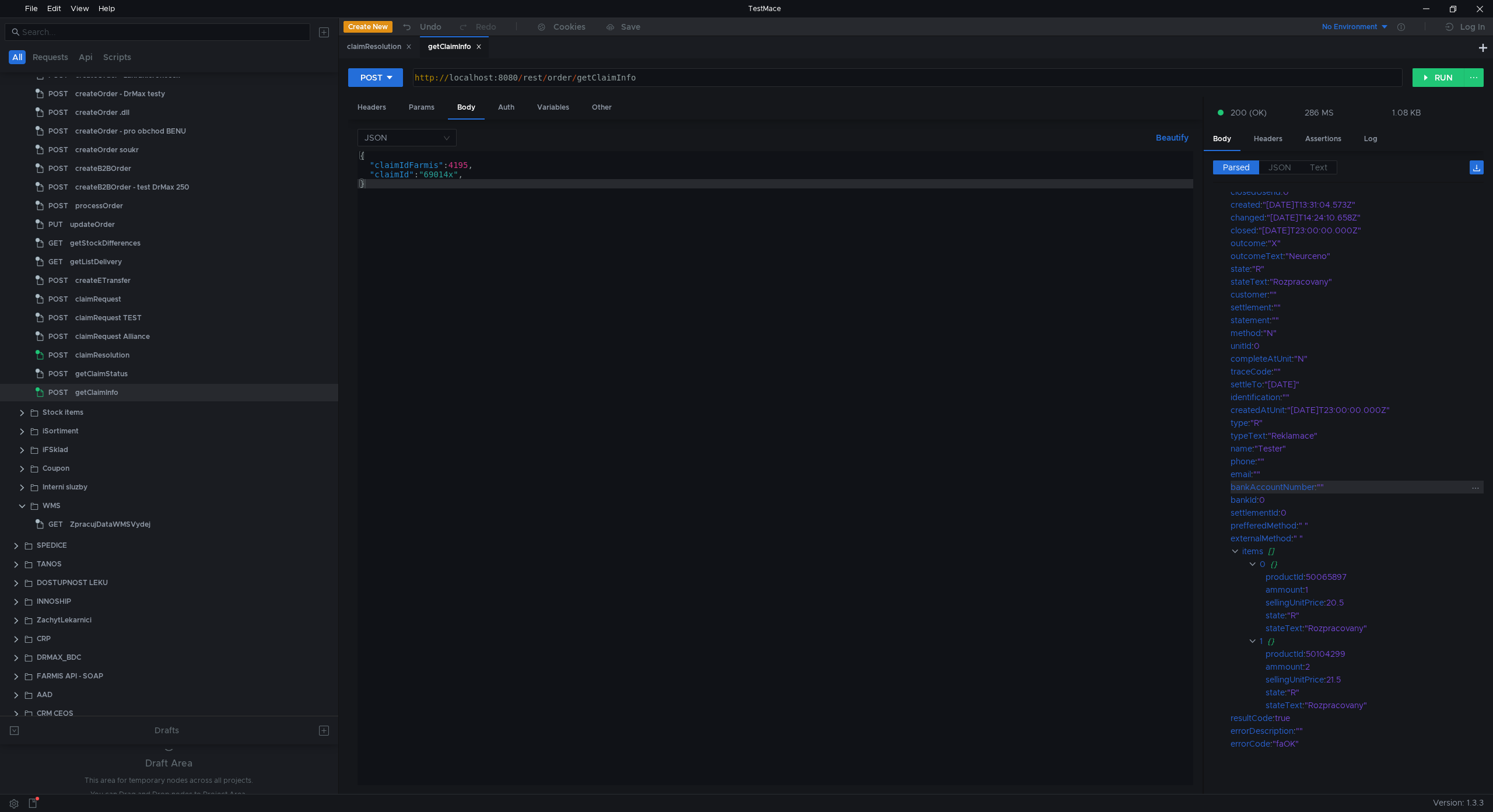
scroll to position [233, 0]
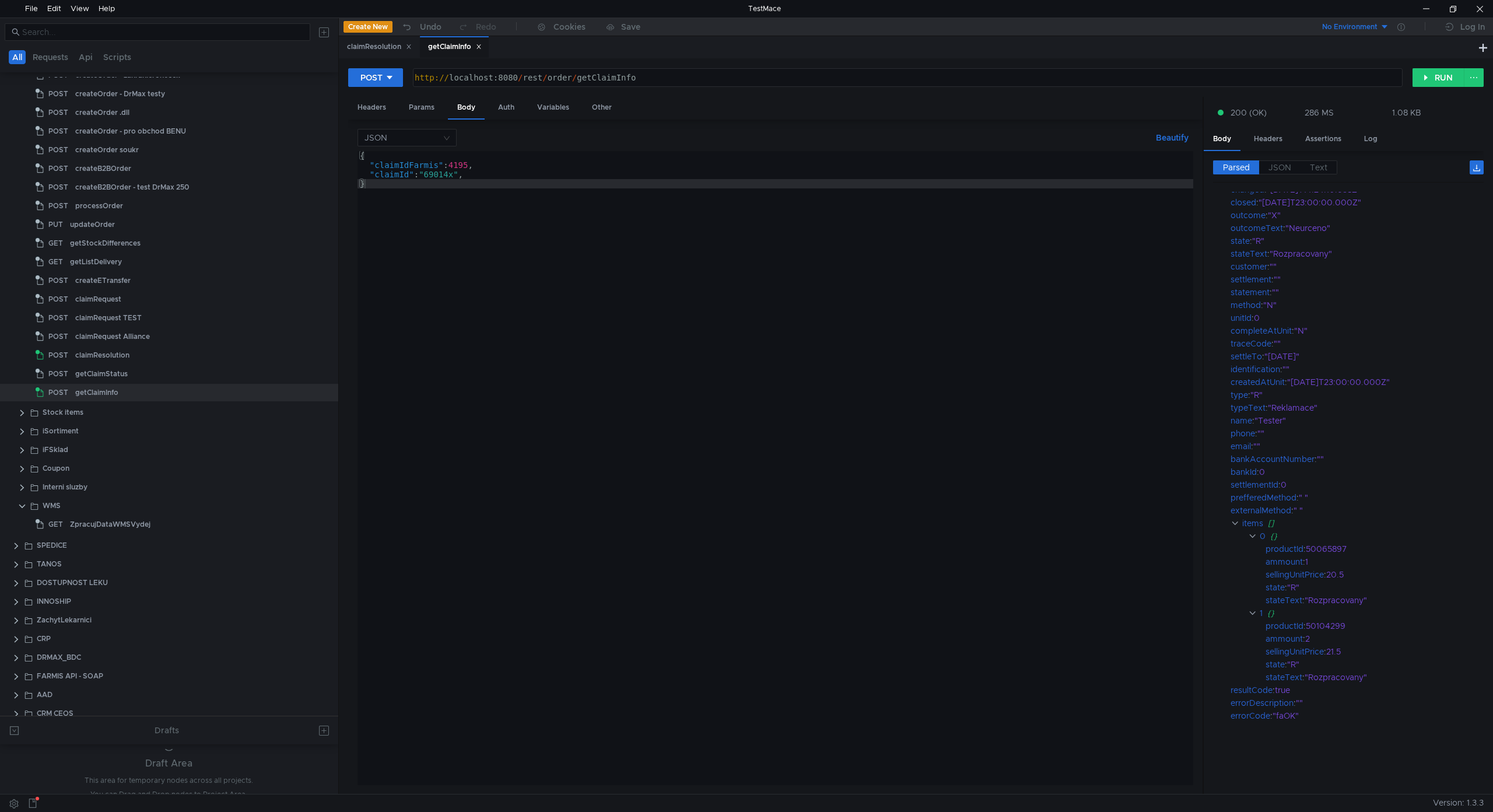
click at [907, 523] on div "{ "claimIdFarmis" : 4195 , "claimId" : "69014x" , }" at bounding box center [776, 477] width 836 height 652
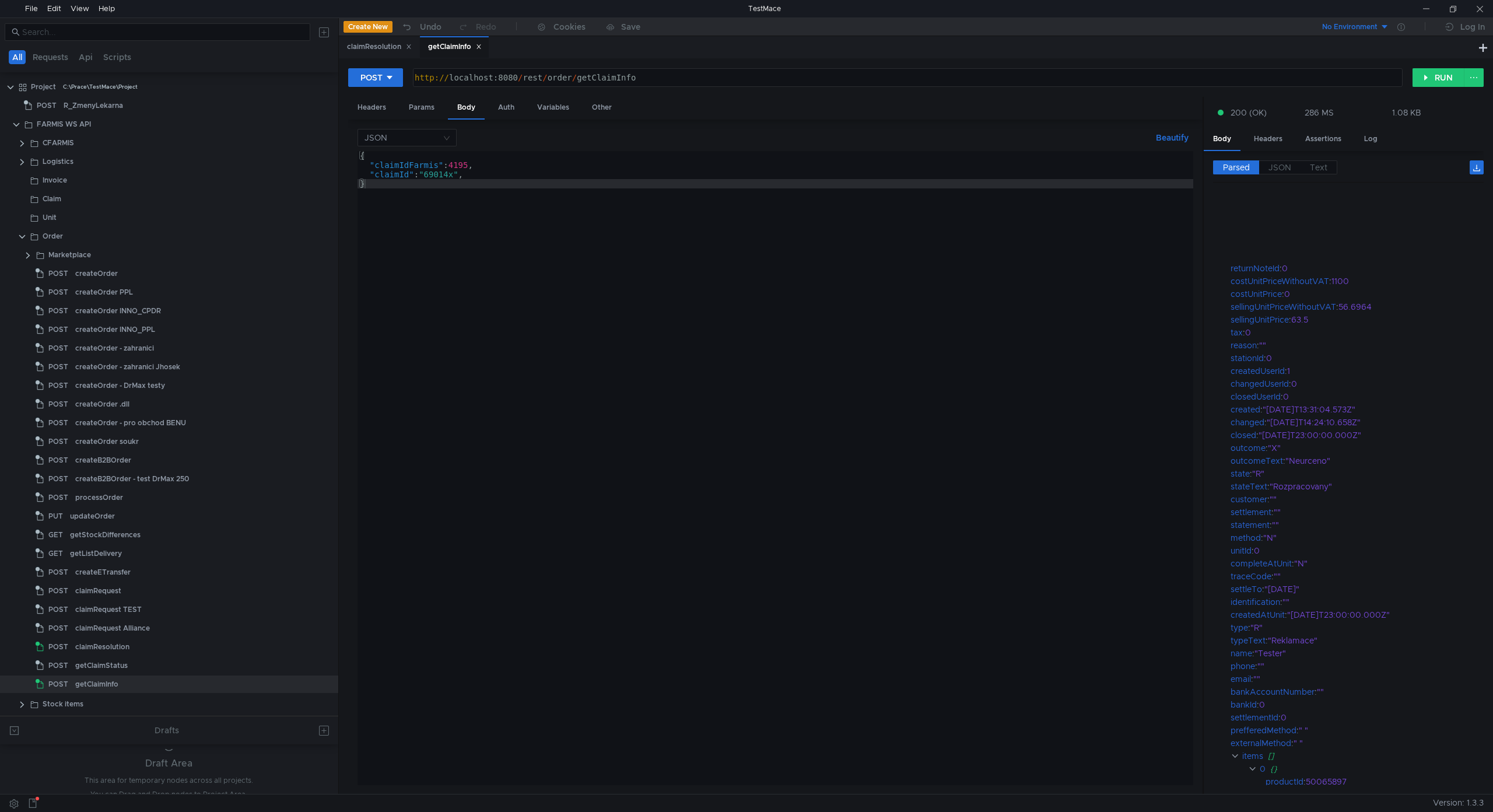
scroll to position [233, 0]
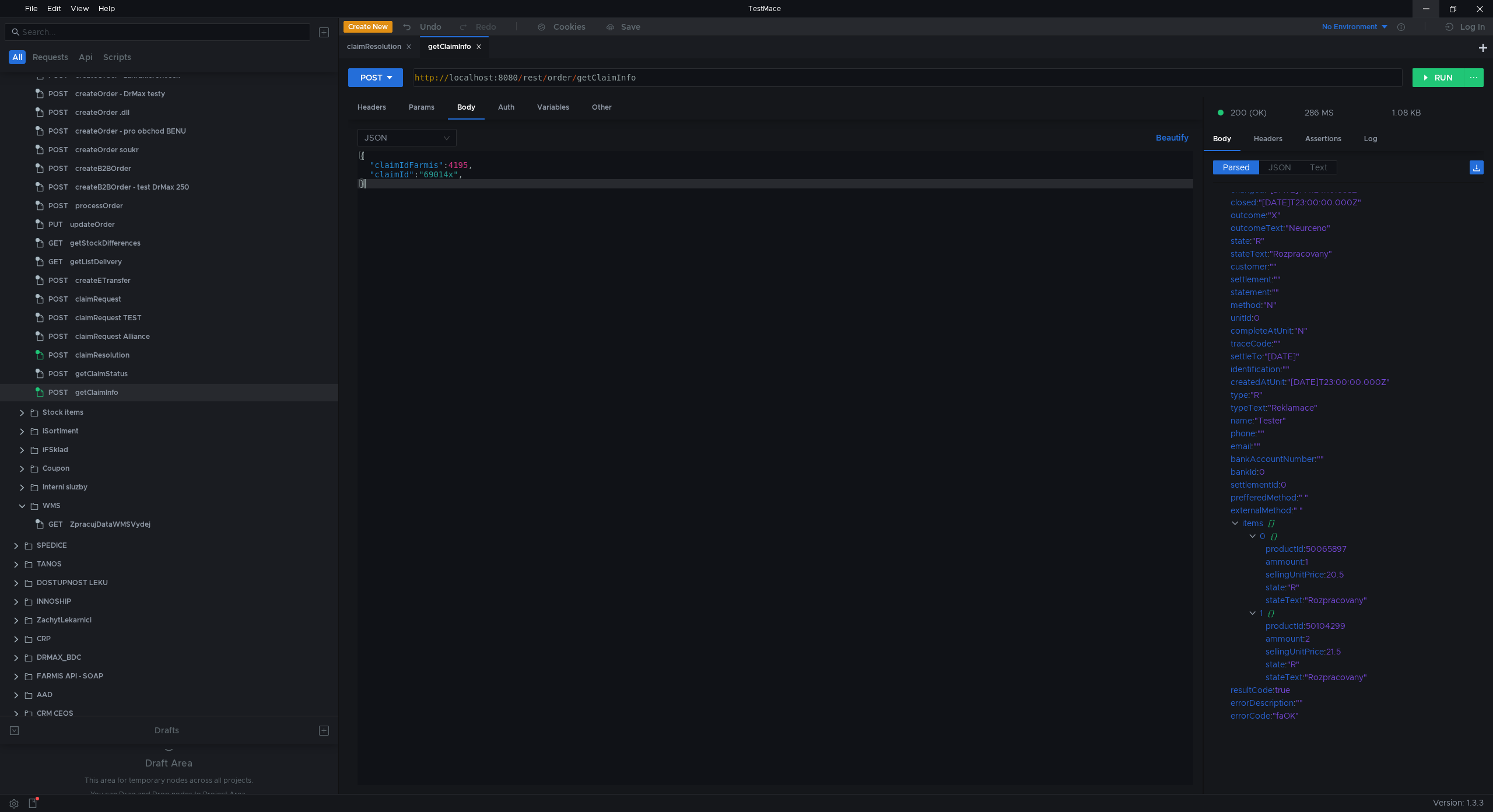
click at [1431, 6] on div at bounding box center [1426, 9] width 27 height 18
